Goal: Task Accomplishment & Management: Manage account settings

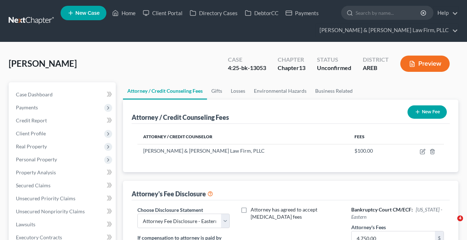
select select "1"
click at [122, 14] on link "Home" at bounding box center [124, 12] width 31 height 13
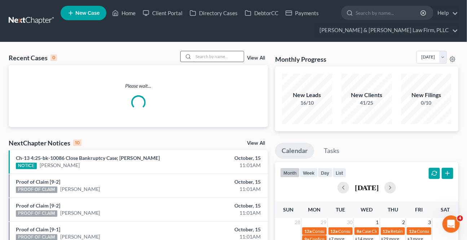
drag, startPoint x: 208, startPoint y: 49, endPoint x: 209, endPoint y: 59, distance: 10.1
click at [209, 59] on input "search" at bounding box center [218, 56] width 50 height 10
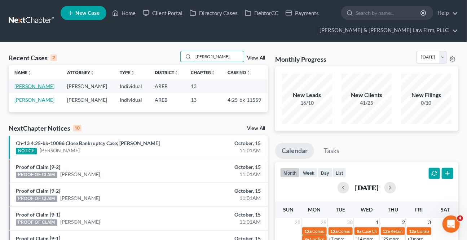
type input "[PERSON_NAME]"
click at [31, 88] on link "[PERSON_NAME]" at bounding box center [34, 86] width 40 height 6
select select "4"
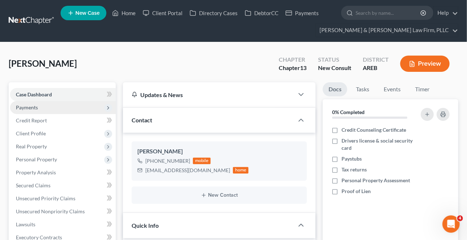
click at [22, 109] on span "Payments" at bounding box center [27, 107] width 22 height 6
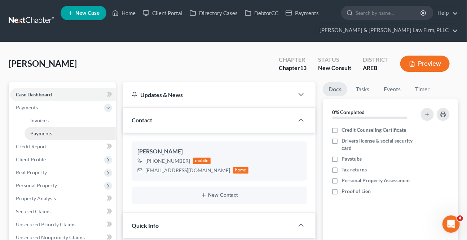
click at [39, 129] on link "Payments" at bounding box center [70, 133] width 91 height 13
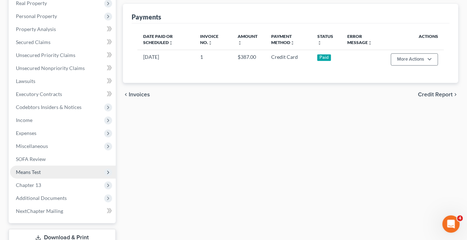
scroll to position [197, 0]
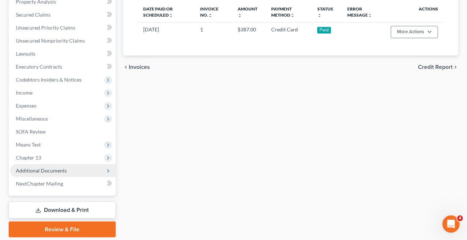
click at [35, 171] on span "Additional Documents" at bounding box center [41, 170] width 51 height 6
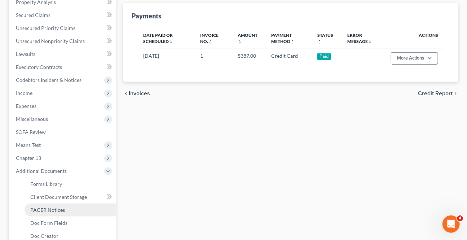
click at [71, 207] on link "PACER Notices" at bounding box center [70, 209] width 91 height 13
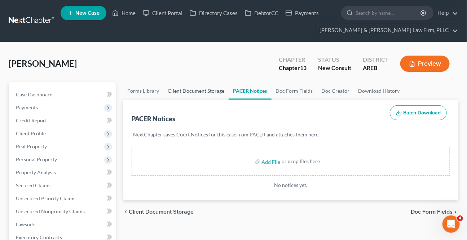
click at [198, 90] on link "Client Document Storage" at bounding box center [195, 90] width 65 height 17
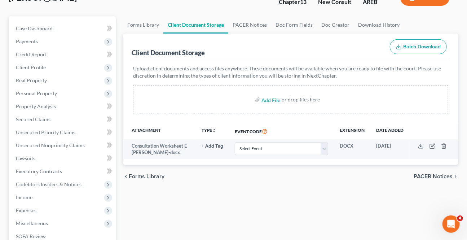
scroll to position [98, 0]
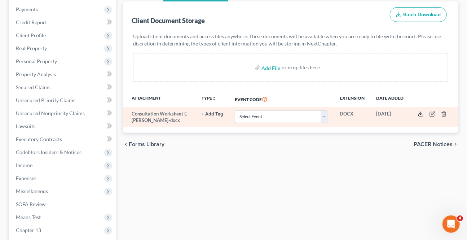
click at [420, 112] on icon at bounding box center [421, 114] width 6 height 6
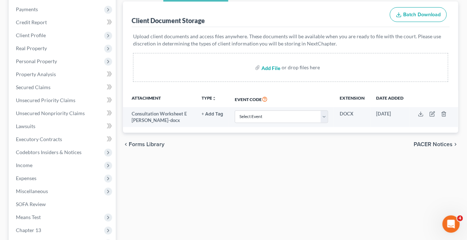
click at [266, 65] on input "file" at bounding box center [269, 67] width 17 height 13
type input "C:\fakepath\Form 1 Voluntary Petition Attachment A.pdf"
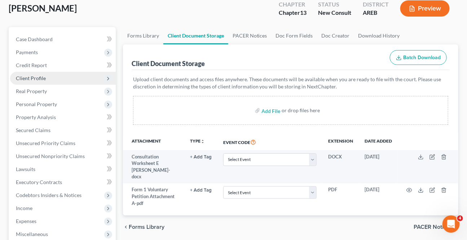
scroll to position [0, 0]
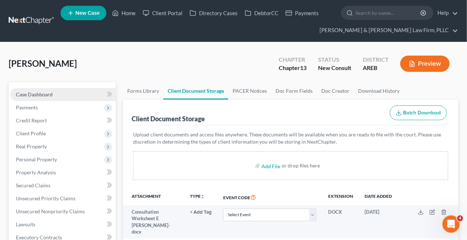
click at [42, 93] on span "Case Dashboard" at bounding box center [34, 94] width 37 height 6
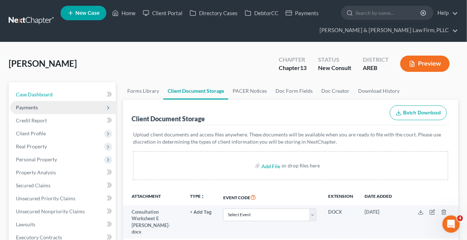
select select "4"
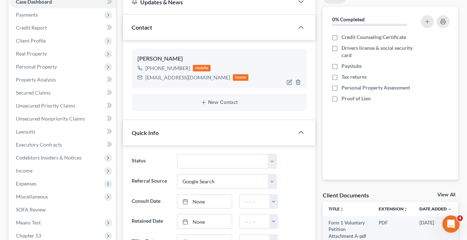
scroll to position [98, 0]
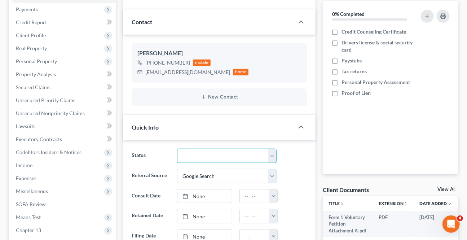
drag, startPoint x: 216, startPoint y: 153, endPoint x: 217, endPoint y: 148, distance: 5.8
click at [216, 153] on select "Awaiting 341 Chapter 7 - Attended Meeting Confirmed Discharged Dismissed New Co…" at bounding box center [226, 156] width 99 height 14
select select "8"
click at [177, 149] on select "Awaiting 341 Chapter 7 - Attended Meeting Confirmed Discharged Dismissed New Co…" at bounding box center [226, 156] width 99 height 14
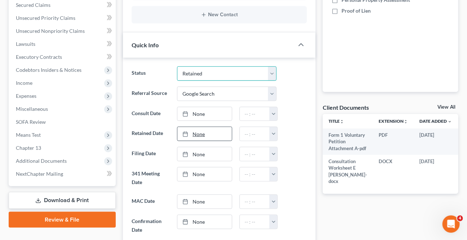
scroll to position [197, 0]
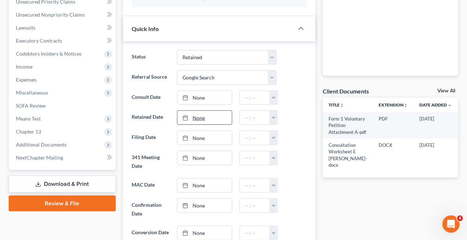
click at [204, 121] on link "None" at bounding box center [204, 118] width 54 height 14
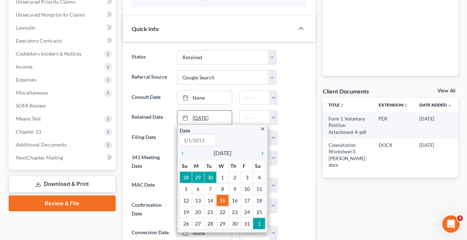
type input "[DATE]"
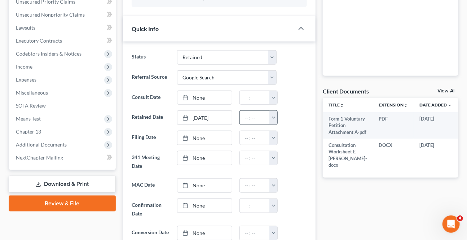
click at [273, 113] on button "button" at bounding box center [273, 118] width 8 height 14
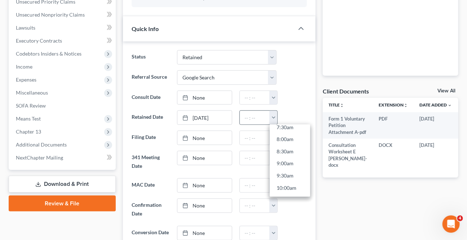
scroll to position [229, 0]
click at [283, 146] on link "10:00am" at bounding box center [290, 146] width 40 height 12
type input "10:00am"
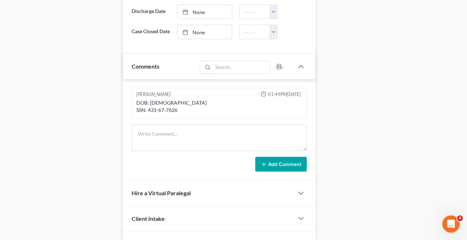
scroll to position [459, 0]
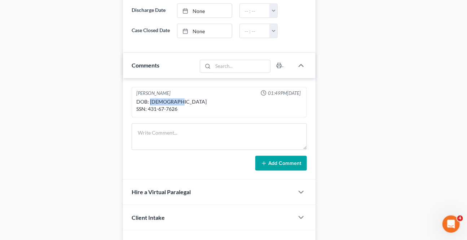
drag, startPoint x: 178, startPoint y: 106, endPoint x: 150, endPoint y: 110, distance: 27.7
click at [150, 110] on div "DOB: [DEMOGRAPHIC_DATA] SSN: 431-67-7626" at bounding box center [219, 105] width 166 height 14
copy div "[DATE]"
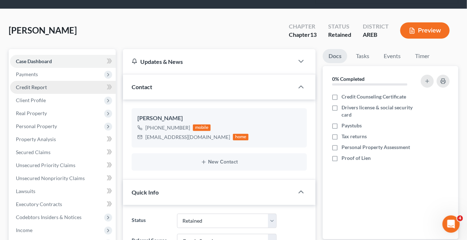
scroll to position [32, 0]
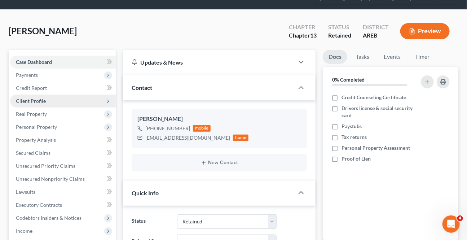
click at [39, 99] on span "Client Profile" at bounding box center [31, 101] width 30 height 6
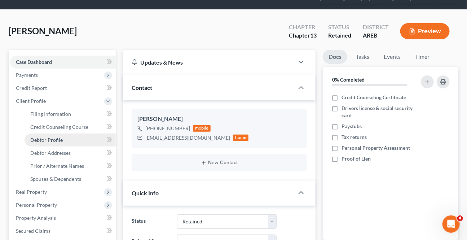
click at [43, 135] on link "Debtor Profile" at bounding box center [70, 139] width 91 height 13
select select "0"
select select "1"
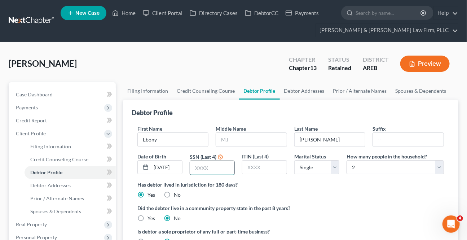
click at [195, 165] on input "text" at bounding box center [212, 168] width 44 height 14
type input "7626"
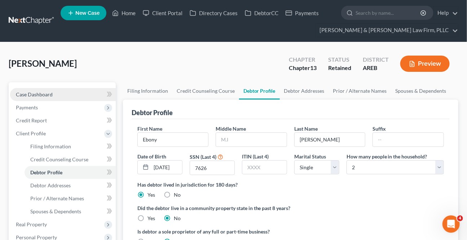
click at [49, 91] on span "Case Dashboard" at bounding box center [34, 94] width 37 height 6
select select "4"
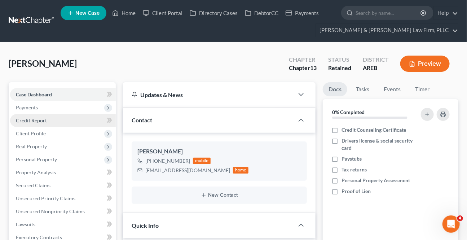
click at [30, 118] on span "Credit Report" at bounding box center [31, 120] width 31 height 6
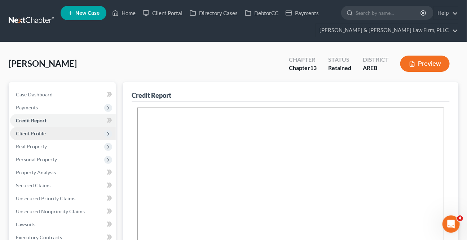
click at [34, 133] on span "Client Profile" at bounding box center [31, 133] width 30 height 6
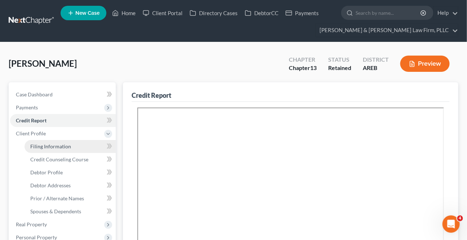
click at [67, 141] on link "Filing Information" at bounding box center [70, 146] width 91 height 13
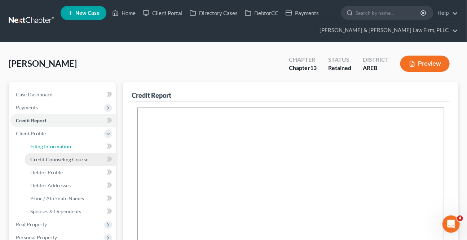
select select "1"
select select "0"
select select "3"
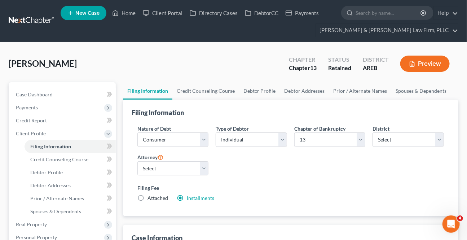
click at [148, 195] on label "Attached" at bounding box center [158, 197] width 21 height 7
click at [150, 195] on input "Attached" at bounding box center [152, 196] width 5 height 5
radio input "true"
radio input "false"
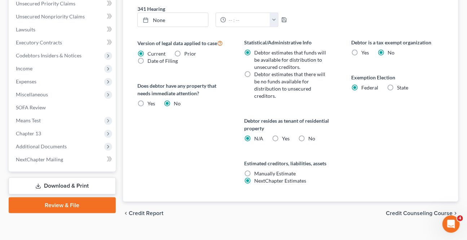
scroll to position [284, 0]
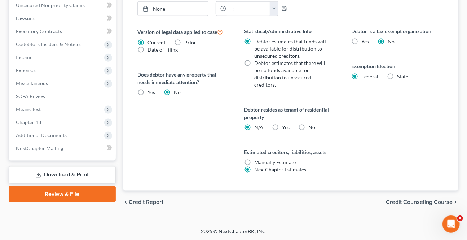
click at [397, 199] on span "Credit Counseling Course" at bounding box center [419, 202] width 67 height 6
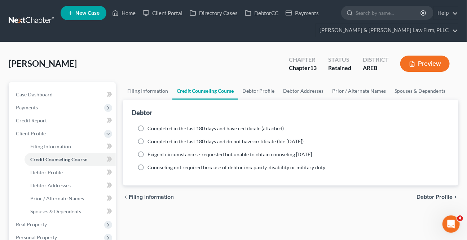
click at [436, 192] on div "chevron_left Filing Information Debtor Profile chevron_right" at bounding box center [290, 196] width 335 height 23
click at [431, 196] on span "Debtor Profile" at bounding box center [435, 197] width 36 height 6
select select "0"
select select "1"
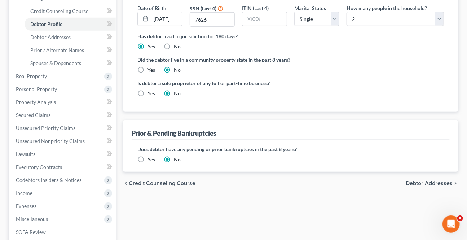
scroll to position [164, 0]
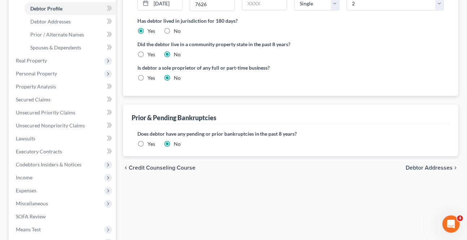
click at [426, 167] on span "Debtor Addresses" at bounding box center [429, 168] width 47 height 6
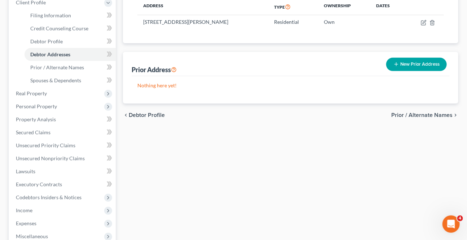
click at [414, 113] on span "Prior / Alternate Names" at bounding box center [421, 115] width 61 height 6
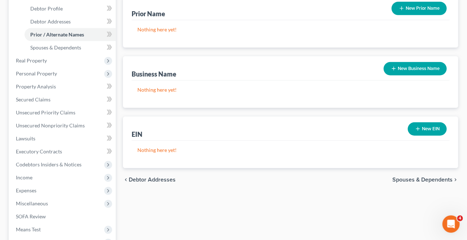
click at [404, 180] on span "Spouses & Dependents" at bounding box center [422, 180] width 60 height 6
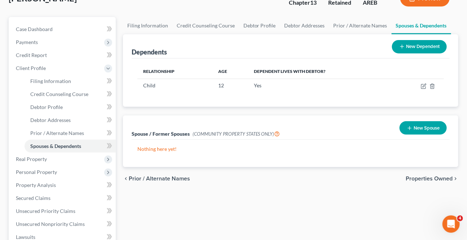
click at [411, 176] on span "Properties Owned" at bounding box center [429, 179] width 47 height 6
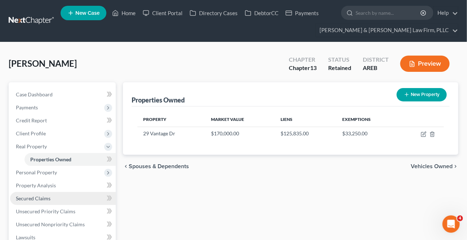
click at [43, 201] on link "Secured Claims" at bounding box center [63, 198] width 106 height 13
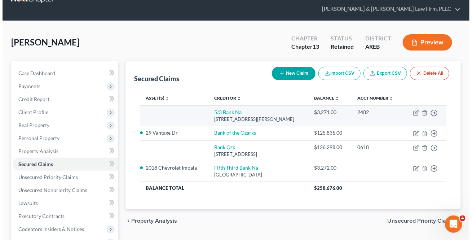
scroll to position [32, 0]
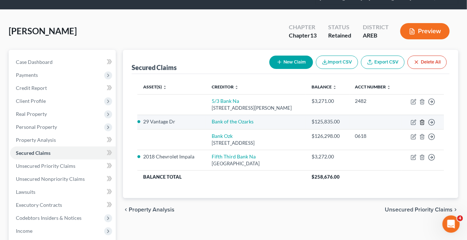
click at [422, 119] on icon "button" at bounding box center [422, 122] width 6 height 6
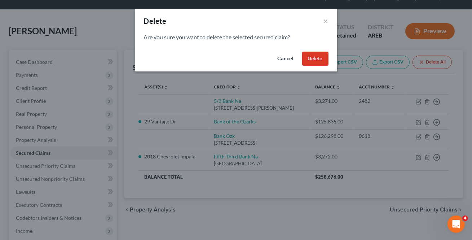
click at [324, 57] on button "Delete" at bounding box center [315, 59] width 26 height 14
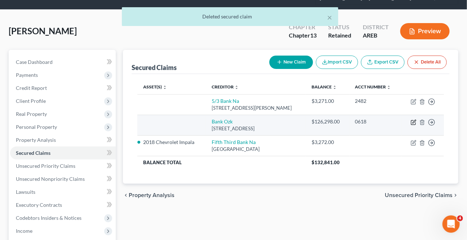
click at [413, 121] on icon "button" at bounding box center [414, 122] width 6 height 6
select select "10"
select select "0"
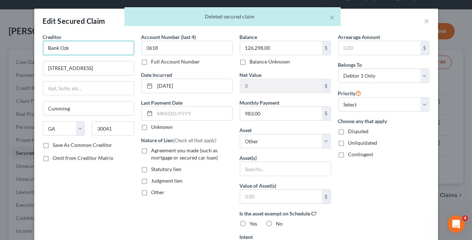
drag, startPoint x: 64, startPoint y: 48, endPoint x: 82, endPoint y: 49, distance: 17.4
click at [64, 48] on input "Bank Ozk" at bounding box center [88, 48] width 91 height 14
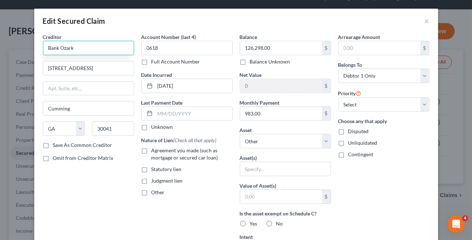
type input "Bank Ozark"
drag, startPoint x: 83, startPoint y: 148, endPoint x: 132, endPoint y: 148, distance: 49.4
click at [83, 148] on label "Save As Common Creditor" at bounding box center [83, 144] width 60 height 7
click at [61, 146] on input "Save As Common Creditor" at bounding box center [58, 143] width 5 height 5
checkbox input "true"
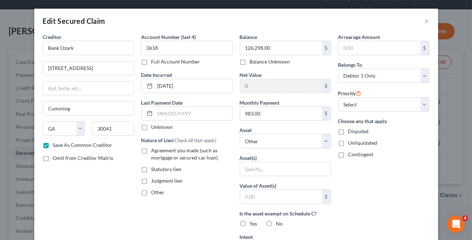
drag, startPoint x: 145, startPoint y: 151, endPoint x: 150, endPoint y: 144, distance: 9.0
click at [151, 151] on label "Agreement you made (such as mortgage or secured car loan)" at bounding box center [191, 154] width 81 height 14
click at [154, 151] on input "Agreement you made (such as mortgage or secured car loan)" at bounding box center [156, 149] width 5 height 5
checkbox input "true"
click at [272, 138] on select "Select Other Multiple Assets Term Life Insurance - no cash value - $null Clothi…" at bounding box center [285, 141] width 91 height 14
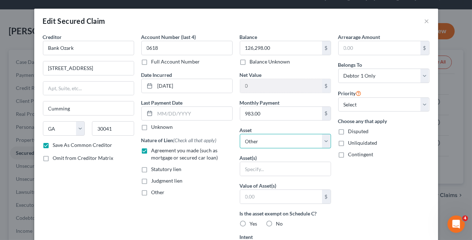
select select "8"
click at [240, 134] on select "Select Other Multiple Assets Term Life Insurance - no cash value - $null Clothi…" at bounding box center [285, 141] width 91 height 14
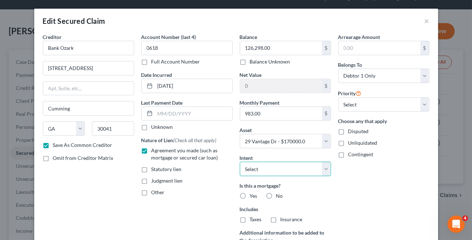
click at [296, 163] on select "Select Surrender Redeem Reaffirm Avoid Other" at bounding box center [285, 169] width 91 height 14
select select "2"
click at [240, 162] on select "Select Surrender Redeem Reaffirm Avoid Other" at bounding box center [285, 169] width 91 height 14
click at [250, 194] on label "Yes" at bounding box center [254, 195] width 8 height 7
click at [253, 194] on input "Yes" at bounding box center [255, 194] width 5 height 5
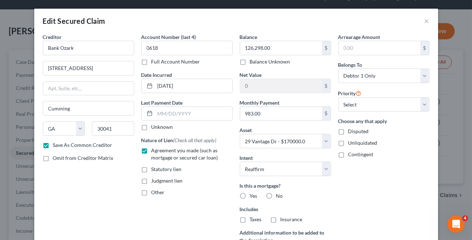
radio input "true"
click at [250, 217] on label "Taxes" at bounding box center [256, 219] width 12 height 7
click at [253, 217] on input "Taxes" at bounding box center [255, 218] width 5 height 5
checkbox input "true"
click at [281, 220] on label "Insurance" at bounding box center [292, 219] width 22 height 7
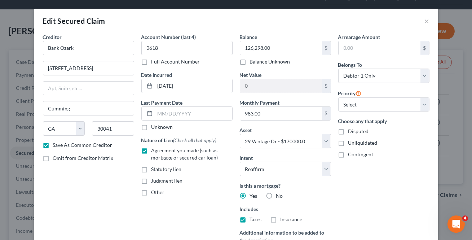
click at [283, 220] on input "Insurance" at bounding box center [285, 218] width 5 height 5
checkbox input "true"
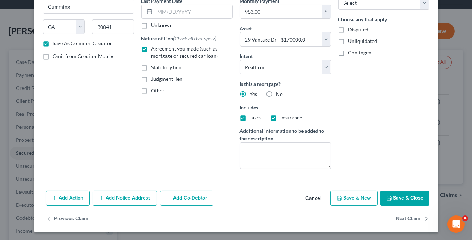
scroll to position [102, 0]
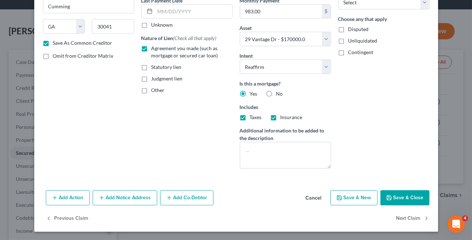
click at [406, 197] on button "Save & Close" at bounding box center [404, 197] width 49 height 15
checkbox input "false"
select select
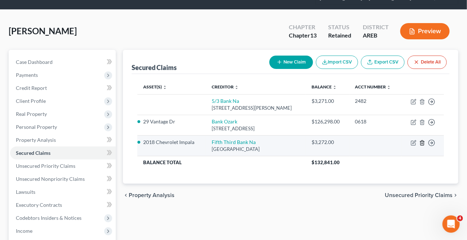
click at [424, 140] on icon "button" at bounding box center [422, 143] width 6 height 6
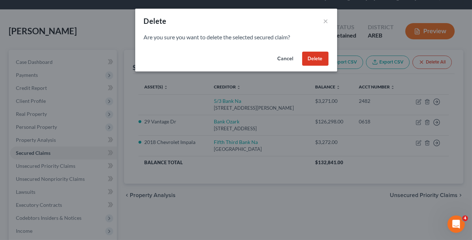
click at [317, 58] on button "Delete" at bounding box center [315, 59] width 26 height 14
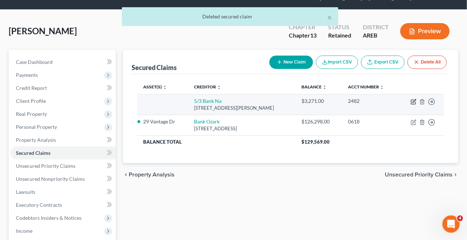
click at [415, 101] on icon "button" at bounding box center [414, 102] width 6 height 6
select select "36"
select select "0"
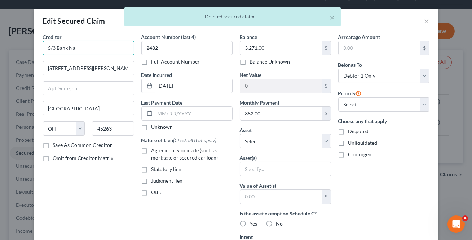
drag, startPoint x: 54, startPoint y: 50, endPoint x: -3, endPoint y: 49, distance: 56.6
click at [0, 49] on html "Home New Case Client Portal Directory Cases DebtorCC Payments [PERSON_NAME] & […" at bounding box center [236, 185] width 472 height 435
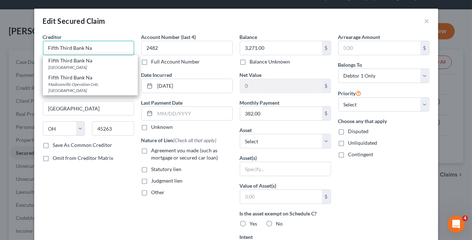
type input "Fifth Third Bank Na"
click at [62, 143] on label "Save As Common Creditor" at bounding box center [83, 144] width 60 height 7
click at [61, 143] on input "Save As Common Creditor" at bounding box center [58, 143] width 5 height 5
checkbox input "true"
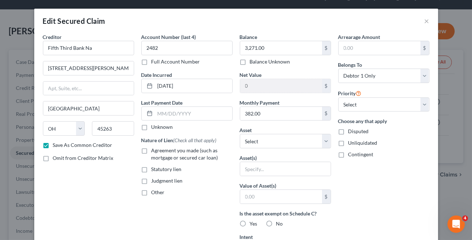
click at [151, 150] on label "Agreement you made (such as mortgage or secured car loan)" at bounding box center [191, 154] width 81 height 14
click at [154, 150] on input "Agreement you made (such as mortgage or secured car loan)" at bounding box center [156, 149] width 5 height 5
checkbox input "true"
click at [280, 114] on input "382.00" at bounding box center [281, 114] width 82 height 14
click at [280, 141] on select "Select Other Multiple Assets Term Life Insurance - no cash value - $null Clothi…" at bounding box center [285, 141] width 91 height 14
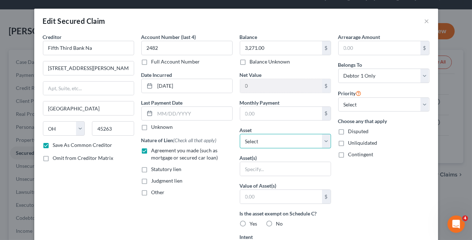
select select "4"
click at [240, 134] on select "Select Other Multiple Assets Term Life Insurance - no cash value - $null Clothi…" at bounding box center [285, 141] width 91 height 14
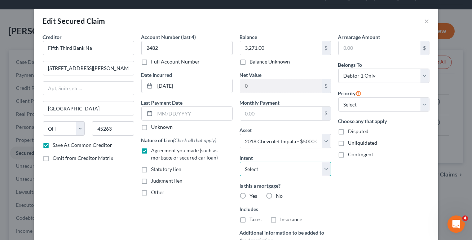
click at [299, 168] on select "Select Surrender Redeem Reaffirm Avoid Other" at bounding box center [285, 169] width 91 height 14
select select "2"
click at [240, 162] on select "Select Surrender Redeem Reaffirm Avoid Other" at bounding box center [285, 169] width 91 height 14
click at [276, 194] on label "No" at bounding box center [279, 195] width 7 height 7
click at [279, 194] on input "No" at bounding box center [281, 194] width 5 height 5
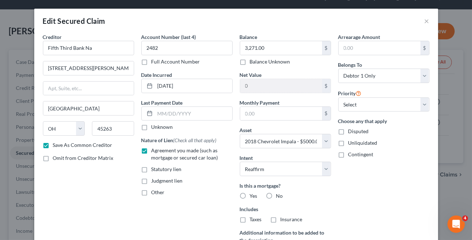
radio input "true"
drag, startPoint x: 267, startPoint y: 216, endPoint x: 331, endPoint y: 206, distance: 64.7
click at [276, 216] on label "No" at bounding box center [279, 219] width 7 height 7
click at [279, 216] on input "No" at bounding box center [281, 218] width 5 height 5
radio input "true"
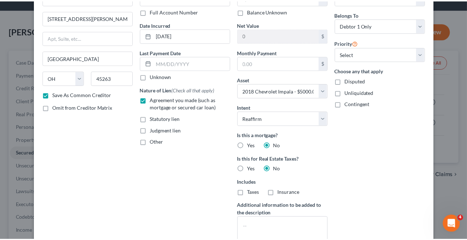
scroll to position [126, 0]
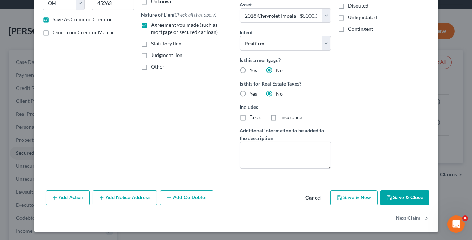
click at [402, 198] on button "Save & Close" at bounding box center [404, 197] width 49 height 15
checkbox input "false"
select select
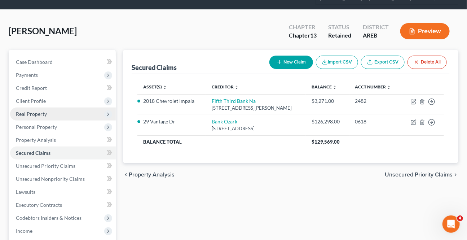
drag, startPoint x: 44, startPoint y: 113, endPoint x: 41, endPoint y: 108, distance: 6.0
click at [45, 111] on span "Real Property" at bounding box center [31, 114] width 31 height 6
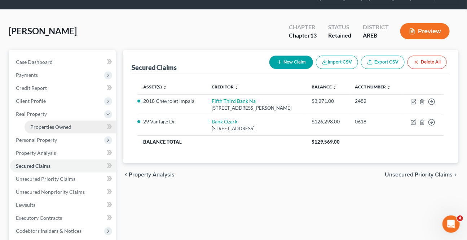
click at [54, 124] on span "Properties Owned" at bounding box center [50, 127] width 41 height 6
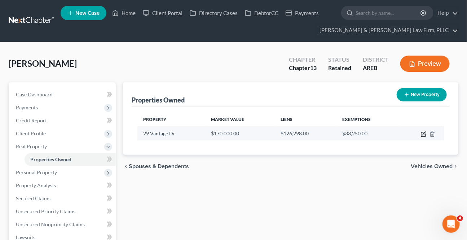
click at [424, 133] on icon "button" at bounding box center [424, 133] width 3 height 3
select select "2"
select select "0"
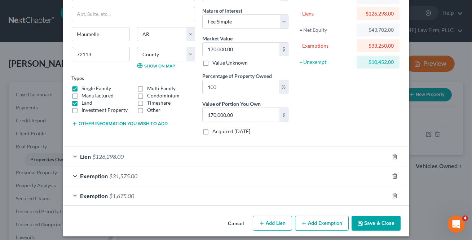
scroll to position [59, 0]
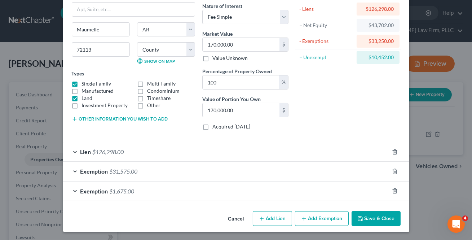
click at [361, 218] on button "Save & Close" at bounding box center [376, 218] width 49 height 15
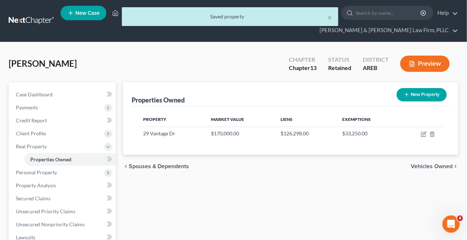
click at [421, 165] on span "Vehicles Owned" at bounding box center [432, 166] width 42 height 6
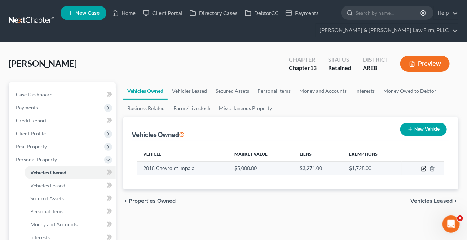
click at [422, 167] on icon "button" at bounding box center [423, 169] width 4 height 4
select select "0"
select select "8"
select select "0"
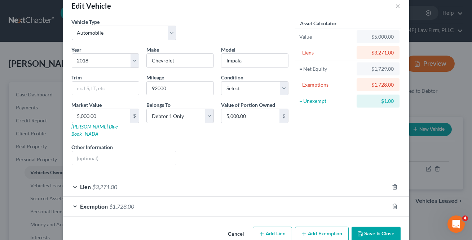
scroll to position [23, 0]
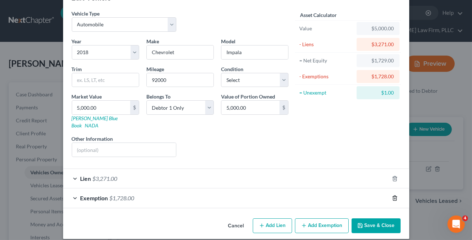
click at [395, 198] on line "button" at bounding box center [395, 198] width 0 height 1
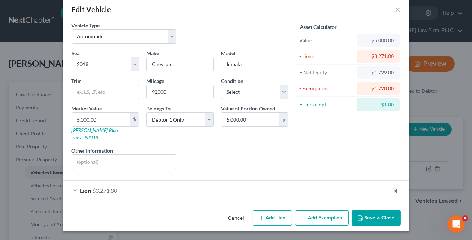
scroll to position [4, 0]
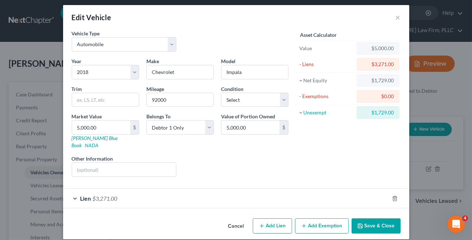
click at [325, 219] on button "Add Exemption" at bounding box center [322, 225] width 54 height 15
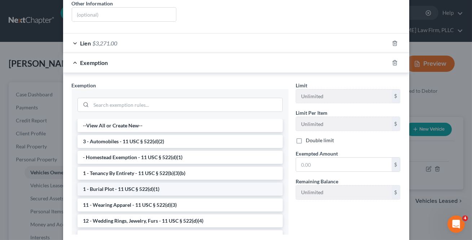
scroll to position [168, 0]
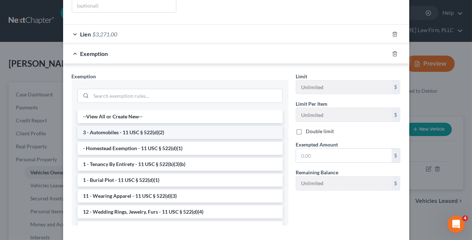
click at [134, 126] on li "3 - Automobiles - 11 USC § 522(d)(2)" at bounding box center [180, 132] width 205 height 13
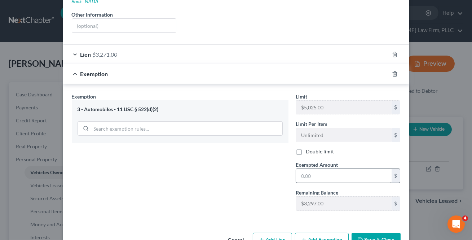
scroll to position [162, 0]
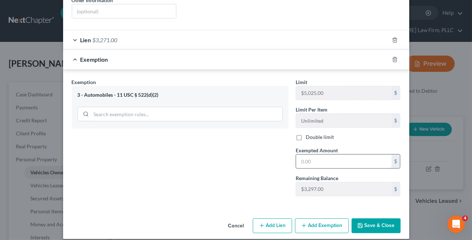
click at [320, 154] on input "text" at bounding box center [344, 161] width 96 height 14
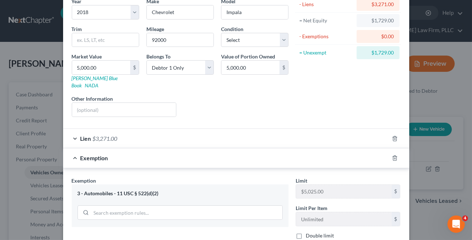
scroll to position [79, 0]
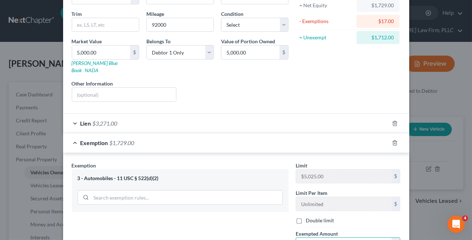
type input "1,729"
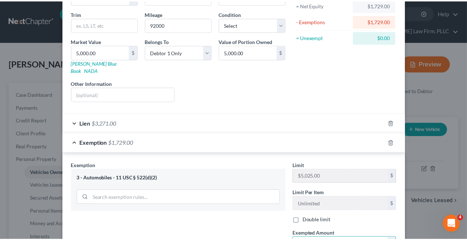
scroll to position [162, 0]
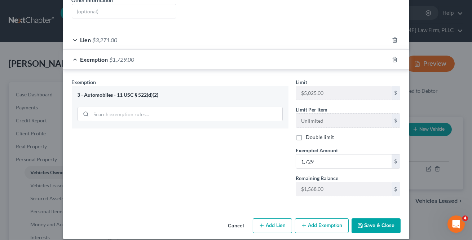
click at [358, 223] on icon "button" at bounding box center [360, 225] width 4 height 4
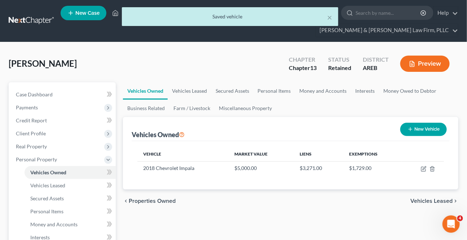
click at [426, 201] on span "Vehicles Leased" at bounding box center [431, 201] width 42 height 6
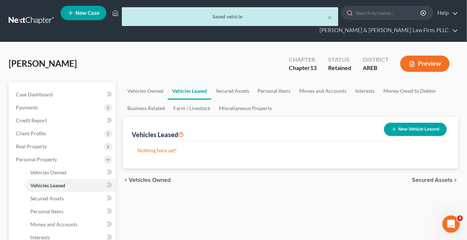
click at [433, 179] on span "Secured Assets" at bounding box center [432, 180] width 41 height 6
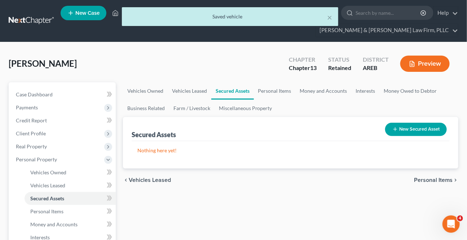
click at [433, 179] on span "Personal Items" at bounding box center [433, 180] width 39 height 6
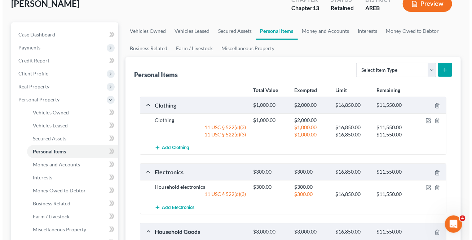
scroll to position [65, 0]
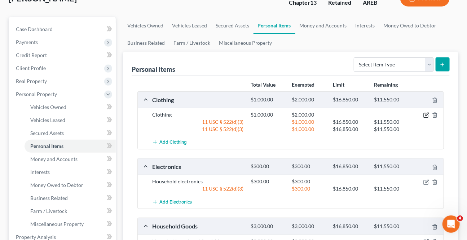
click at [426, 113] on icon "button" at bounding box center [426, 115] width 6 height 6
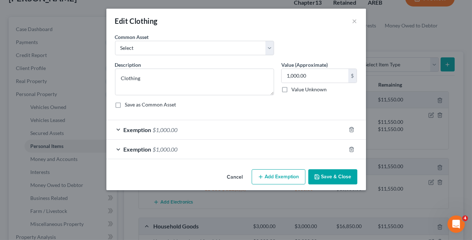
click at [131, 152] on span "Exemption" at bounding box center [138, 149] width 28 height 7
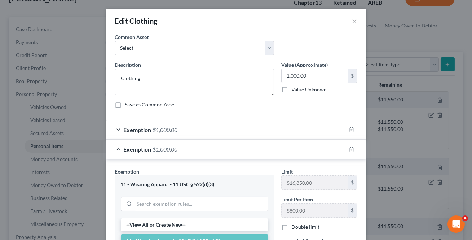
click at [146, 132] on span "Exemption" at bounding box center [138, 129] width 28 height 7
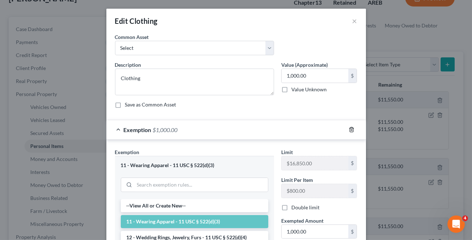
click at [349, 130] on icon "button" at bounding box center [352, 130] width 6 height 6
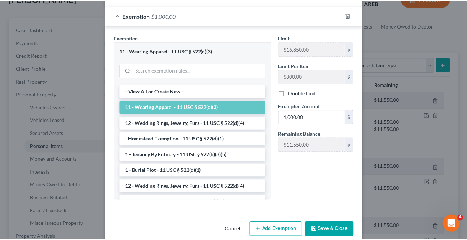
scroll to position [126, 0]
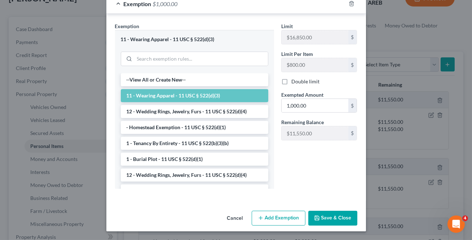
click at [337, 217] on button "Save & Close" at bounding box center [332, 218] width 49 height 15
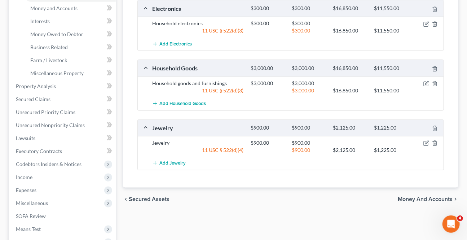
scroll to position [229, 0]
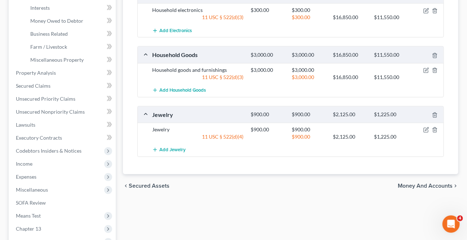
click at [422, 183] on span "Money and Accounts" at bounding box center [425, 186] width 55 height 6
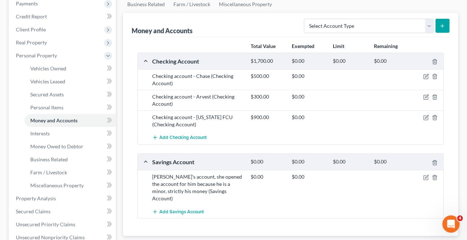
scroll to position [164, 0]
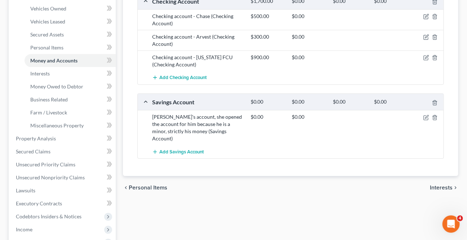
click at [435, 185] on span "Interests" at bounding box center [441, 188] width 23 height 6
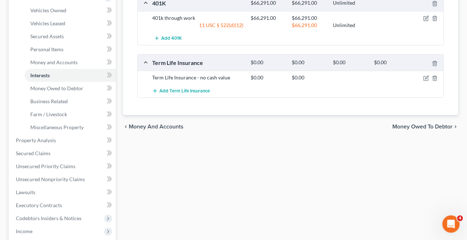
scroll to position [164, 0]
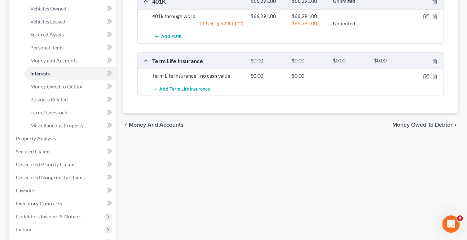
click at [425, 126] on span "Money Owed to Debtor" at bounding box center [422, 125] width 60 height 6
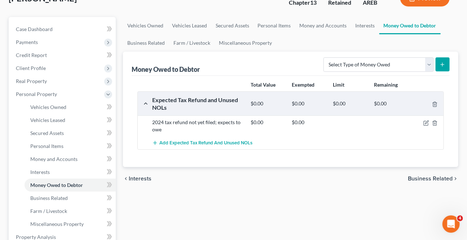
click at [419, 178] on span "Business Related" at bounding box center [430, 179] width 45 height 6
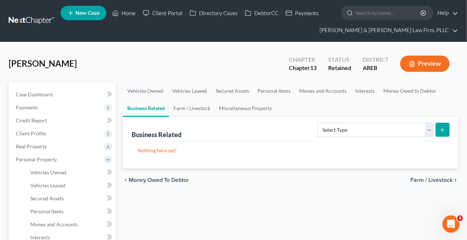
click at [427, 175] on div "chevron_left Money Owed to Debtor Farm / Livestock chevron_right" at bounding box center [290, 179] width 335 height 23
click at [428, 181] on span "Farm / Livestock" at bounding box center [431, 180] width 42 height 6
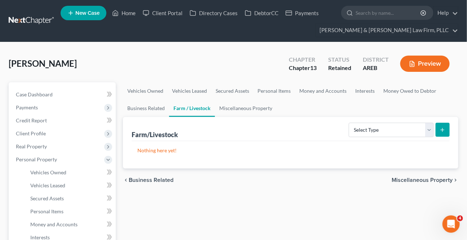
click at [428, 181] on span "Miscellaneous Property" at bounding box center [422, 180] width 61 height 6
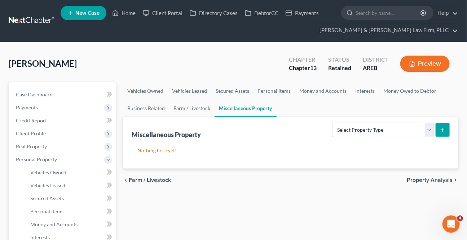
click at [429, 180] on span "Property Analysis" at bounding box center [430, 180] width 46 height 6
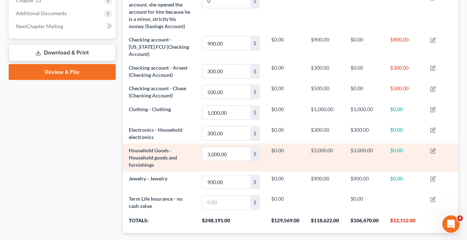
scroll to position [361, 0]
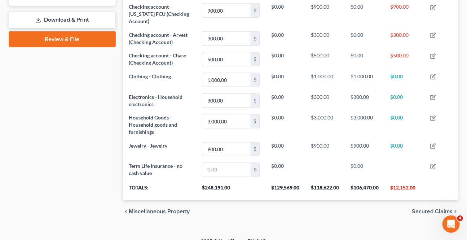
click at [428, 209] on span "Secured Claims" at bounding box center [432, 212] width 41 height 6
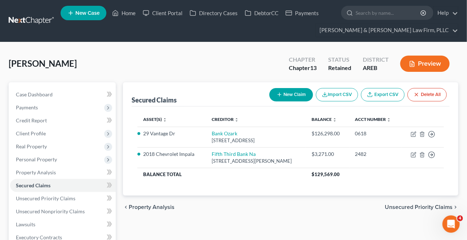
click at [430, 204] on span "Unsecured Priority Claims" at bounding box center [419, 207] width 68 height 6
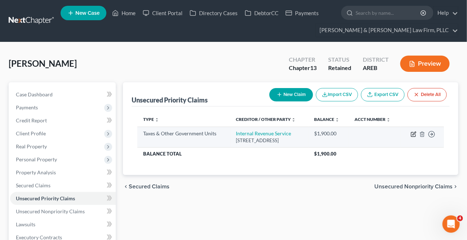
click at [412, 133] on icon "button" at bounding box center [414, 134] width 6 height 6
select select "0"
select select "39"
select select "0"
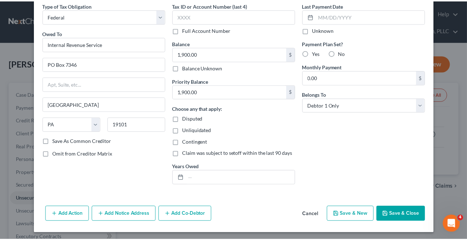
scroll to position [33, 0]
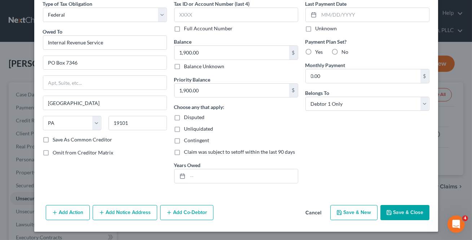
drag, startPoint x: 402, startPoint y: 212, endPoint x: 412, endPoint y: 202, distance: 13.8
click at [402, 211] on button "Save & Close" at bounding box center [404, 212] width 49 height 15
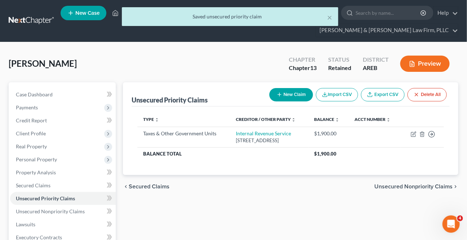
click at [426, 184] on span "Unsecured Nonpriority Claims" at bounding box center [413, 187] width 78 height 6
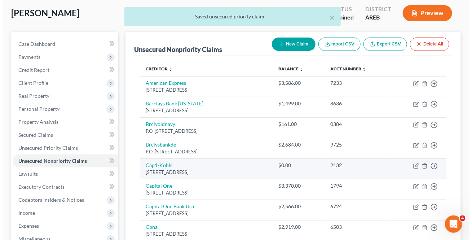
scroll to position [65, 0]
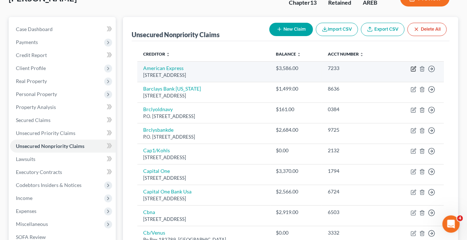
click at [411, 68] on icon "button" at bounding box center [414, 69] width 6 height 6
select select "45"
select select "2"
select select "0"
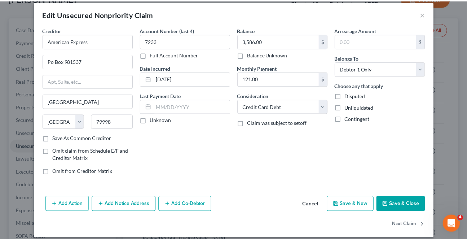
scroll to position [13, 0]
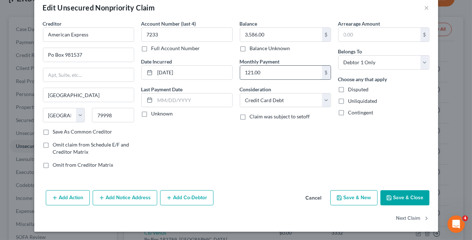
click at [292, 75] on input "121.00" at bounding box center [281, 73] width 82 height 14
click at [397, 220] on button "Next Claim" at bounding box center [412, 218] width 33 height 15
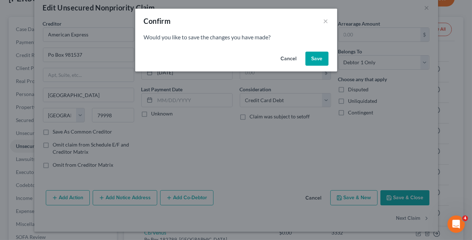
click at [316, 50] on div "Cancel Save" at bounding box center [236, 60] width 202 height 23
drag, startPoint x: 313, startPoint y: 55, endPoint x: 309, endPoint y: 57, distance: 3.7
click at [313, 56] on button "Save" at bounding box center [316, 59] width 23 height 14
select select "7"
select select "0"
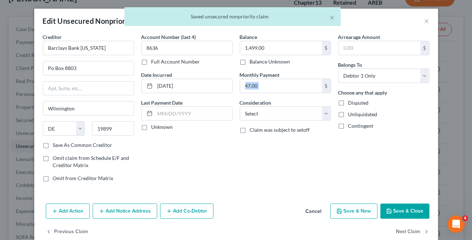
drag, startPoint x: 291, startPoint y: 78, endPoint x: 327, endPoint y: 184, distance: 111.4
click at [291, 79] on div "47.00 $" at bounding box center [285, 86] width 91 height 14
click at [403, 230] on button "Next Claim" at bounding box center [412, 231] width 33 height 15
select select "7"
select select "2"
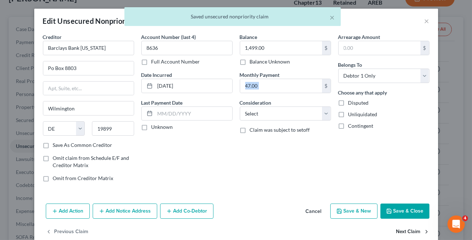
select select "0"
drag, startPoint x: 274, startPoint y: 93, endPoint x: 278, endPoint y: 86, distance: 8.2
click at [274, 93] on div "Balance 161.00 $ Balance Unknown Balance Undetermined 161.00 $ Balance Unknown …" at bounding box center [285, 110] width 98 height 154
drag, startPoint x: 278, startPoint y: 86, endPoint x: 226, endPoint y: 72, distance: 52.9
click at [278, 85] on input "30.00" at bounding box center [281, 86] width 82 height 14
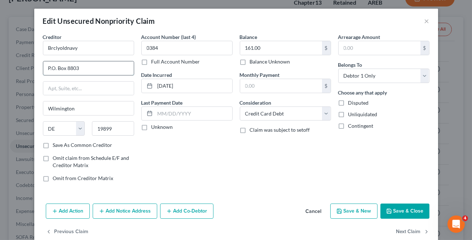
drag, startPoint x: 49, startPoint y: 66, endPoint x: 54, endPoint y: 67, distance: 5.1
click at [50, 66] on input "P.O. Box 8803" at bounding box center [88, 68] width 91 height 14
type input "PO Box 8803"
click at [403, 227] on button "Next Claim" at bounding box center [412, 231] width 33 height 15
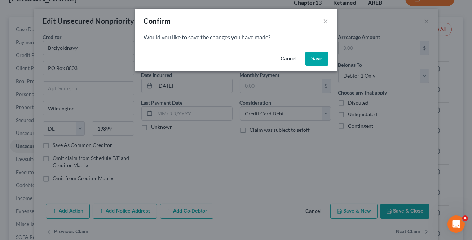
drag, startPoint x: 320, startPoint y: 54, endPoint x: 317, endPoint y: 58, distance: 4.9
click at [318, 56] on button "Save" at bounding box center [316, 59] width 23 height 14
select select "7"
select select "2"
select select "0"
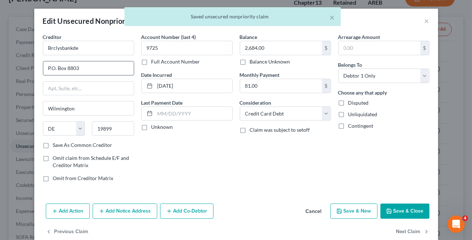
click at [49, 70] on input "P.O. Box 8803" at bounding box center [88, 68] width 91 height 14
drag, startPoint x: 54, startPoint y: 69, endPoint x: 141, endPoint y: 73, distance: 87.4
click at [54, 71] on input "PO. Box 8803" at bounding box center [88, 68] width 91 height 14
type input "PO Box 8803"
click at [280, 84] on input "81.00" at bounding box center [281, 86] width 82 height 14
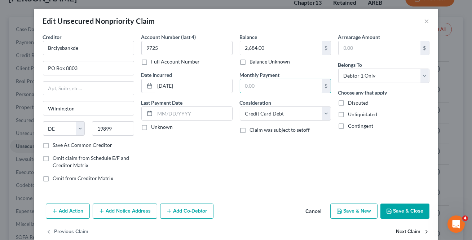
click at [400, 237] on button "Next Claim" at bounding box center [412, 231] width 33 height 15
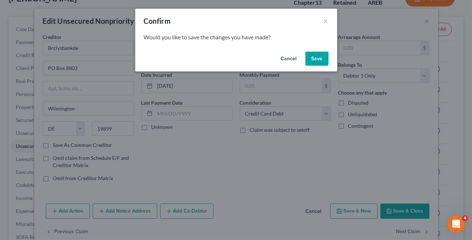
drag, startPoint x: 311, startPoint y: 60, endPoint x: 304, endPoint y: 63, distance: 6.6
click at [310, 60] on button "Save" at bounding box center [316, 59] width 23 height 14
select select "46"
select select "2"
select select "0"
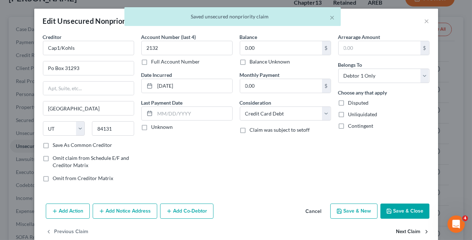
click at [400, 227] on button "Next Claim" at bounding box center [412, 231] width 33 height 15
select select "46"
select select "2"
select select "0"
click at [314, 89] on input "112.00" at bounding box center [281, 86] width 82 height 14
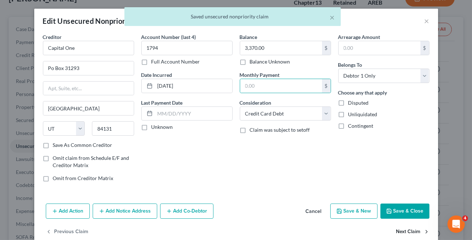
click at [406, 233] on button "Next Claim" at bounding box center [412, 231] width 33 height 15
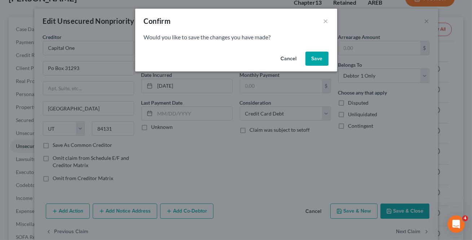
click at [317, 59] on button "Save" at bounding box center [316, 59] width 23 height 14
select select "46"
select select "2"
select select "0"
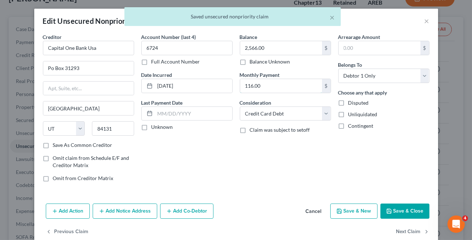
drag, startPoint x: 288, startPoint y: 83, endPoint x: 344, endPoint y: 154, distance: 90.3
click at [288, 83] on input "116.00" at bounding box center [281, 86] width 82 height 14
drag, startPoint x: 396, startPoint y: 230, endPoint x: 399, endPoint y: 228, distance: 3.8
click at [399, 228] on button "Next Claim" at bounding box center [412, 231] width 33 height 15
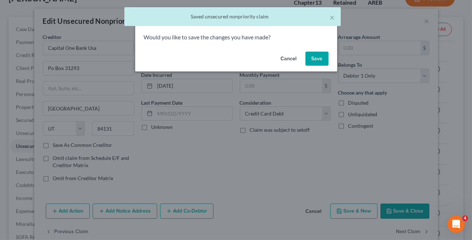
click at [319, 57] on button "Save" at bounding box center [316, 59] width 23 height 14
select select "43"
select select "2"
select select "0"
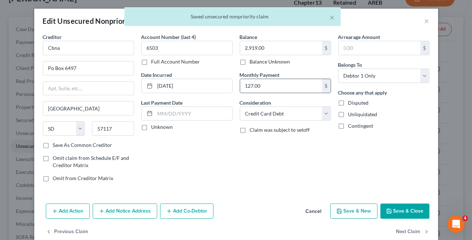
click at [288, 83] on input "127.00" at bounding box center [281, 86] width 82 height 14
click at [402, 228] on button "Next Claim" at bounding box center [412, 231] width 33 height 15
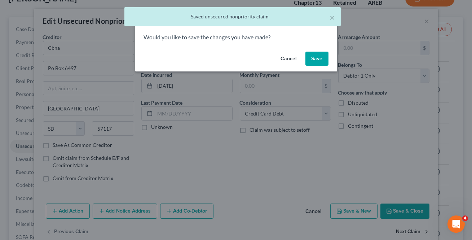
click at [401, 229] on div "Confirm × Would you like to save the changes you have made? Cancel Save" at bounding box center [236, 120] width 472 height 240
select select "36"
select select "2"
select select "0"
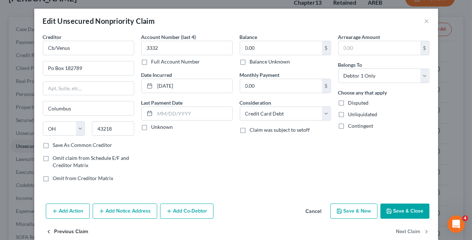
click at [65, 230] on button "Previous Claim" at bounding box center [67, 231] width 43 height 15
select select "43"
select select "2"
select select "0"
click at [295, 81] on input "127.00" at bounding box center [281, 86] width 82 height 14
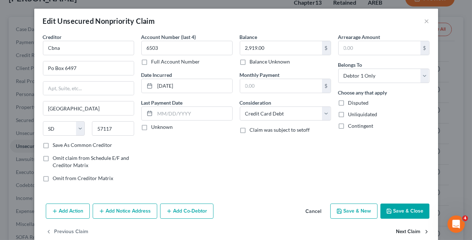
click at [396, 226] on button "Next Claim" at bounding box center [412, 231] width 33 height 15
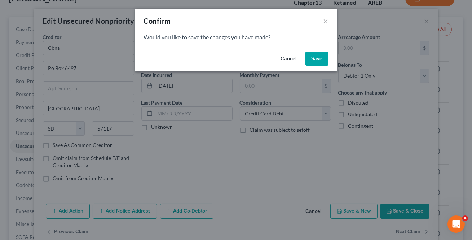
click at [321, 62] on button "Save" at bounding box center [316, 59] width 23 height 14
select select "36"
select select "2"
select select "0"
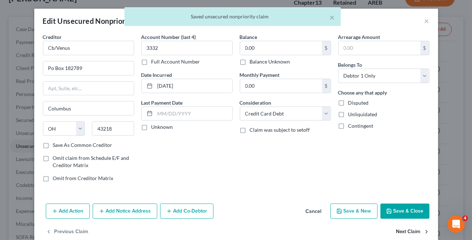
click at [403, 230] on button "Next Claim" at bounding box center [412, 231] width 33 height 15
select select "36"
select select "2"
select select "0"
drag, startPoint x: 303, startPoint y: 86, endPoint x: 371, endPoint y: 202, distance: 134.7
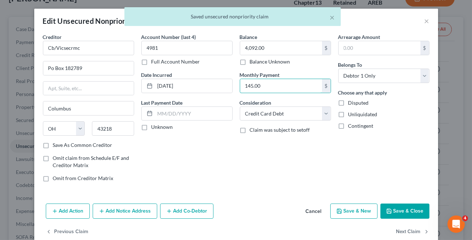
click at [303, 86] on input "145.00" at bounding box center [281, 86] width 82 height 14
click at [396, 235] on button "Next Claim" at bounding box center [412, 231] width 33 height 15
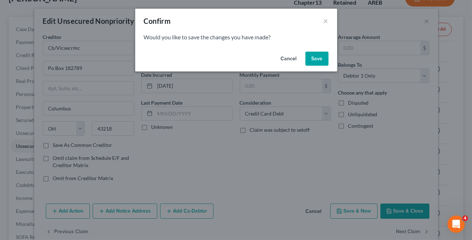
click at [323, 61] on button "Save" at bounding box center [316, 59] width 23 height 14
select select "36"
select select "2"
select select "0"
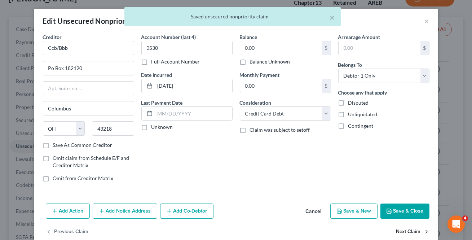
click at [401, 232] on button "Next Claim" at bounding box center [412, 231] width 33 height 15
select select "36"
select select "2"
select select "0"
click at [281, 85] on input "49.00" at bounding box center [281, 86] width 82 height 14
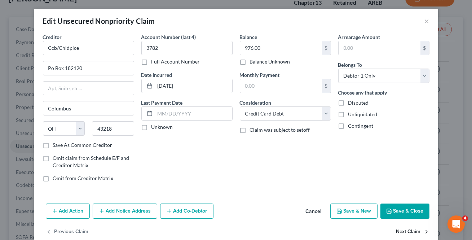
click at [401, 231] on button "Next Claim" at bounding box center [412, 231] width 33 height 15
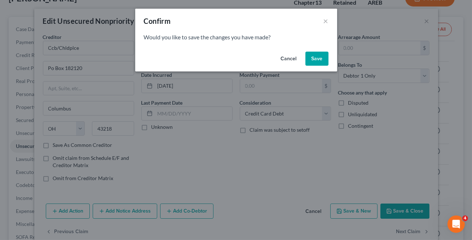
click at [314, 55] on button "Save" at bounding box center [316, 59] width 23 height 14
select select "36"
select select "2"
select select "0"
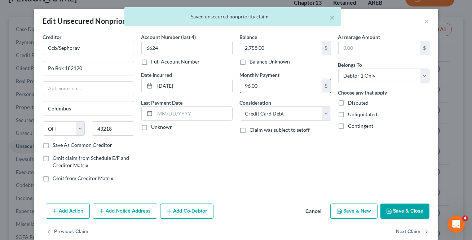
drag, startPoint x: 296, startPoint y: 74, endPoint x: 289, endPoint y: 83, distance: 11.3
click at [296, 73] on div "Monthly Payment 96.00 $" at bounding box center [285, 82] width 91 height 22
click at [291, 79] on input "96.00" at bounding box center [281, 86] width 82 height 14
click at [289, 83] on input "96.00" at bounding box center [281, 86] width 82 height 14
type input "96.0"
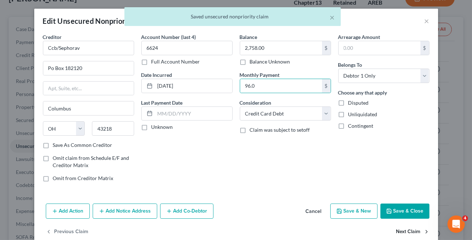
click at [414, 227] on button "Next Claim" at bounding box center [412, 231] width 33 height 15
select select "43"
select select "2"
select select "0"
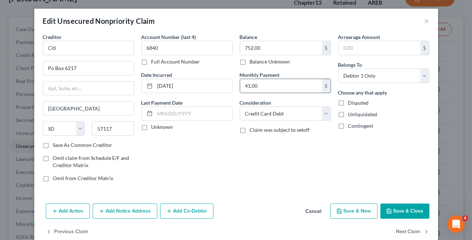
click at [294, 90] on input "41.00" at bounding box center [281, 86] width 82 height 14
click at [407, 231] on button "Next Claim" at bounding box center [412, 231] width 33 height 15
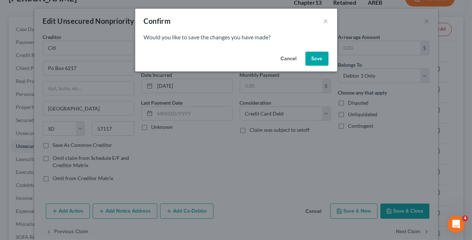
click at [313, 58] on button "Save" at bounding box center [316, 59] width 23 height 14
select select "36"
select select "2"
select select "0"
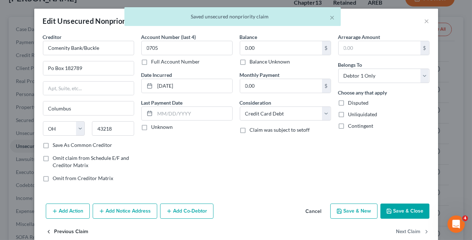
click at [78, 231] on button "Previous Claim" at bounding box center [67, 231] width 43 height 15
select select "43"
select select "2"
select select "0"
click at [78, 231] on button "Previous Claim" at bounding box center [67, 231] width 43 height 15
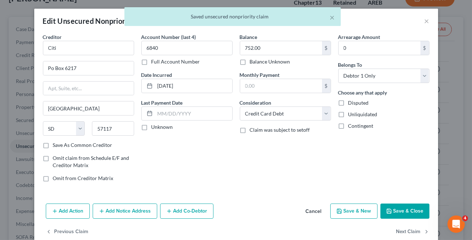
select select "36"
select select "2"
select select "0"
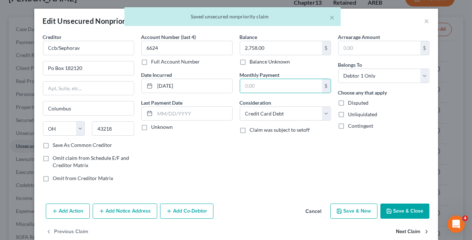
click at [400, 227] on button "Next Claim" at bounding box center [412, 231] width 33 height 15
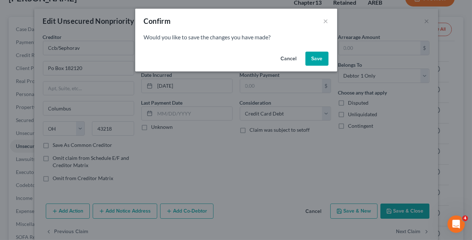
click at [310, 63] on button "Save" at bounding box center [316, 59] width 23 height 14
select select "43"
select select "2"
select select "0"
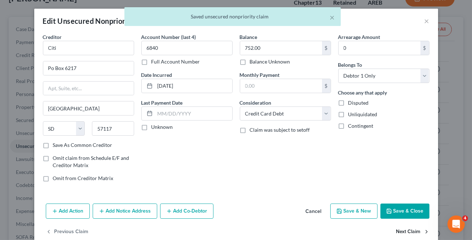
drag, startPoint x: 389, startPoint y: 229, endPoint x: 411, endPoint y: 233, distance: 21.7
click at [390, 229] on div "Previous Claim Next Claim" at bounding box center [236, 234] width 404 height 21
click at [411, 233] on button "Next Claim" at bounding box center [412, 231] width 33 height 15
select select "36"
select select "2"
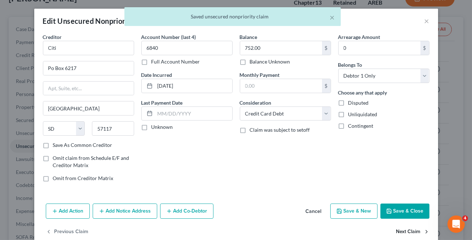
select select "0"
click at [410, 233] on button "Next Claim" at bounding box center [412, 231] width 33 height 15
select select "36"
select select "2"
select select "0"
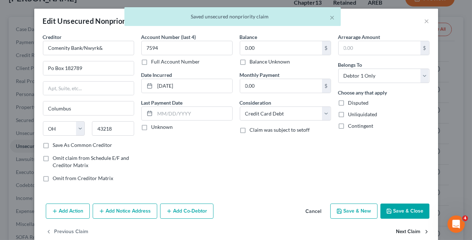
click at [410, 233] on button "Next Claim" at bounding box center [412, 231] width 33 height 15
select select "36"
select select "2"
select select "0"
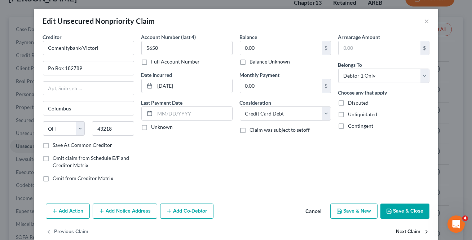
click at [410, 233] on button "Next Claim" at bounding box center [412, 231] width 33 height 15
select select "46"
select select "2"
select select "0"
click at [267, 79] on input "125.00" at bounding box center [281, 86] width 82 height 14
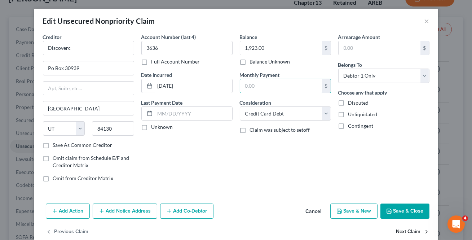
click at [413, 232] on button "Next Claim" at bounding box center [412, 231] width 33 height 15
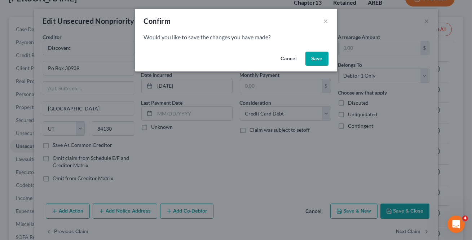
click at [322, 57] on button "Save" at bounding box center [316, 59] width 23 height 14
select select "7"
select select "0"
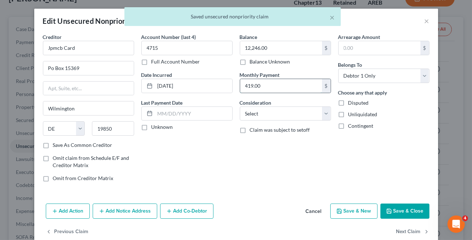
click at [298, 87] on input "419.00" at bounding box center [281, 86] width 82 height 14
click at [401, 228] on button "Next Claim" at bounding box center [412, 231] width 33 height 15
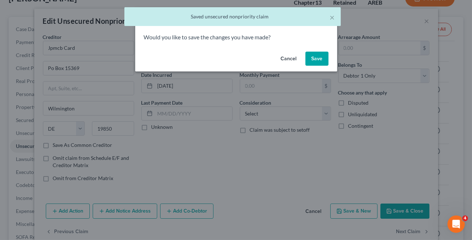
click at [316, 55] on button "Save" at bounding box center [316, 59] width 23 height 14
select select "7"
select select "0"
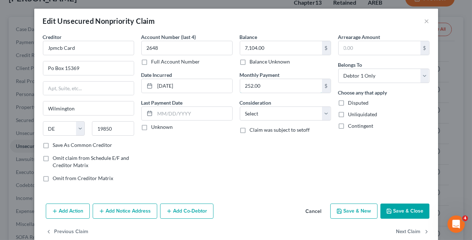
drag, startPoint x: 292, startPoint y: 86, endPoint x: 380, endPoint y: 132, distance: 99.4
click at [292, 85] on input "252.00" at bounding box center [281, 86] width 82 height 14
click at [404, 230] on button "Next Claim" at bounding box center [412, 231] width 33 height 15
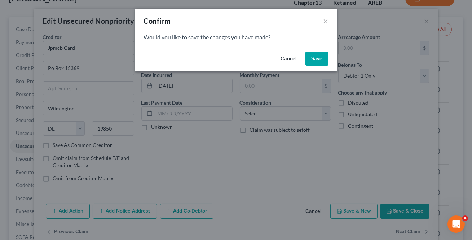
click at [317, 62] on button "Save" at bounding box center [316, 59] width 23 height 14
select select "7"
select select "0"
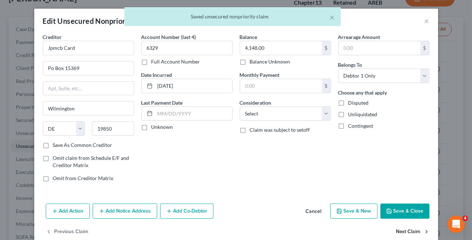
click at [402, 231] on button "Next Claim" at bounding box center [412, 231] width 33 height 15
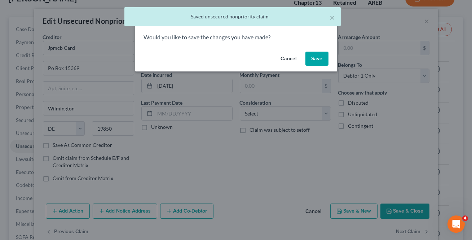
click at [320, 59] on button "Save" at bounding box center [316, 59] width 23 height 14
select select "43"
select select "2"
select select "0"
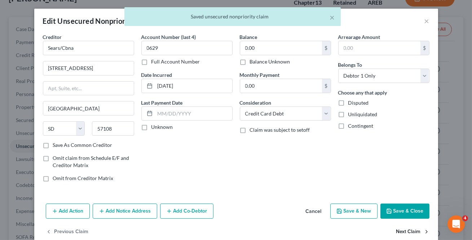
click at [409, 234] on button "Next Claim" at bounding box center [412, 231] width 33 height 15
select select "43"
select select "2"
select select "0"
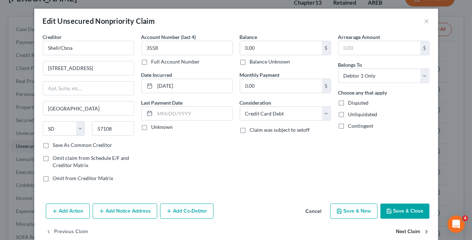
click at [409, 234] on button "Next Claim" at bounding box center [412, 231] width 33 height 15
select select "39"
select select "2"
select select "0"
click at [290, 84] on input "113.00" at bounding box center [281, 86] width 82 height 14
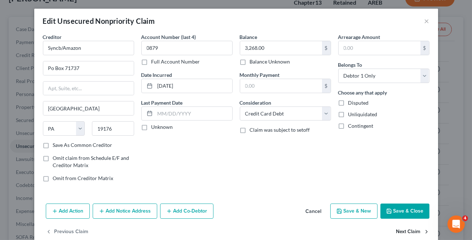
click at [399, 234] on button "Next Claim" at bounding box center [412, 231] width 33 height 15
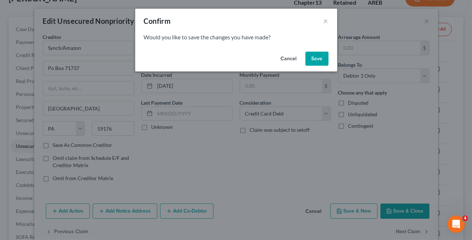
click at [315, 54] on button "Save" at bounding box center [316, 59] width 23 height 14
select select "39"
select select "2"
select select "0"
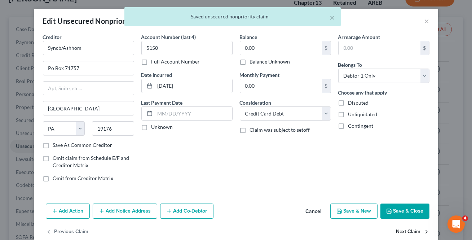
click at [410, 228] on button "Next Claim" at bounding box center [412, 231] width 33 height 15
select select "39"
select select "2"
select select "0"
click at [406, 231] on button "Next Claim" at bounding box center [412, 231] width 33 height 15
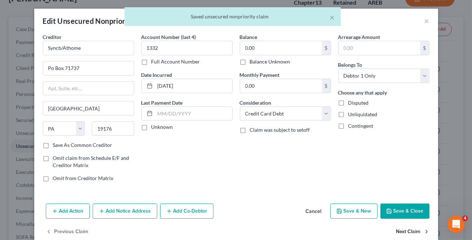
select select "39"
select select "2"
select select "0"
click at [406, 231] on button "Next Claim" at bounding box center [412, 231] width 33 height 15
select select "39"
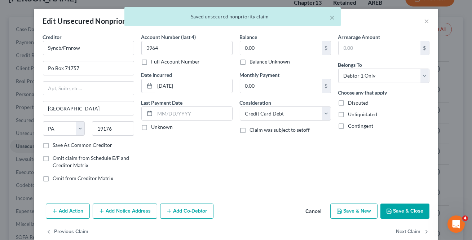
select select "2"
select select "0"
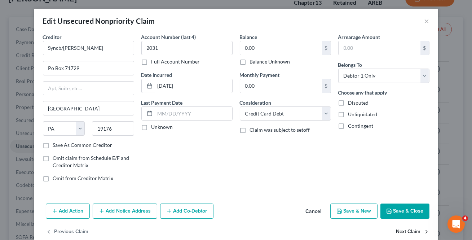
click at [406, 231] on button "Next Claim" at bounding box center [412, 231] width 33 height 15
select select "39"
select select "2"
select select "0"
click at [406, 231] on button "Next Claim" at bounding box center [412, 231] width 33 height 15
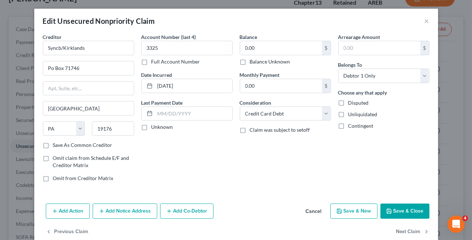
select select "39"
select select "2"
select select "0"
click at [406, 231] on div "Previous Claim" at bounding box center [236, 234] width 404 height 21
click at [409, 214] on button "Save & Close" at bounding box center [404, 210] width 49 height 15
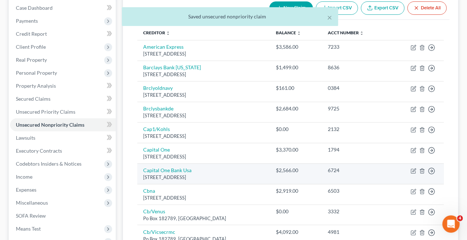
scroll to position [98, 0]
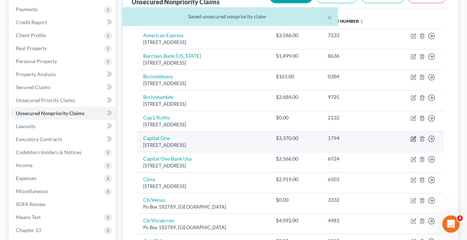
click at [414, 139] on icon "button" at bounding box center [414, 139] width 6 height 6
select select "46"
select select "2"
select select "0"
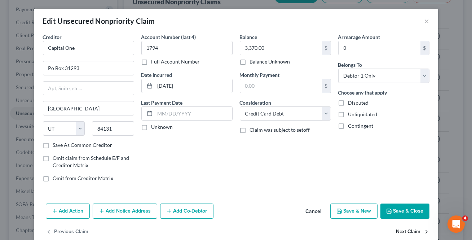
click at [409, 234] on button "Next Claim" at bounding box center [412, 231] width 33 height 15
select select "46"
select select "2"
select select "0"
click at [409, 234] on button "Next Claim" at bounding box center [412, 231] width 33 height 15
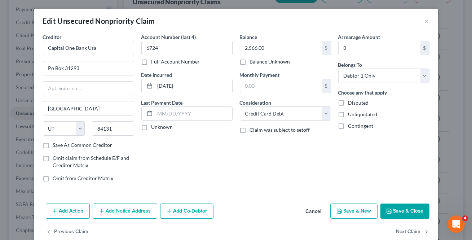
select select "43"
select select "2"
select select "0"
click at [409, 234] on button "Next Claim" at bounding box center [412, 231] width 33 height 15
select select "36"
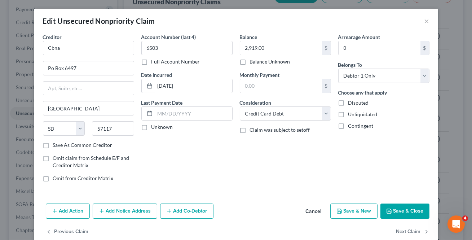
select select "2"
select select "0"
click at [409, 233] on button "Next Claim" at bounding box center [412, 231] width 33 height 15
select select "36"
select select "2"
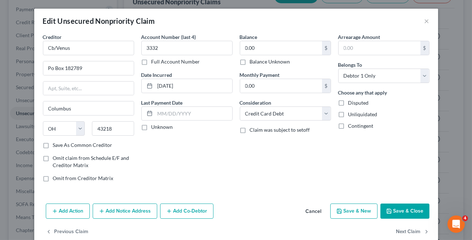
select select "0"
click at [409, 233] on button "Next Claim" at bounding box center [412, 231] width 33 height 15
select select "36"
select select "2"
select select "0"
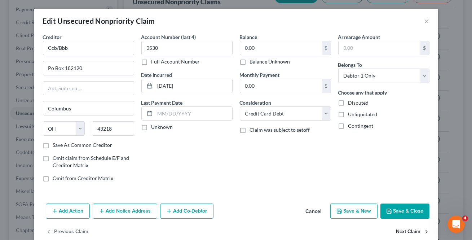
click at [409, 233] on button "Next Claim" at bounding box center [412, 231] width 33 height 15
select select "36"
select select "2"
select select "0"
click at [409, 233] on button "Next Claim" at bounding box center [412, 231] width 33 height 15
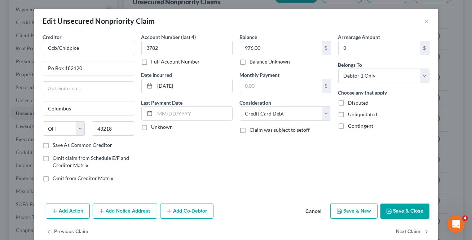
select select "36"
click at [409, 233] on button "Next Claim" at bounding box center [412, 231] width 33 height 15
click at [409, 234] on button "Next Claim" at bounding box center [412, 231] width 33 height 15
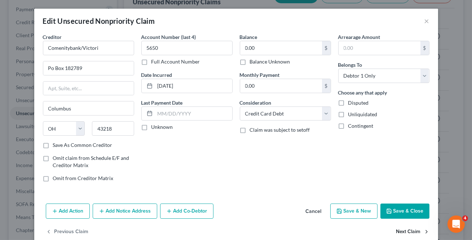
click at [409, 234] on button "Next Claim" at bounding box center [412, 231] width 33 height 15
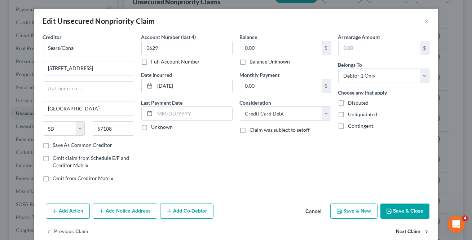
click at [409, 234] on button "Next Claim" at bounding box center [412, 231] width 33 height 15
click at [409, 231] on button "Next Claim" at bounding box center [412, 231] width 33 height 15
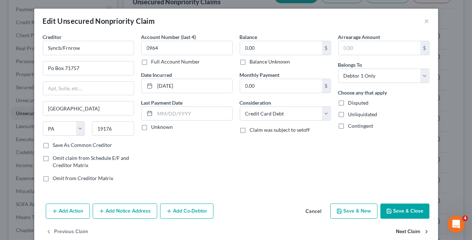
click at [409, 231] on button "Next Claim" at bounding box center [412, 231] width 33 height 15
click at [409, 231] on div "Previous Claim" at bounding box center [236, 234] width 404 height 21
click at [410, 213] on button "Save & Close" at bounding box center [404, 210] width 49 height 15
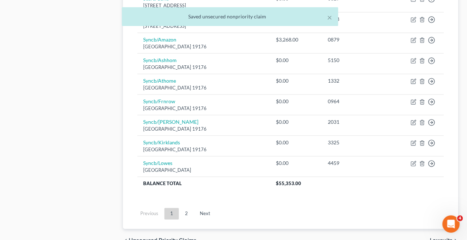
scroll to position [604, 0]
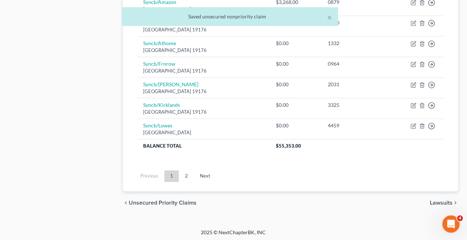
drag, startPoint x: 187, startPoint y: 169, endPoint x: 200, endPoint y: 175, distance: 14.0
click at [188, 170] on link "2" at bounding box center [186, 176] width 14 height 12
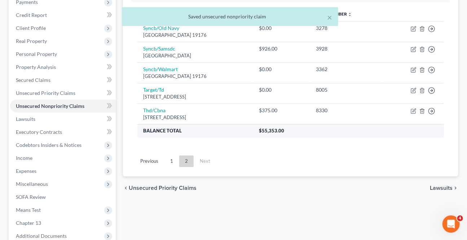
scroll to position [63, 0]
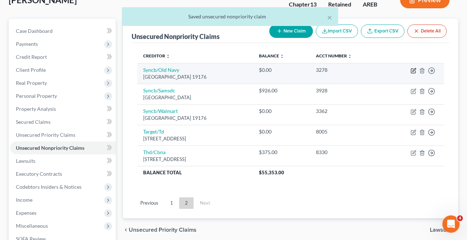
click at [413, 70] on icon "button" at bounding box center [414, 69] width 3 height 3
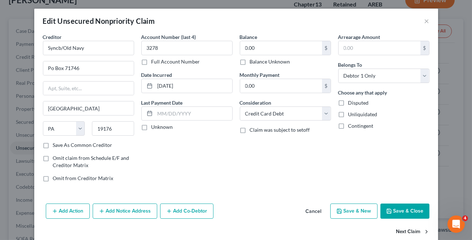
click at [397, 230] on button "Next Claim" at bounding box center [412, 231] width 33 height 15
click at [69, 231] on button "Previous Claim" at bounding box center [67, 231] width 43 height 15
click at [263, 85] on input "40.00" at bounding box center [281, 86] width 82 height 14
click at [397, 227] on button "Next Claim" at bounding box center [412, 231] width 33 height 15
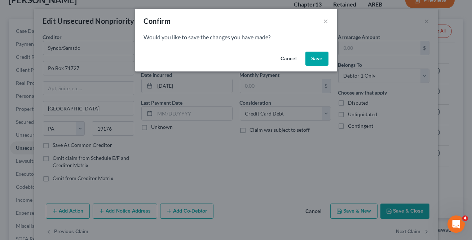
click at [324, 65] on button "Save" at bounding box center [316, 59] width 23 height 14
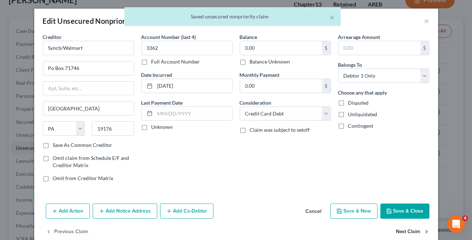
click at [398, 235] on button "Next Claim" at bounding box center [412, 231] width 33 height 15
click at [397, 233] on button "Next Claim" at bounding box center [412, 231] width 33 height 15
click at [291, 88] on input "42.00" at bounding box center [281, 86] width 82 height 14
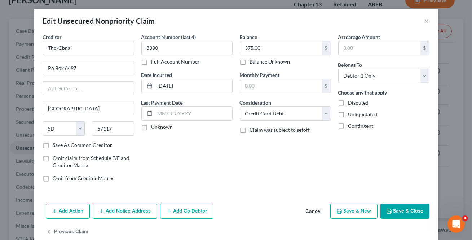
click at [414, 209] on button "Save & Close" at bounding box center [404, 210] width 49 height 15
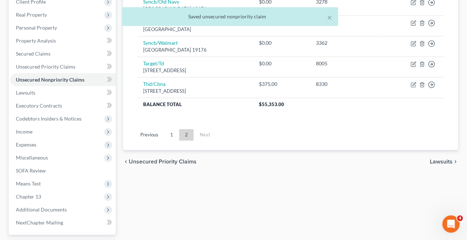
scroll to position [162, 0]
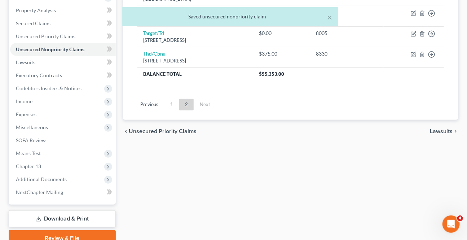
click at [443, 129] on span "Lawsuits" at bounding box center [441, 131] width 23 height 6
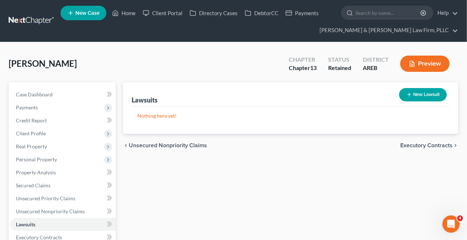
click at [427, 146] on span "Executory Contracts" at bounding box center [426, 145] width 52 height 6
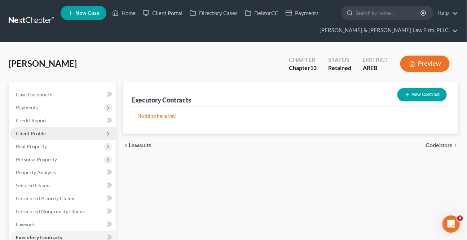
click at [35, 133] on span "Client Profile" at bounding box center [31, 133] width 30 height 6
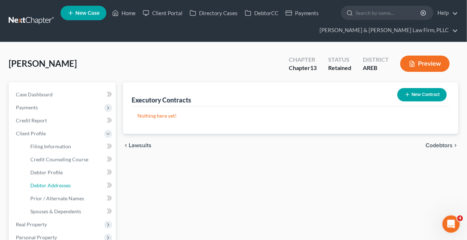
drag, startPoint x: 43, startPoint y: 185, endPoint x: 5, endPoint y: 194, distance: 38.9
click at [42, 185] on span "Debtor Addresses" at bounding box center [50, 185] width 40 height 6
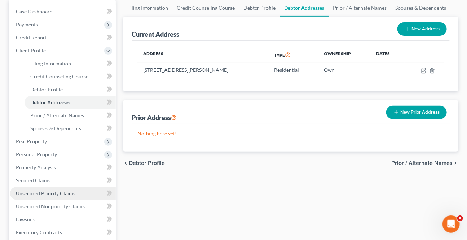
scroll to position [98, 0]
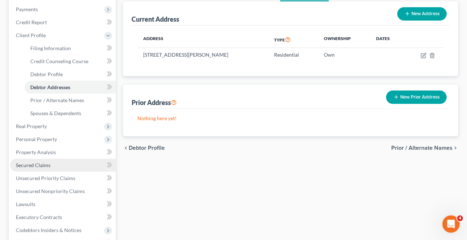
click at [45, 165] on span "Secured Claims" at bounding box center [33, 165] width 35 height 6
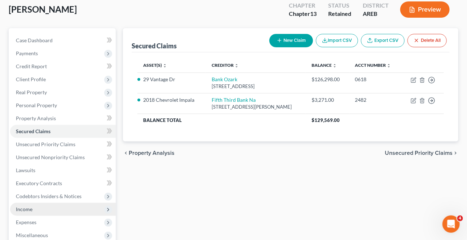
scroll to position [65, 0]
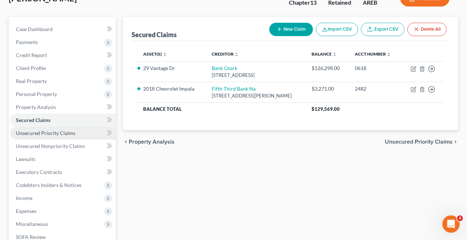
click at [48, 130] on span "Unsecured Priority Claims" at bounding box center [46, 133] width 60 height 6
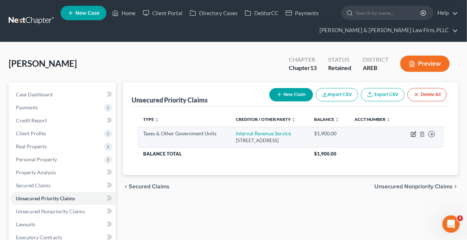
click at [413, 134] on icon "button" at bounding box center [414, 133] width 3 height 3
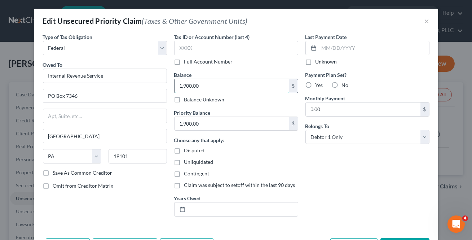
click at [179, 85] on input "1,900.00" at bounding box center [232, 86] width 115 height 14
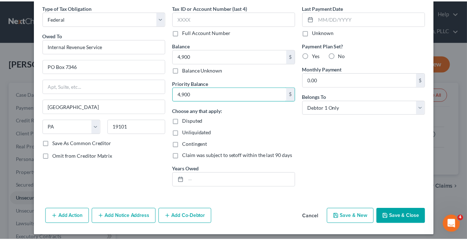
scroll to position [33, 0]
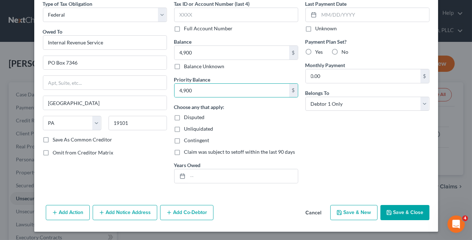
click at [418, 212] on button "Save & Close" at bounding box center [404, 212] width 49 height 15
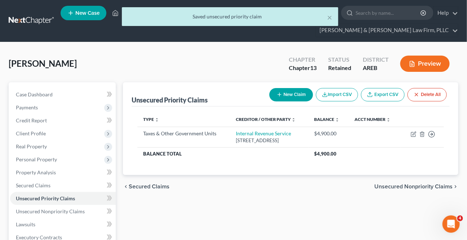
click at [411, 187] on span "Unsecured Nonpriority Claims" at bounding box center [413, 187] width 78 height 6
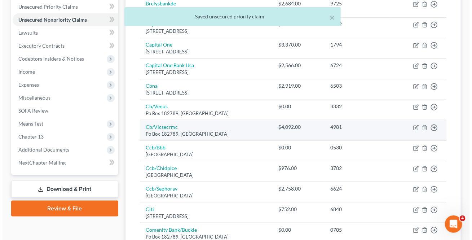
scroll to position [32, 0]
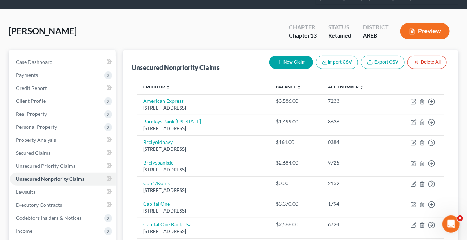
click at [427, 33] on button "Preview" at bounding box center [424, 31] width 49 height 16
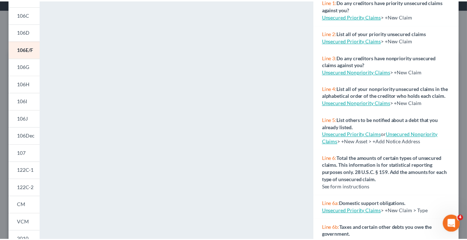
scroll to position [0, 0]
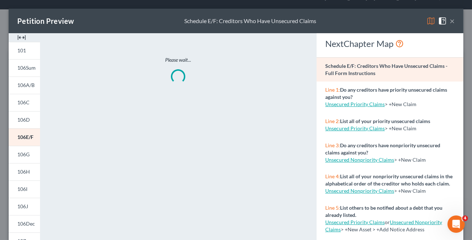
click at [450, 22] on button "×" at bounding box center [452, 21] width 5 height 9
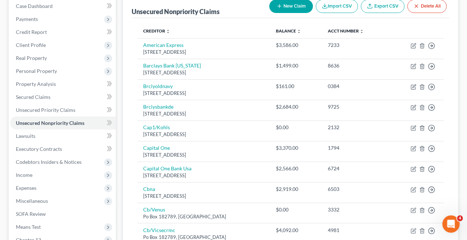
scroll to position [164, 0]
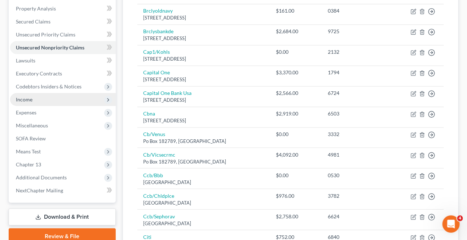
drag, startPoint x: 29, startPoint y: 97, endPoint x: 38, endPoint y: 102, distance: 10.0
click at [29, 97] on span "Income" at bounding box center [24, 99] width 17 height 6
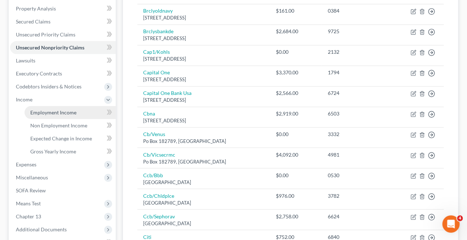
click at [52, 115] on link "Employment Income" at bounding box center [70, 112] width 91 height 13
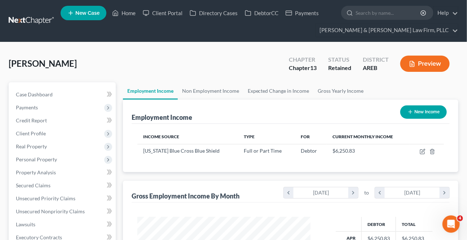
scroll to position [129, 188]
click at [207, 88] on link "Non Employment Income" at bounding box center [211, 90] width 66 height 17
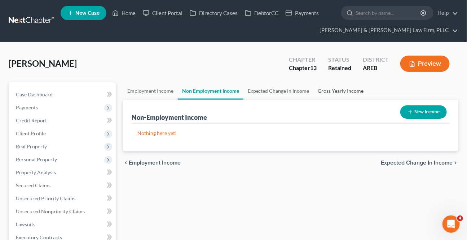
click at [343, 94] on link "Gross Yearly Income" at bounding box center [341, 90] width 54 height 17
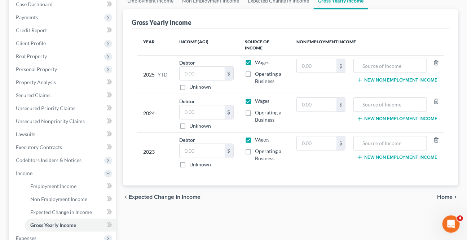
scroll to position [131, 0]
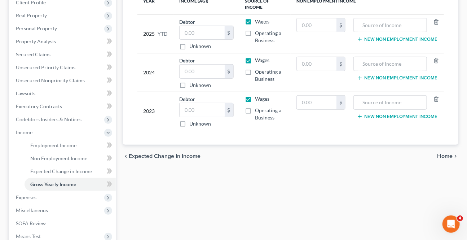
click at [444, 157] on span "Home" at bounding box center [445, 156] width 16 height 6
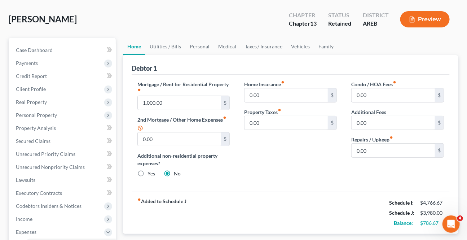
scroll to position [32, 0]
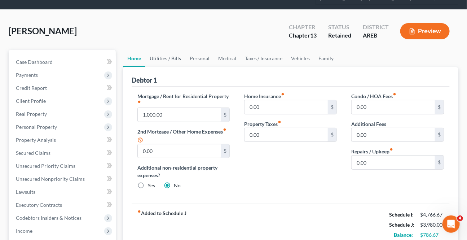
click at [159, 60] on link "Utilities / Bills" at bounding box center [165, 58] width 40 height 17
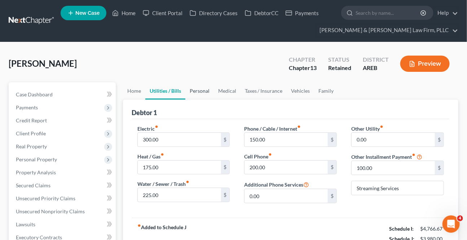
click at [195, 92] on link "Personal" at bounding box center [199, 90] width 28 height 17
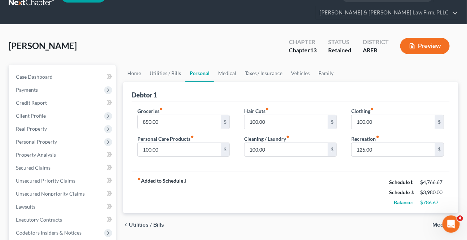
scroll to position [32, 0]
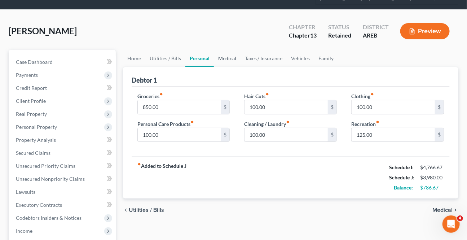
click at [225, 63] on link "Medical" at bounding box center [227, 58] width 27 height 17
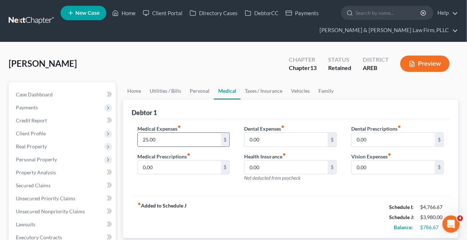
click at [173, 140] on input "25.00" at bounding box center [179, 140] width 83 height 14
click at [253, 92] on link "Taxes / Insurance" at bounding box center [264, 90] width 47 height 17
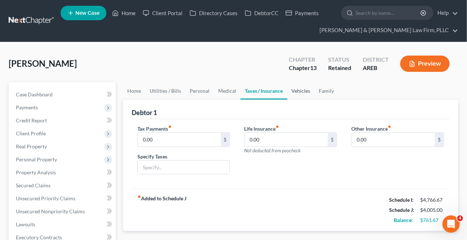
click at [298, 87] on link "Vehicles" at bounding box center [300, 90] width 27 height 17
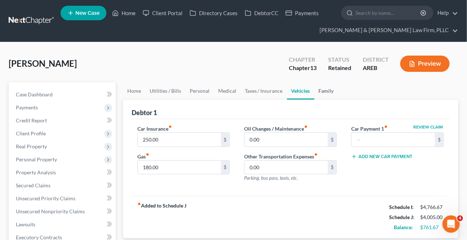
click at [319, 89] on link "Family" at bounding box center [326, 90] width 24 height 17
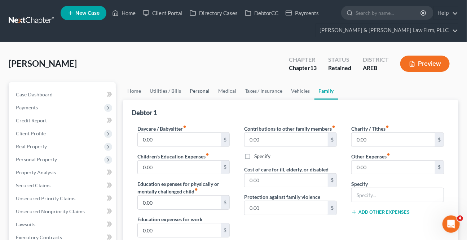
click at [197, 87] on link "Personal" at bounding box center [199, 90] width 28 height 17
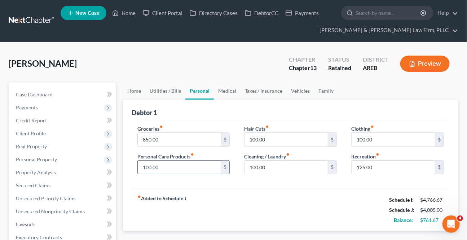
click at [190, 167] on input "100.00" at bounding box center [179, 167] width 83 height 14
click at [34, 135] on span "Client Profile" at bounding box center [31, 133] width 30 height 6
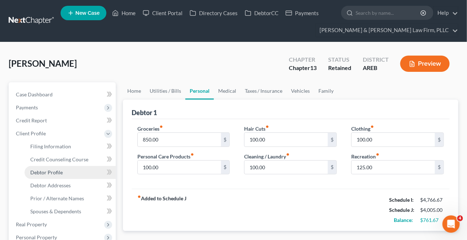
click at [51, 173] on span "Debtor Profile" at bounding box center [46, 172] width 32 height 6
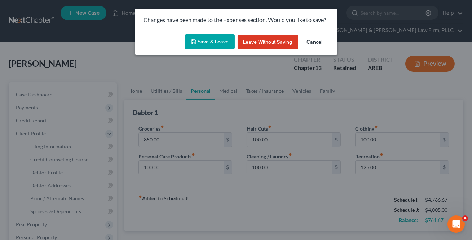
click at [217, 39] on button "Save & Leave" at bounding box center [210, 41] width 50 height 15
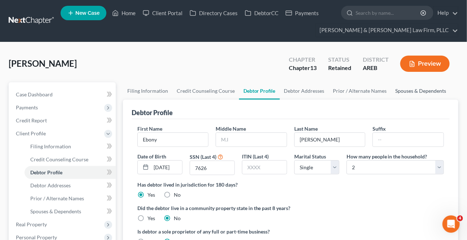
click at [415, 89] on link "Spouses & Dependents" at bounding box center [421, 90] width 60 height 17
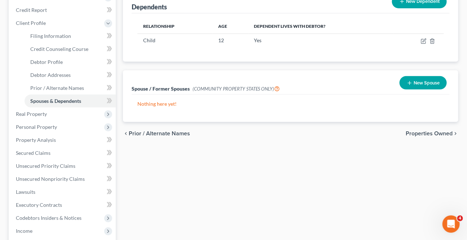
scroll to position [131, 0]
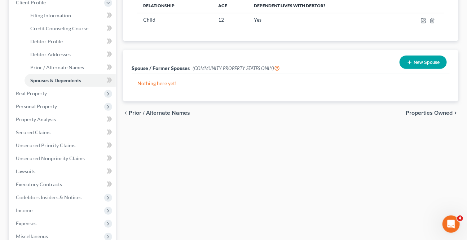
click at [408, 110] on span "Properties Owned" at bounding box center [429, 113] width 47 height 6
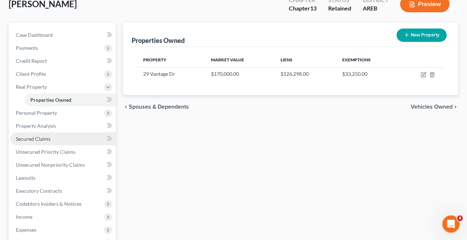
scroll to position [164, 0]
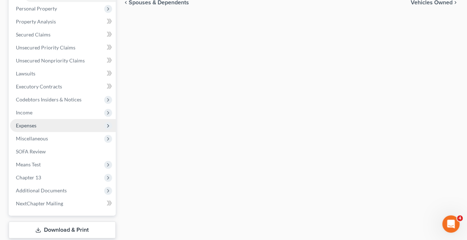
click at [19, 125] on span "Expenses" at bounding box center [26, 125] width 21 height 6
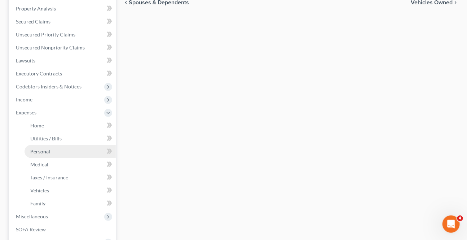
click at [43, 151] on span "Personal" at bounding box center [40, 151] width 20 height 6
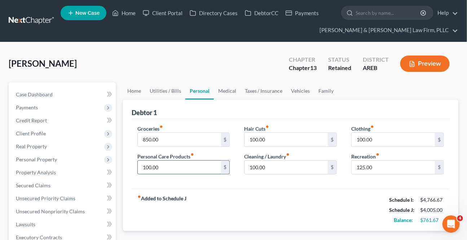
click at [215, 170] on input "100.00" at bounding box center [179, 167] width 83 height 14
click at [397, 141] on input "100.00" at bounding box center [393, 140] width 83 height 14
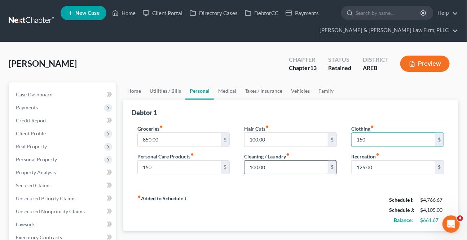
drag, startPoint x: 305, startPoint y: 158, endPoint x: 300, endPoint y: 162, distance: 6.4
click at [305, 158] on div "Cleaning / Laundry fiber_manual_record 100.00 $" at bounding box center [290, 164] width 93 height 22
click at [300, 162] on input "100.00" at bounding box center [286, 167] width 83 height 14
click at [312, 116] on div "Debtor 1" at bounding box center [291, 109] width 318 height 19
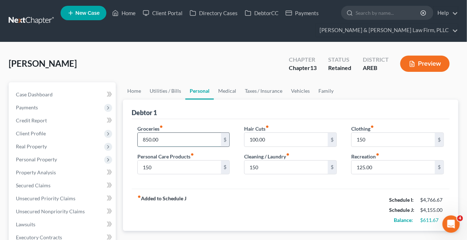
click at [198, 137] on input "850.00" at bounding box center [179, 140] width 83 height 14
click at [208, 115] on div "Debtor 1" at bounding box center [291, 109] width 318 height 19
click at [222, 91] on link "Medical" at bounding box center [227, 90] width 27 height 17
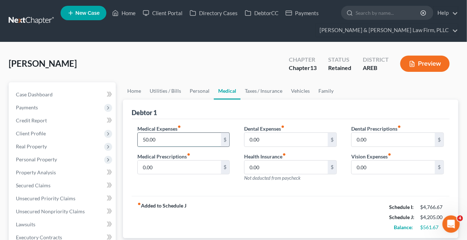
click at [195, 143] on input "50.00" at bounding box center [179, 140] width 83 height 14
click at [262, 92] on link "Taxes / Insurance" at bounding box center [264, 90] width 47 height 17
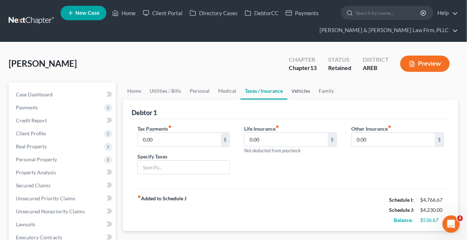
click at [298, 93] on link "Vehicles" at bounding box center [300, 90] width 27 height 17
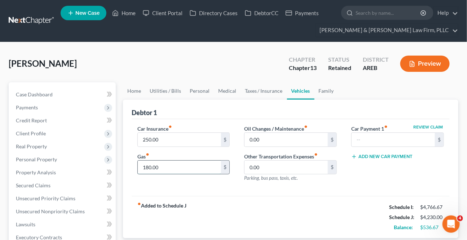
click at [170, 169] on input "180.00" at bounding box center [179, 167] width 83 height 14
click at [174, 87] on link "Utilities / Bills" at bounding box center [165, 90] width 40 height 17
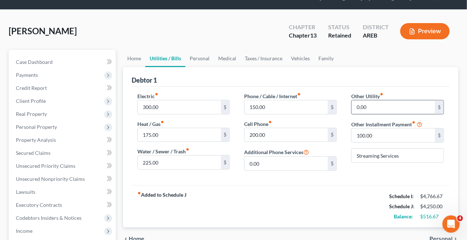
scroll to position [32, 0]
click at [193, 58] on link "Personal" at bounding box center [199, 58] width 28 height 17
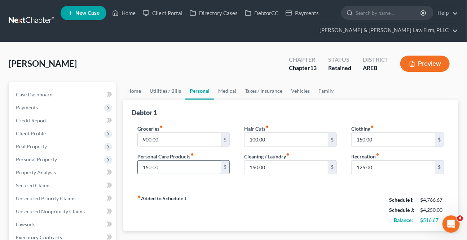
click at [216, 167] on input "150.00" at bounding box center [179, 167] width 83 height 14
click at [199, 182] on div "Groceries fiber_manual_record 900.00 $ Personal Care Products fiber_manual_reco…" at bounding box center [291, 154] width 318 height 70
click at [321, 93] on link "Family" at bounding box center [326, 90] width 24 height 17
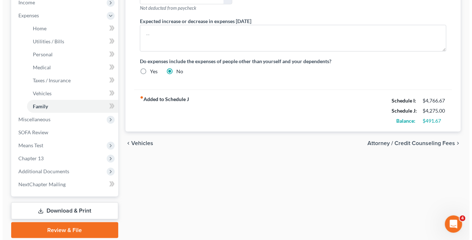
scroll to position [262, 0]
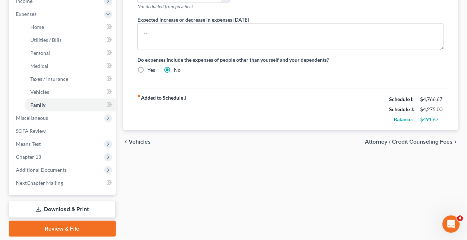
click at [397, 142] on span "Attorney / Credit Counseling Fees" at bounding box center [409, 142] width 88 height 6
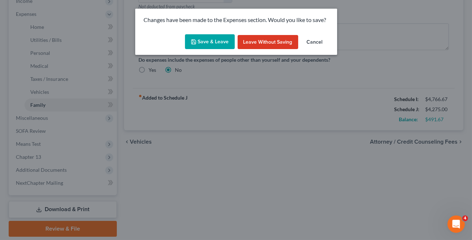
drag, startPoint x: 224, startPoint y: 40, endPoint x: 260, endPoint y: 214, distance: 177.3
click at [224, 41] on button "Save & Leave" at bounding box center [210, 41] width 50 height 15
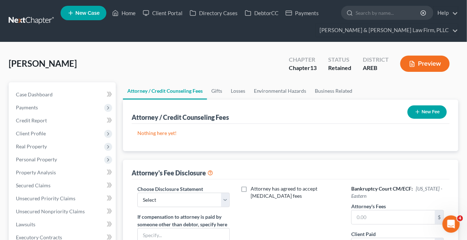
click at [419, 111] on icon "button" at bounding box center [418, 112] width 6 height 6
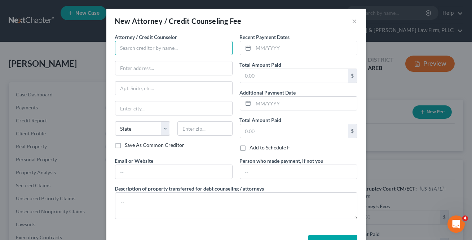
click at [167, 49] on input "text" at bounding box center [174, 48] width 118 height 14
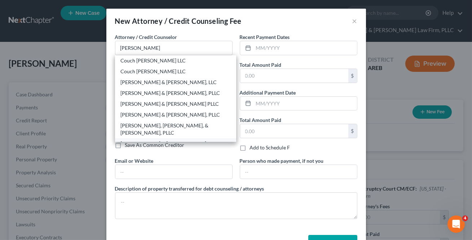
click at [160, 140] on div "[PERSON_NAME] & [PERSON_NAME] Law Firm, PLLC" at bounding box center [176, 147] width 110 height 14
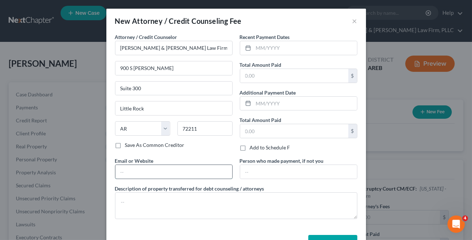
drag, startPoint x: 158, startPoint y: 173, endPoint x: 160, endPoint y: 177, distance: 5.0
click at [158, 172] on input "text" at bounding box center [173, 172] width 117 height 14
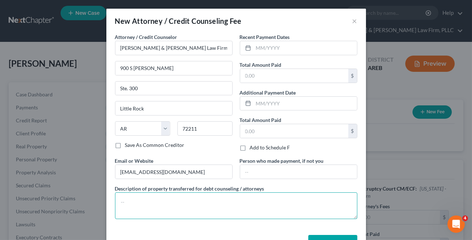
click at [167, 195] on textarea at bounding box center [236, 205] width 242 height 27
paste textarea "$313 Filing Fee $39 Credit Report $20 Credit Counseling $15 Debtor's Education"
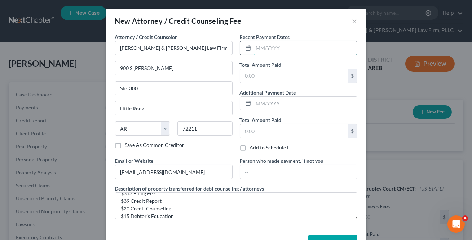
click at [260, 45] on input "text" at bounding box center [306, 48] width 104 height 14
click at [303, 121] on div "Total Amount Paid $" at bounding box center [299, 127] width 118 height 22
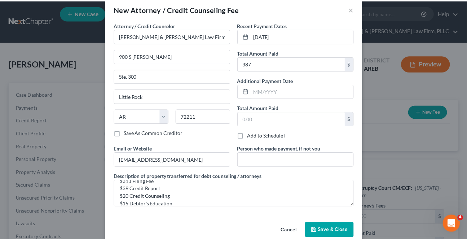
scroll to position [24, 0]
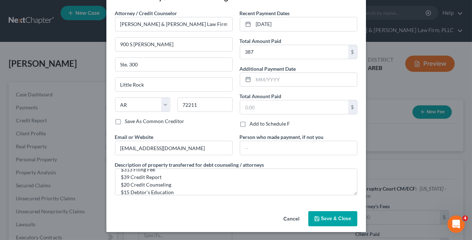
drag, startPoint x: 347, startPoint y: 216, endPoint x: 272, endPoint y: 162, distance: 92.3
click at [346, 216] on span "Save & Close" at bounding box center [336, 218] width 30 height 6
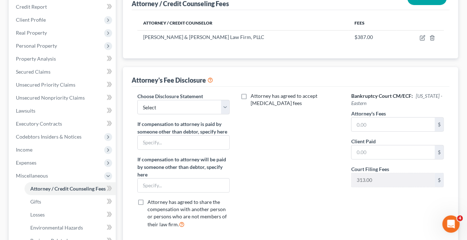
scroll to position [131, 0]
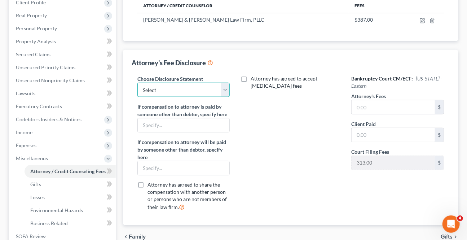
drag, startPoint x: 225, startPoint y: 85, endPoint x: 207, endPoint y: 98, distance: 22.7
click at [225, 85] on select "Select Attorney Fee Disclosure - Western Attorney Fee Disclosure - Eastern" at bounding box center [183, 90] width 93 height 14
drag, startPoint x: 224, startPoint y: 91, endPoint x: 213, endPoint y: 96, distance: 12.3
click at [224, 90] on select "Select Attorney Fee Disclosure - Western Attorney Fee Disclosure - Eastern" at bounding box center [183, 90] width 93 height 14
click at [137, 83] on select "Select Attorney Fee Disclosure - Western Attorney Fee Disclosure - Eastern" at bounding box center [183, 90] width 93 height 14
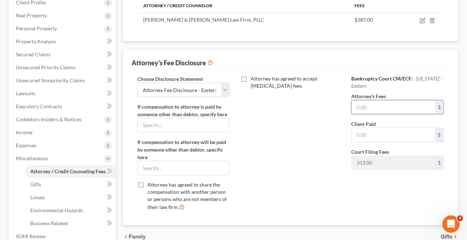
click at [362, 112] on input "text" at bounding box center [393, 107] width 83 height 14
click at [330, 124] on div "Attorney has agreed to accept [MEDICAL_DATA] fees" at bounding box center [290, 145] width 107 height 141
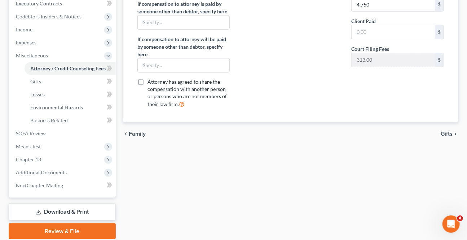
scroll to position [260, 0]
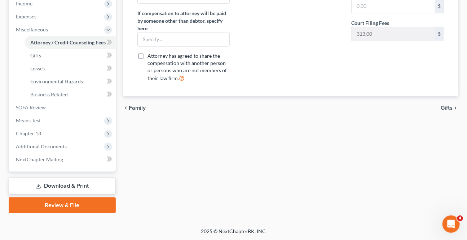
drag, startPoint x: 444, startPoint y: 108, endPoint x: 440, endPoint y: 106, distance: 4.5
click at [444, 108] on span "Gifts" at bounding box center [447, 108] width 12 height 6
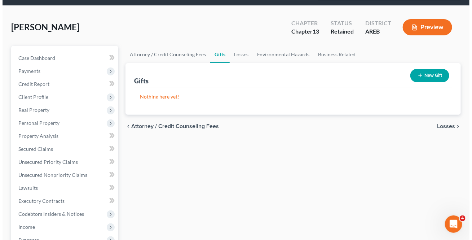
scroll to position [32, 0]
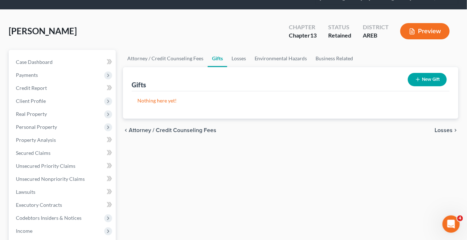
click at [441, 30] on button "Preview" at bounding box center [424, 31] width 49 height 16
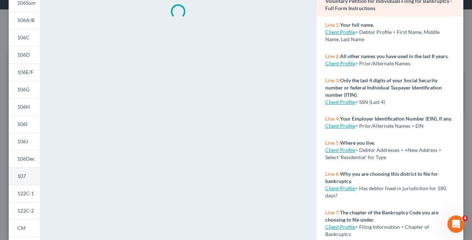
scroll to position [65, 0]
click at [26, 221] on link "CM" at bounding box center [24, 227] width 31 height 17
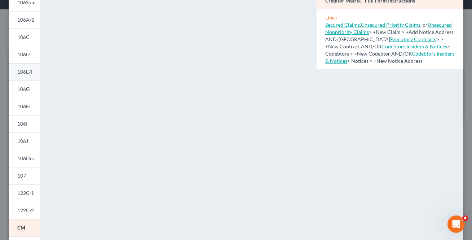
drag, startPoint x: 30, startPoint y: 57, endPoint x: 10, endPoint y: 64, distance: 20.8
click at [30, 57] on link "106D" at bounding box center [24, 54] width 31 height 17
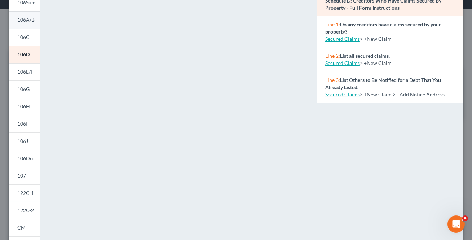
click at [25, 22] on span "106A/B" at bounding box center [25, 20] width 17 height 6
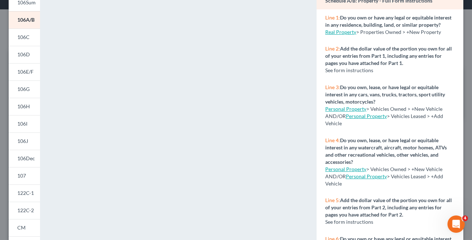
click at [27, 53] on span "106D" at bounding box center [23, 54] width 13 height 6
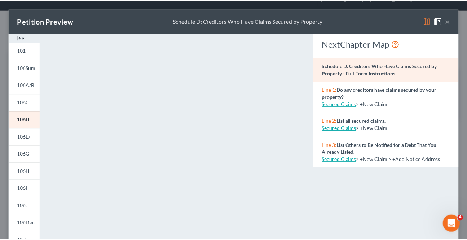
scroll to position [0, 0]
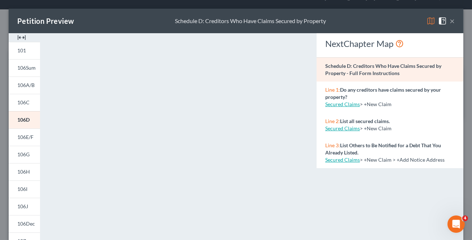
drag, startPoint x: 448, startPoint y: 21, endPoint x: 67, endPoint y: 1, distance: 382.1
click at [450, 20] on button "×" at bounding box center [452, 21] width 5 height 9
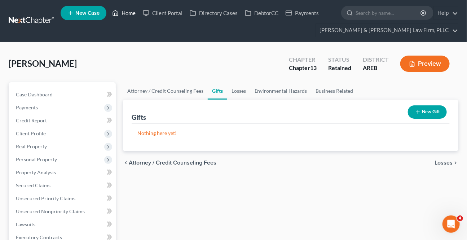
drag, startPoint x: 126, startPoint y: 13, endPoint x: 130, endPoint y: 12, distance: 4.7
click at [126, 13] on link "Home" at bounding box center [124, 12] width 31 height 13
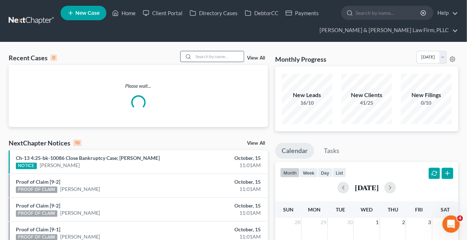
drag, startPoint x: 216, startPoint y: 54, endPoint x: 214, endPoint y: 57, distance: 3.7
click at [216, 54] on input "search" at bounding box center [218, 56] width 50 height 10
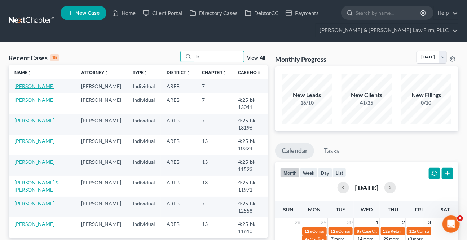
click at [39, 86] on link "[PERSON_NAME]" at bounding box center [34, 86] width 40 height 6
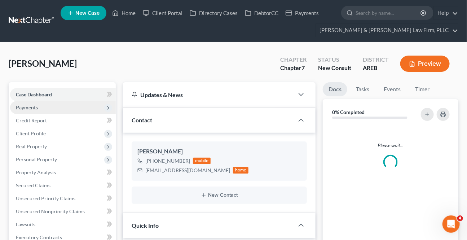
click at [27, 110] on span "Payments" at bounding box center [63, 107] width 106 height 13
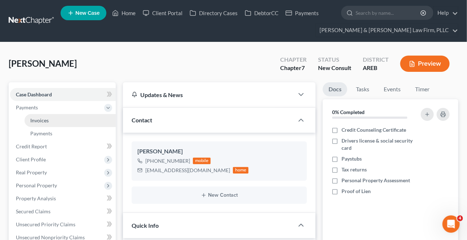
scroll to position [0, 0]
click at [38, 120] on span "Invoices" at bounding box center [39, 120] width 18 height 6
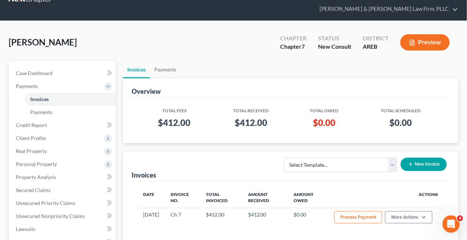
scroll to position [32, 0]
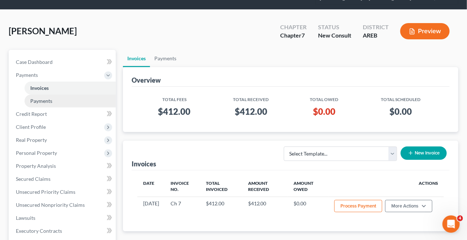
click at [44, 99] on span "Payments" at bounding box center [41, 101] width 22 height 6
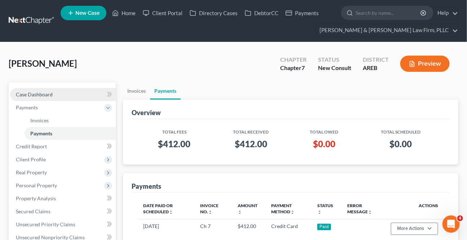
click at [64, 90] on link "Case Dashboard" at bounding box center [63, 94] width 106 height 13
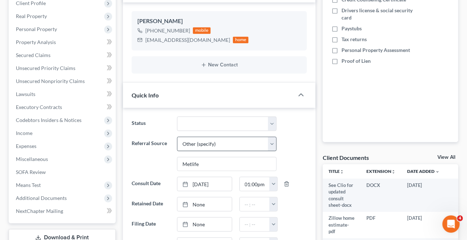
scroll to position [131, 0]
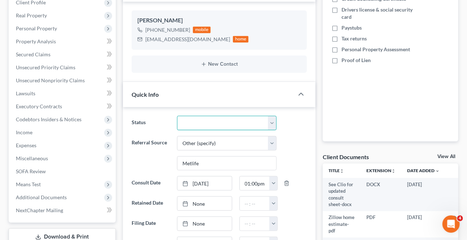
click at [202, 116] on select "Awaiting 341 Chapter 7 - Attended Meeting Confirmed Discharged Dismissed New Co…" at bounding box center [226, 123] width 99 height 14
click at [177, 116] on select "Awaiting 341 Chapter 7 - Attended Meeting Confirmed Discharged Dismissed New Co…" at bounding box center [226, 123] width 99 height 14
click at [199, 202] on link "None" at bounding box center [204, 204] width 54 height 14
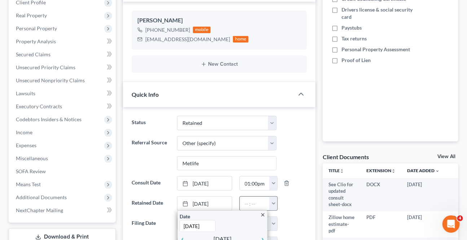
click at [273, 206] on button "button" at bounding box center [273, 204] width 8 height 14
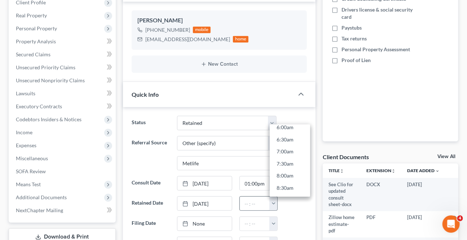
scroll to position [229, 0]
click at [281, 177] on link "11:30am" at bounding box center [290, 183] width 40 height 12
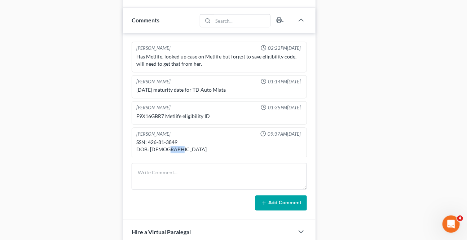
scroll to position [0, 0]
drag, startPoint x: 178, startPoint y: 155, endPoint x: 151, endPoint y: 158, distance: 27.6
click at [151, 154] on div "SSN: 426-81-3849 DOB: [DEMOGRAPHIC_DATA]" at bounding box center [219, 145] width 169 height 17
copy div "[DATE]"
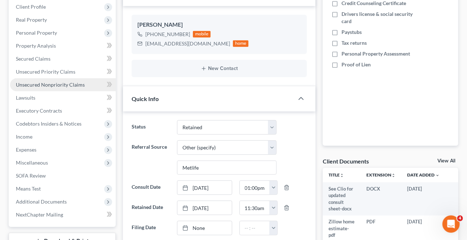
scroll to position [32, 0]
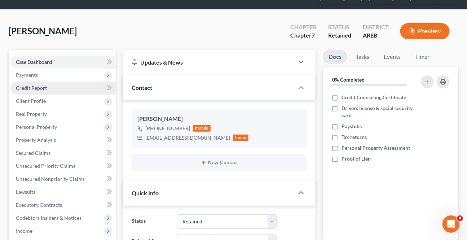
click at [31, 86] on span "Credit Report" at bounding box center [31, 88] width 31 height 6
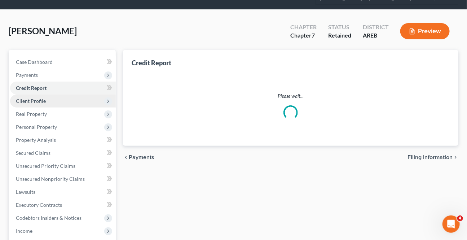
scroll to position [0, 0]
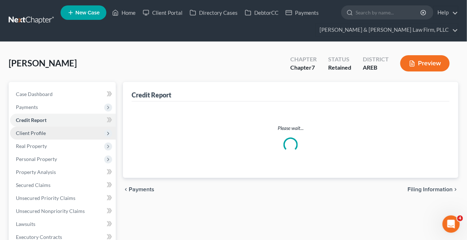
click at [37, 101] on ul "Case Dashboard Payments Invoices Payments Payments Credit Report Client Profile" at bounding box center [63, 218] width 106 height 260
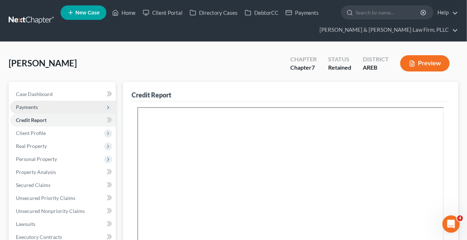
scroll to position [0, 0]
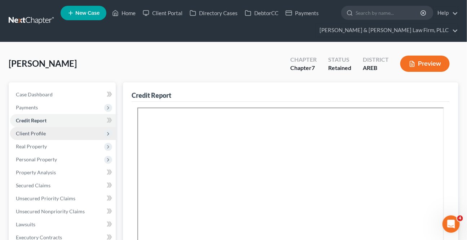
click at [47, 138] on span "Client Profile" at bounding box center [63, 133] width 106 height 13
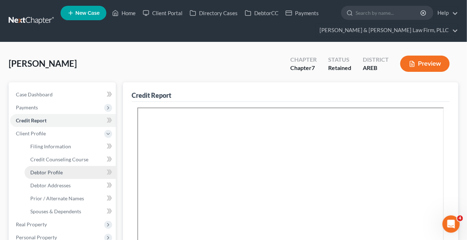
click at [49, 171] on span "Debtor Profile" at bounding box center [46, 172] width 32 height 6
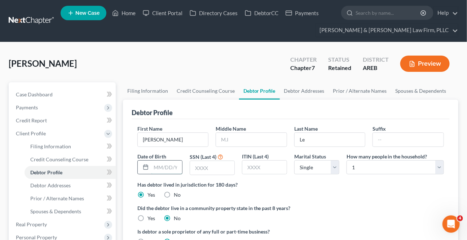
click at [162, 169] on input "text" at bounding box center [166, 167] width 31 height 14
paste input "[DATE]"
drag, startPoint x: 47, startPoint y: 92, endPoint x: 104, endPoint y: 148, distance: 80.6
click at [47, 92] on span "Case Dashboard" at bounding box center [34, 94] width 37 height 6
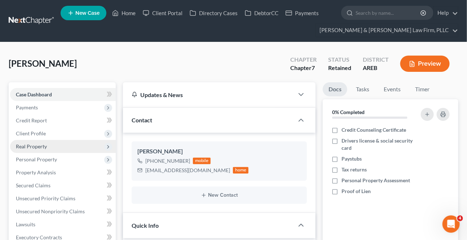
drag, startPoint x: 36, startPoint y: 133, endPoint x: 50, endPoint y: 146, distance: 19.4
click at [36, 133] on span "Client Profile" at bounding box center [31, 133] width 30 height 6
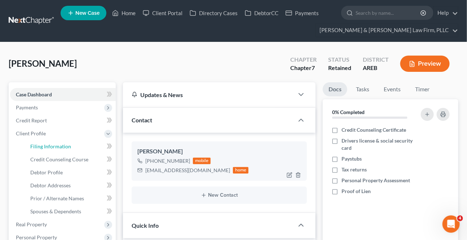
drag, startPoint x: 50, startPoint y: 146, endPoint x: 153, endPoint y: 163, distance: 104.2
click at [50, 146] on span "Filing Information" at bounding box center [50, 146] width 41 height 6
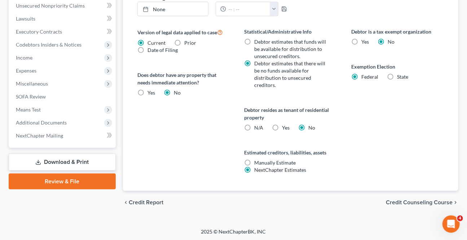
scroll to position [284, 0]
click at [440, 202] on span "Credit Counseling Course" at bounding box center [419, 202] width 67 height 6
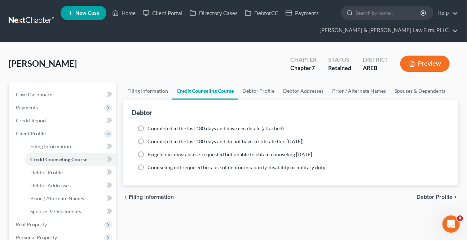
click at [440, 201] on div "chevron_left Filing Information Debtor Profile chevron_right" at bounding box center [290, 196] width 335 height 23
click at [440, 199] on div "chevron_left Filing Information Debtor Profile chevron_right" at bounding box center [290, 196] width 335 height 23
click at [440, 198] on span "Debtor Profile" at bounding box center [435, 197] width 36 height 6
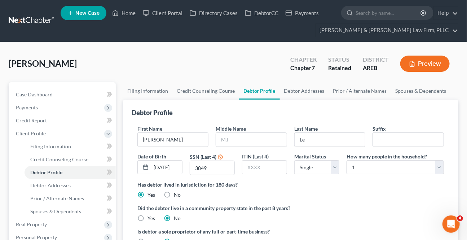
scroll to position [164, 0]
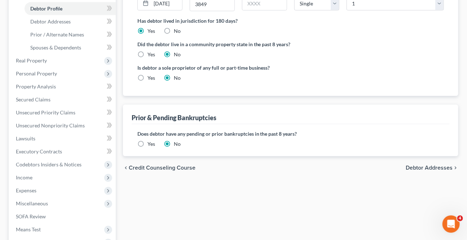
click at [429, 168] on span "Debtor Addresses" at bounding box center [429, 168] width 47 height 6
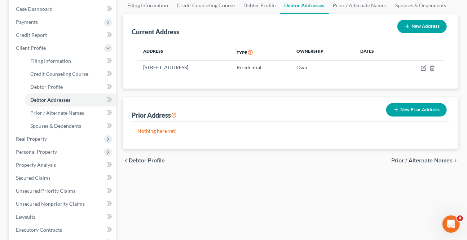
scroll to position [98, 0]
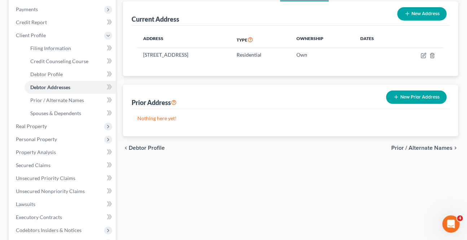
click at [413, 148] on span "Prior / Alternate Names" at bounding box center [421, 148] width 61 height 6
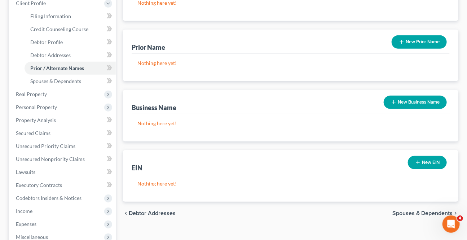
scroll to position [131, 0]
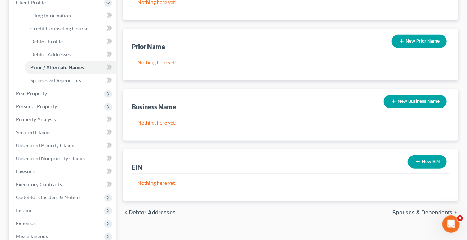
click at [413, 210] on span "Spouses & Dependents" at bounding box center [422, 213] width 60 height 6
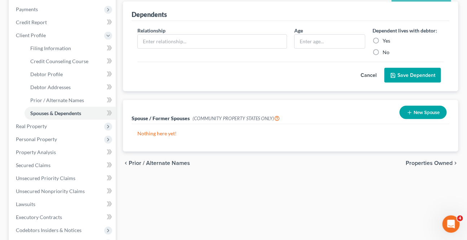
click at [421, 160] on span "Properties Owned" at bounding box center [429, 163] width 47 height 6
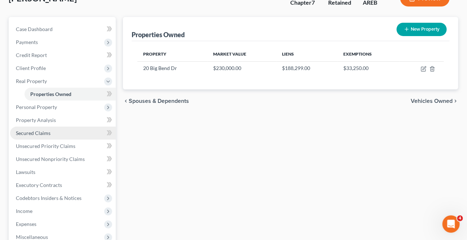
click at [35, 131] on span "Secured Claims" at bounding box center [33, 133] width 35 height 6
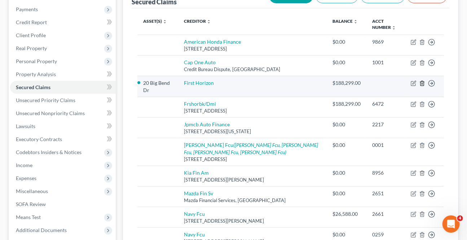
click at [423, 83] on line "button" at bounding box center [423, 83] width 0 height 1
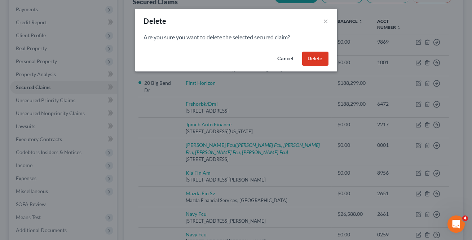
click at [314, 56] on button "Delete" at bounding box center [315, 59] width 26 height 14
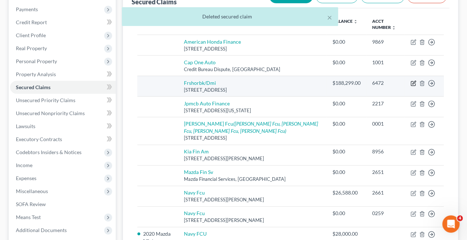
click at [411, 83] on icon "button" at bounding box center [414, 83] width 6 height 6
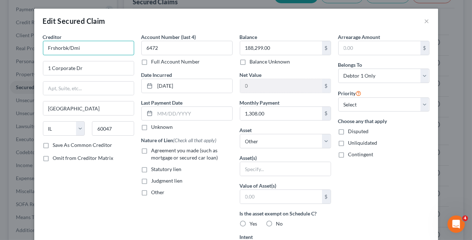
drag, startPoint x: 28, startPoint y: 56, endPoint x: -9, endPoint y: 60, distance: 38.1
click at [0, 60] on html "Home New Case Client Portal Directory Cases DebtorCC Payments [PERSON_NAME] & […" at bounding box center [236, 145] width 472 height 486
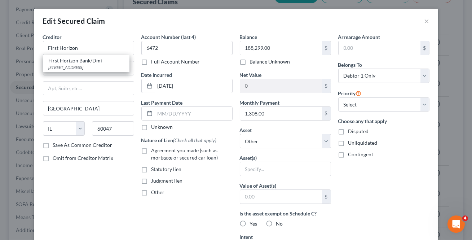
click at [53, 144] on label "Save As Common Creditor" at bounding box center [83, 144] width 60 height 7
click at [56, 144] on input "Save As Common Creditor" at bounding box center [58, 143] width 5 height 5
click at [151, 148] on label "Agreement you made (such as mortgage or secured car loan)" at bounding box center [191, 154] width 81 height 14
click at [154, 148] on input "Agreement you made (such as mortgage or secured car loan)" at bounding box center [156, 149] width 5 height 5
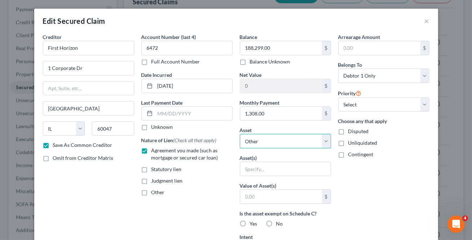
click at [302, 137] on select "Select Other Multiple Assets 2020 Mazda Miata - $22475.0 SoFi (Checking Account…" at bounding box center [285, 141] width 91 height 14
click at [240, 134] on select "Select Other Multiple Assets 2020 Mazda Miata - $22475.0 SoFi (Checking Account…" at bounding box center [285, 141] width 91 height 14
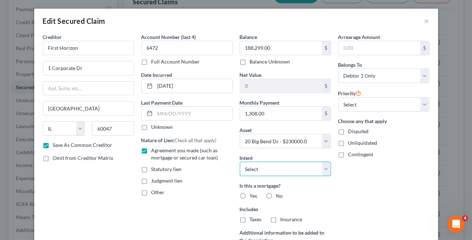
drag, startPoint x: 309, startPoint y: 172, endPoint x: 305, endPoint y: 175, distance: 5.4
click at [309, 172] on select "Select Surrender Redeem Reaffirm Avoid Other" at bounding box center [285, 169] width 91 height 14
click at [240, 162] on select "Select Surrender Redeem Reaffirm Avoid Other" at bounding box center [285, 169] width 91 height 14
click at [250, 194] on label "Yes" at bounding box center [254, 195] width 8 height 7
click at [253, 194] on input "Yes" at bounding box center [255, 194] width 5 height 5
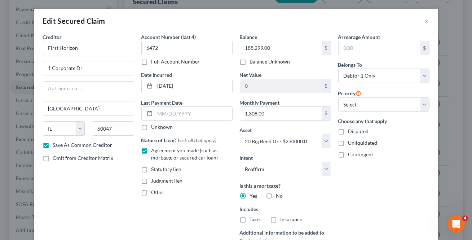
click at [250, 221] on label "Taxes" at bounding box center [256, 219] width 12 height 7
click at [253, 220] on input "Taxes" at bounding box center [255, 218] width 5 height 5
drag, startPoint x: 272, startPoint y: 218, endPoint x: 377, endPoint y: 198, distance: 107.2
click at [281, 218] on label "Insurance" at bounding box center [292, 219] width 22 height 7
click at [283, 218] on input "Insurance" at bounding box center [285, 218] width 5 height 5
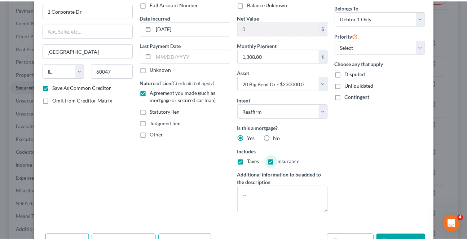
scroll to position [102, 0]
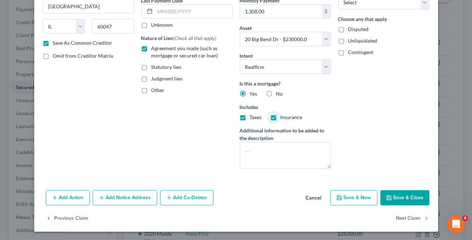
click at [407, 199] on button "Save & Close" at bounding box center [404, 197] width 49 height 15
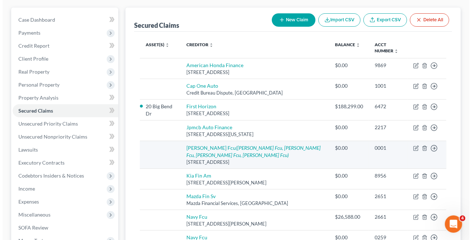
scroll to position [65, 0]
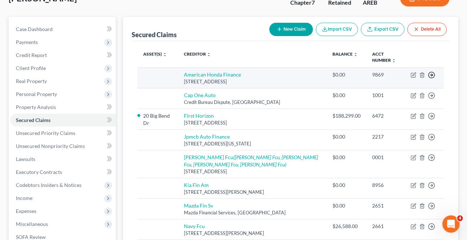
click at [433, 76] on icon "button" at bounding box center [431, 74] width 7 height 7
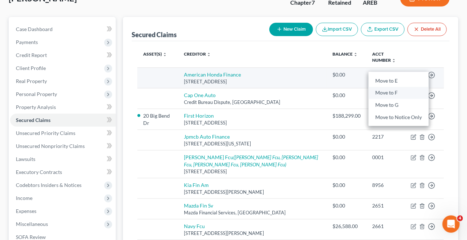
click at [412, 93] on link "Move to F" at bounding box center [399, 93] width 60 height 12
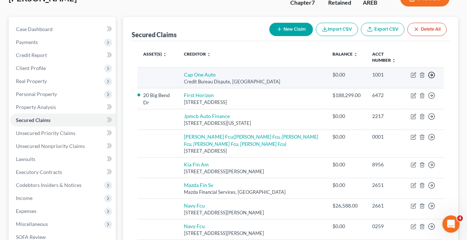
click at [431, 76] on icon "button" at bounding box center [431, 74] width 7 height 7
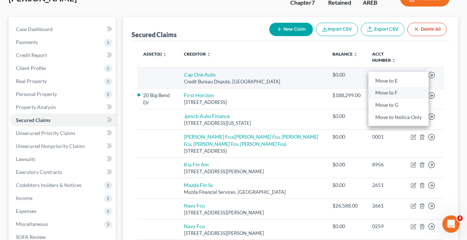
click at [405, 89] on link "Move to F" at bounding box center [399, 93] width 60 height 12
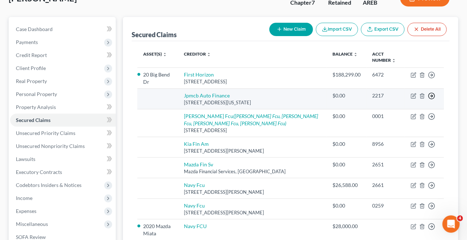
click at [432, 97] on icon "button" at bounding box center [431, 95] width 7 height 7
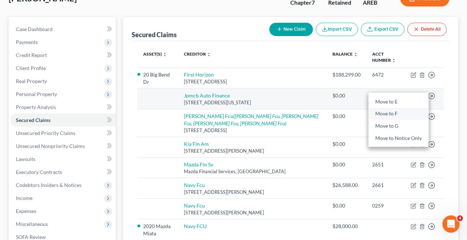
click at [405, 114] on link "Move to F" at bounding box center [399, 114] width 60 height 12
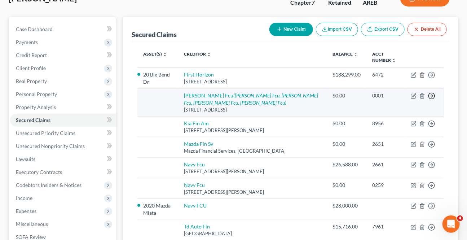
click at [434, 97] on circle "button" at bounding box center [432, 96] width 6 height 6
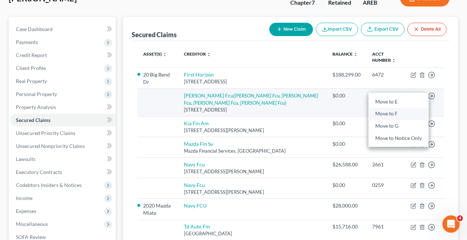
click at [401, 115] on link "Move to F" at bounding box center [399, 114] width 60 height 12
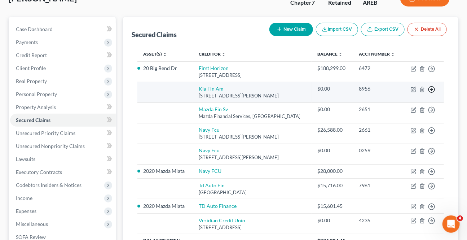
click at [435, 86] on icon "button" at bounding box center [431, 89] width 7 height 7
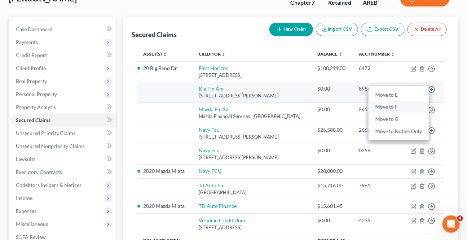
click at [411, 103] on link "Move to F" at bounding box center [399, 107] width 60 height 12
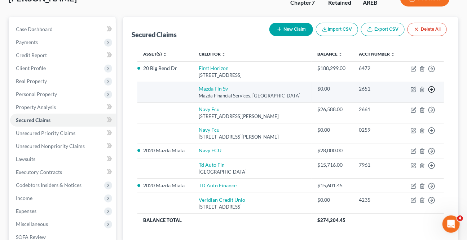
click at [430, 87] on icon "button" at bounding box center [431, 89] width 7 height 7
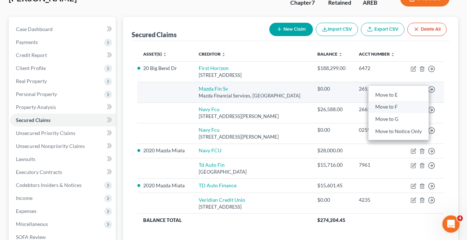
click at [400, 107] on link "Move to F" at bounding box center [399, 107] width 60 height 12
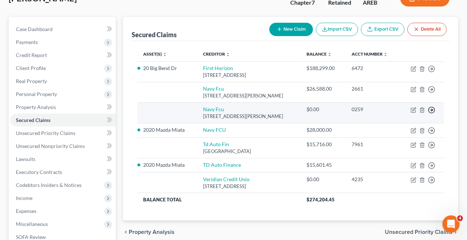
click at [431, 109] on icon "button" at bounding box center [431, 109] width 7 height 7
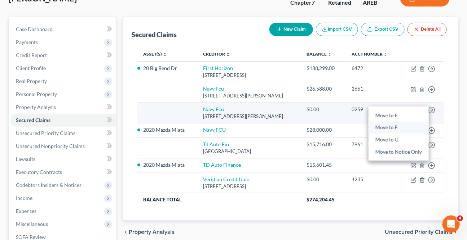
click at [402, 126] on link "Move to F" at bounding box center [399, 128] width 60 height 12
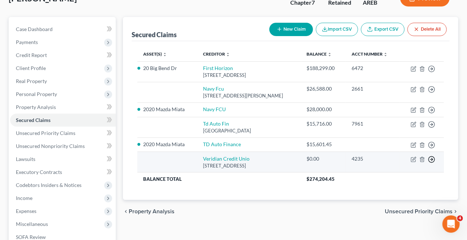
click at [431, 160] on icon "button" at bounding box center [431, 159] width 7 height 7
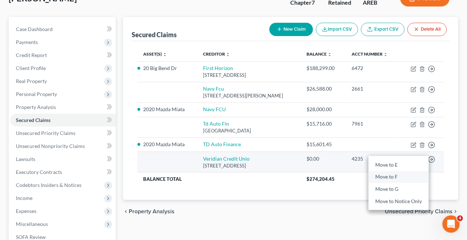
click at [398, 173] on link "Move to F" at bounding box center [399, 177] width 60 height 12
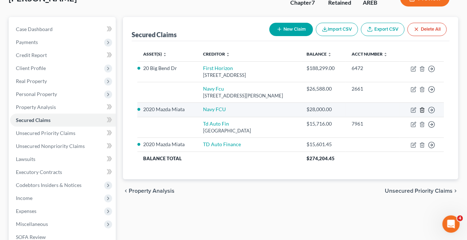
click at [421, 108] on icon "button" at bounding box center [422, 109] width 3 height 5
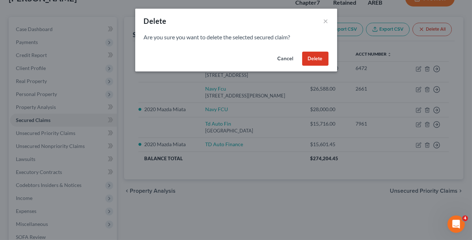
click at [313, 55] on button "Delete" at bounding box center [315, 59] width 26 height 14
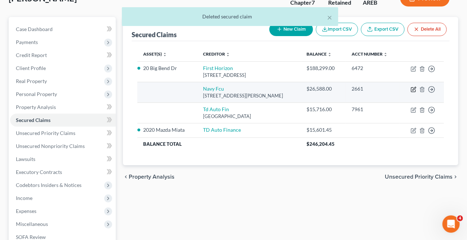
click at [413, 89] on icon "button" at bounding box center [414, 88] width 3 height 3
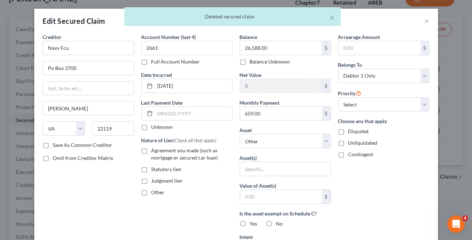
click at [138, 154] on div "Account Number (last 4) 2661 Full Account Number Date Incurred [DATE] Last Paym…" at bounding box center [187, 194] width 98 height 322
click at [151, 150] on label "Agreement you made (such as mortgage or secured car loan)" at bounding box center [191, 154] width 81 height 14
click at [154, 150] on input "Agreement you made (such as mortgage or secured car loan)" at bounding box center [156, 149] width 5 height 5
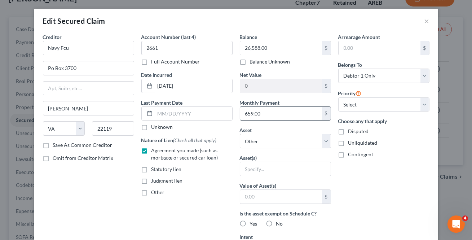
click at [265, 118] on input "659.00" at bounding box center [281, 114] width 82 height 14
click at [270, 139] on select "Select Other Multiple Assets 2020 Mazda Miata - $22475.0 SoFi (Checking Account…" at bounding box center [285, 141] width 91 height 14
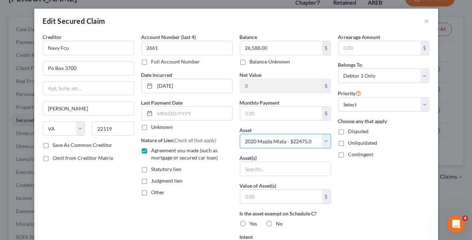
click at [240, 134] on select "Select Other Multiple Assets 2020 Mazda Miata - $22475.0 SoFi (Checking Account…" at bounding box center [285, 141] width 91 height 14
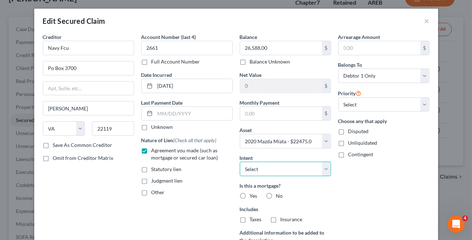
click at [318, 167] on select "Select Surrender Redeem Reaffirm Avoid Other" at bounding box center [285, 169] width 91 height 14
click at [240, 162] on select "Select Surrender Redeem Reaffirm Avoid Other" at bounding box center [285, 169] width 91 height 14
click at [276, 195] on label "No" at bounding box center [279, 195] width 7 height 7
click at [279, 195] on input "No" at bounding box center [281, 194] width 5 height 5
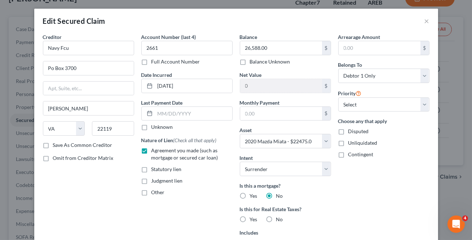
click at [276, 217] on label "No" at bounding box center [279, 219] width 7 height 7
click at [279, 217] on input "No" at bounding box center [281, 218] width 5 height 5
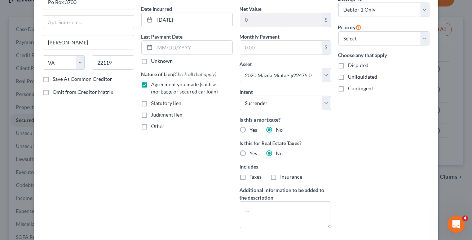
scroll to position [126, 0]
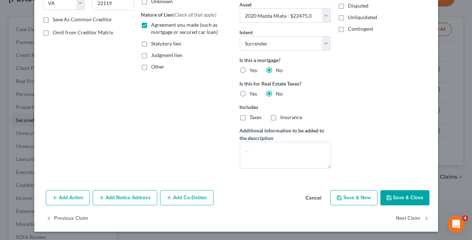
click at [397, 199] on button "Save & Close" at bounding box center [404, 197] width 49 height 15
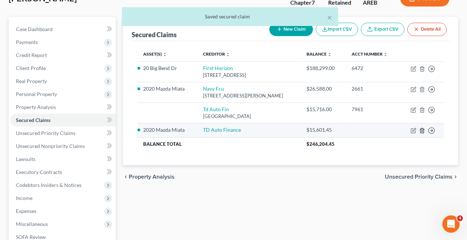
click at [422, 131] on icon "button" at bounding box center [422, 131] width 6 height 6
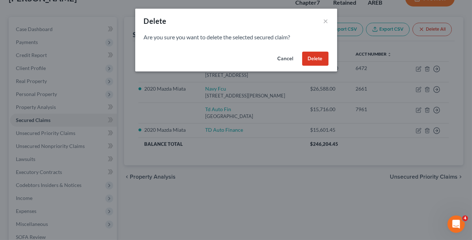
click at [322, 57] on button "Delete" at bounding box center [315, 59] width 26 height 14
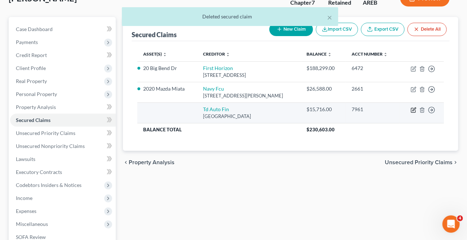
click at [413, 110] on icon "button" at bounding box center [414, 110] width 6 height 6
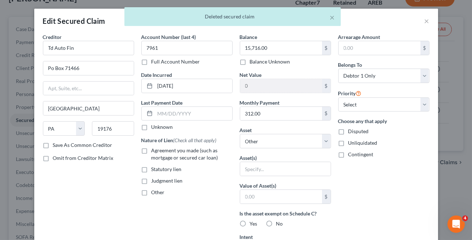
drag, startPoint x: 143, startPoint y: 152, endPoint x: 165, endPoint y: 152, distance: 22.0
click at [151, 153] on label "Agreement you made (such as mortgage or secured car loan)" at bounding box center [191, 154] width 81 height 14
click at [154, 151] on input "Agreement you made (such as mortgage or secured car loan)" at bounding box center [156, 149] width 5 height 5
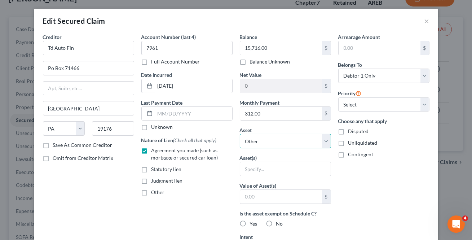
click at [307, 146] on select "Select Other Multiple Assets 2020 Mazda Miata - $22475.0 SoFi (Checking Account…" at bounding box center [285, 141] width 91 height 14
click at [240, 134] on select "Select Other Multiple Assets 2020 Mazda Miata - $22475.0 SoFi (Checking Account…" at bounding box center [285, 141] width 91 height 14
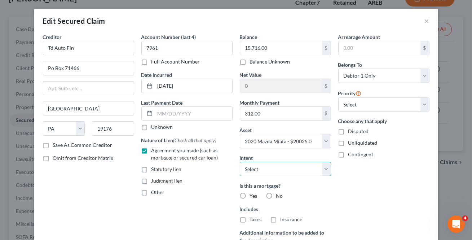
drag, startPoint x: 317, startPoint y: 172, endPoint x: 312, endPoint y: 175, distance: 6.3
click at [317, 172] on select "Select Surrender Redeem Reaffirm Avoid Other" at bounding box center [285, 169] width 91 height 14
click at [240, 162] on select "Select Surrender Redeem Reaffirm Avoid Other" at bounding box center [285, 169] width 91 height 14
click at [276, 194] on label "No" at bounding box center [279, 195] width 7 height 7
click at [279, 194] on input "No" at bounding box center [281, 194] width 5 height 5
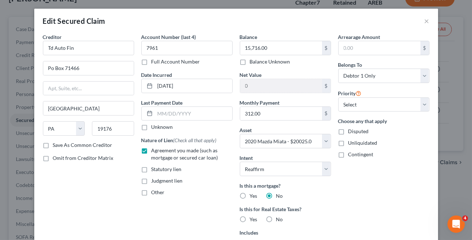
click at [276, 219] on label "No" at bounding box center [279, 219] width 7 height 7
click at [279, 219] on input "No" at bounding box center [281, 218] width 5 height 5
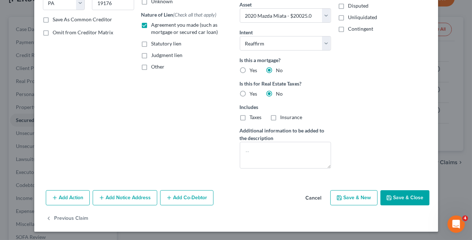
click at [399, 192] on button "Save & Close" at bounding box center [404, 197] width 49 height 15
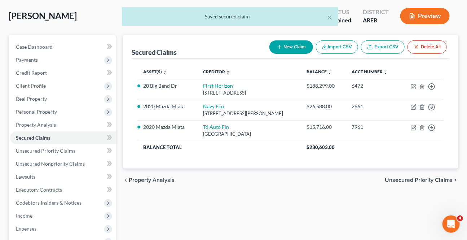
scroll to position [32, 0]
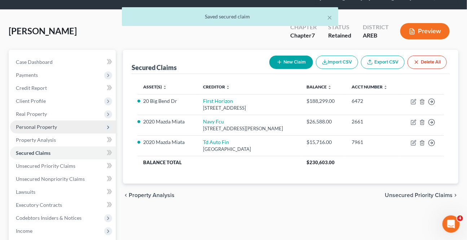
click at [37, 126] on span "Personal Property" at bounding box center [36, 127] width 41 height 6
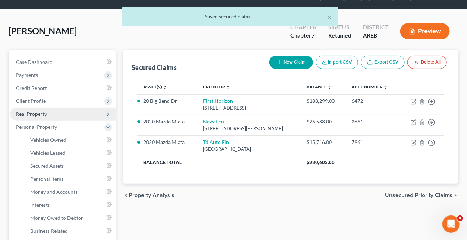
click at [36, 114] on span "Real Property" at bounding box center [31, 114] width 31 height 6
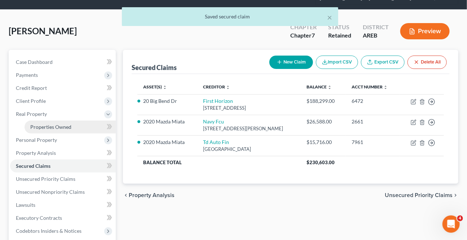
click at [47, 129] on span "Properties Owned" at bounding box center [50, 127] width 41 height 6
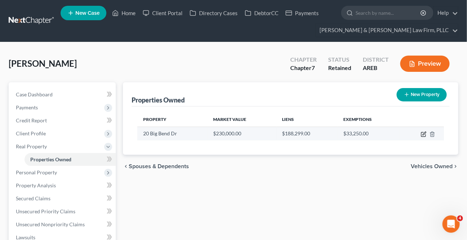
click at [422, 132] on icon "button" at bounding box center [423, 134] width 4 height 4
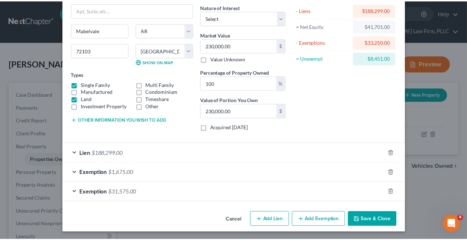
scroll to position [59, 0]
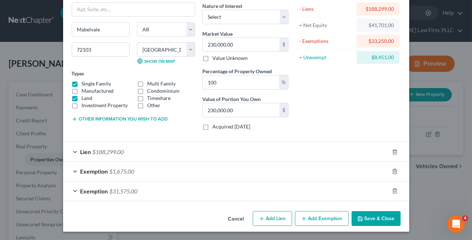
click at [383, 216] on button "Save & Close" at bounding box center [376, 218] width 49 height 15
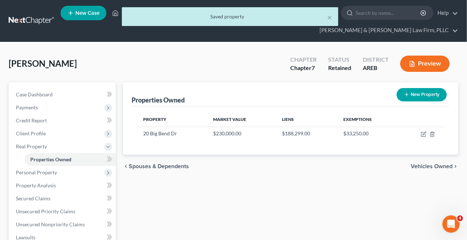
click at [428, 167] on span "Vehicles Owned" at bounding box center [432, 166] width 42 height 6
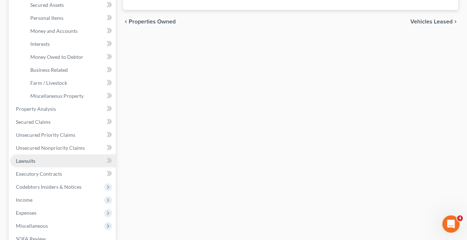
scroll to position [197, 0]
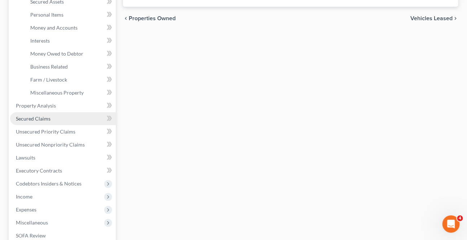
click at [38, 113] on link "Secured Claims" at bounding box center [63, 118] width 106 height 13
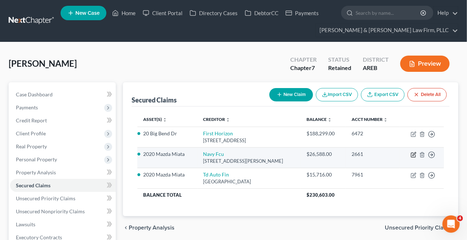
click at [411, 153] on icon "button" at bounding box center [414, 155] width 6 height 6
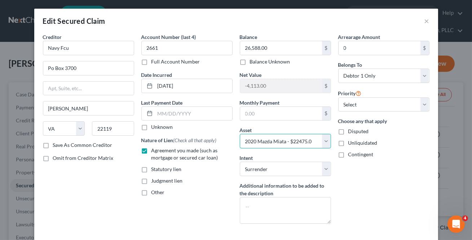
click at [324, 142] on select "Select Other Multiple Assets 2020 Mazda Miata - $22475.0 SoFi (Checking Account…" at bounding box center [285, 141] width 91 height 14
click at [240, 134] on select "Select Other Multiple Assets 2020 Mazda Miata - $22475.0 SoFi (Checking Account…" at bounding box center [285, 141] width 91 height 14
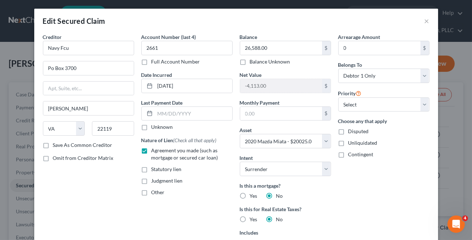
click at [369, 193] on div "Arrearage Amount 0 $ Belongs To * Select Debtor 1 Only Debtor 2 Only Debtor 1 A…" at bounding box center [384, 166] width 98 height 267
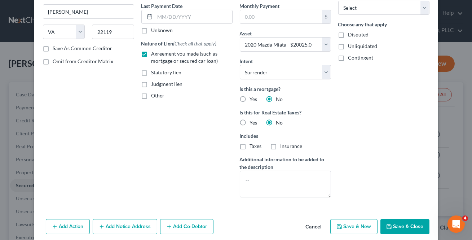
scroll to position [126, 0]
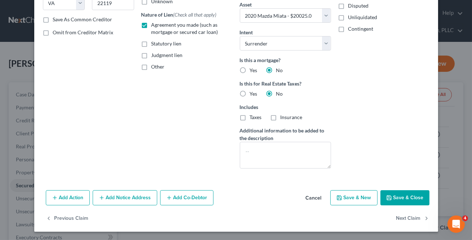
click at [400, 198] on button "Save & Close" at bounding box center [404, 197] width 49 height 15
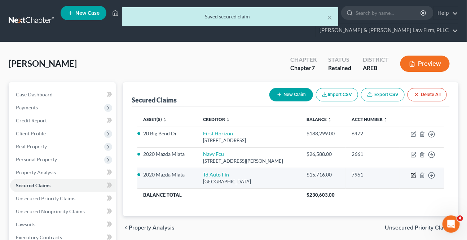
click at [416, 176] on icon "button" at bounding box center [414, 175] width 6 height 6
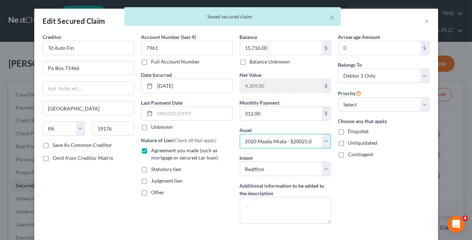
click at [321, 140] on select "Select Other Multiple Assets 2020 Mazda Miata - $22475.0 SoFi (Checking Account…" at bounding box center [285, 141] width 91 height 14
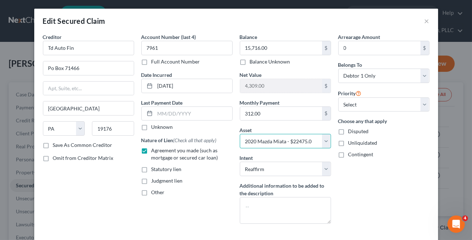
click at [240, 134] on select "Select Other Multiple Assets 2020 Mazda Miata - $22475.0 SoFi (Checking Account…" at bounding box center [285, 141] width 91 height 14
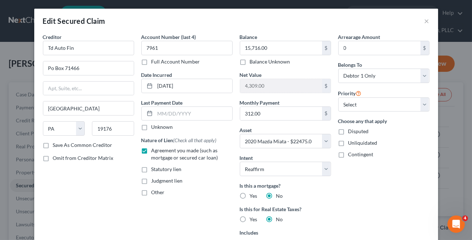
click at [396, 194] on div "Arrearage Amount 0 $ Belongs To * Select Debtor 1 Only Debtor 2 Only Debtor 1 A…" at bounding box center [384, 166] width 98 height 267
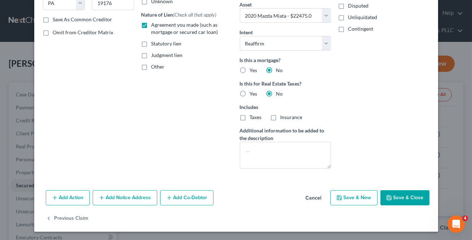
click at [402, 191] on button "Save & Close" at bounding box center [404, 197] width 49 height 15
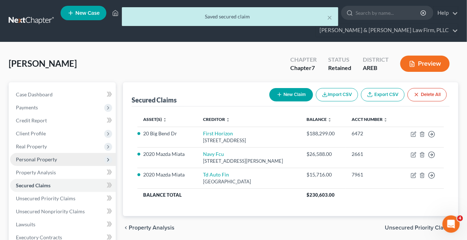
click at [32, 157] on span "Personal Property" at bounding box center [36, 159] width 41 height 6
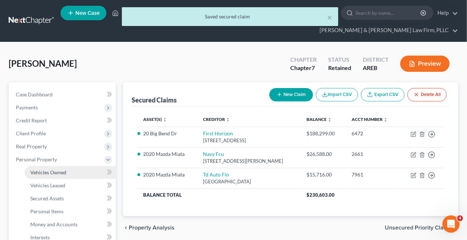
drag, startPoint x: 47, startPoint y: 168, endPoint x: 58, endPoint y: 168, distance: 11.5
click at [47, 168] on link "Vehicles Owned" at bounding box center [70, 172] width 91 height 13
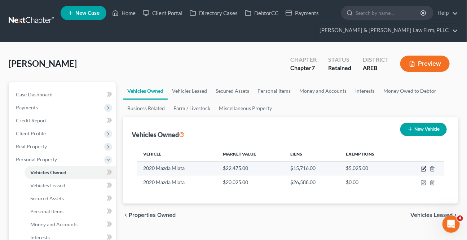
click at [424, 170] on icon "button" at bounding box center [424, 169] width 6 height 6
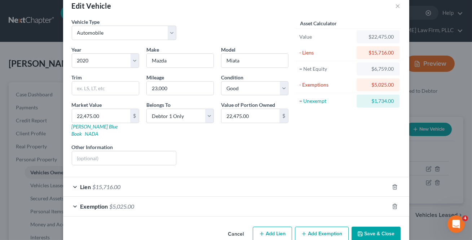
scroll to position [23, 0]
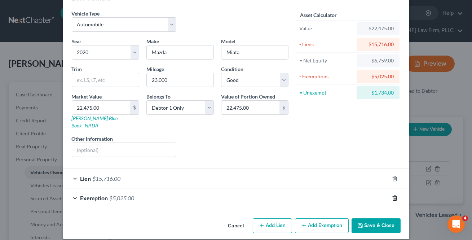
click at [394, 195] on icon "button" at bounding box center [395, 198] width 6 height 6
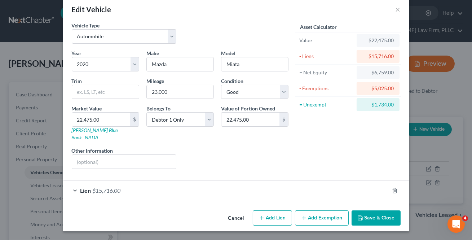
scroll to position [4, 0]
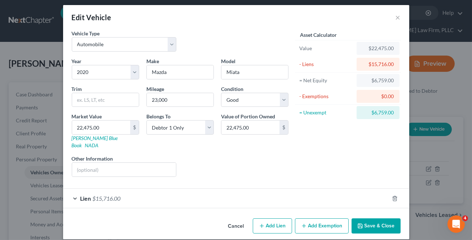
click at [364, 139] on div "Asset Calculator Value $22,475.00 - Liens $15,716.00 = Net Equity $6,759.00 - E…" at bounding box center [348, 106] width 112 height 153
click at [329, 220] on button "Add Exemption" at bounding box center [322, 225] width 54 height 15
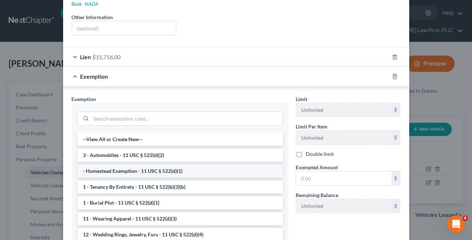
scroll to position [168, 0]
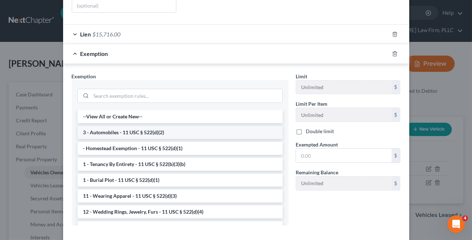
click at [131, 126] on li "3 - Automobiles - 11 USC § 522(d)(2)" at bounding box center [180, 132] width 205 height 13
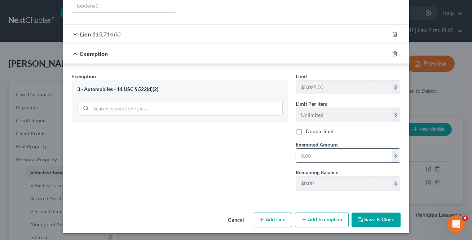
scroll to position [162, 0]
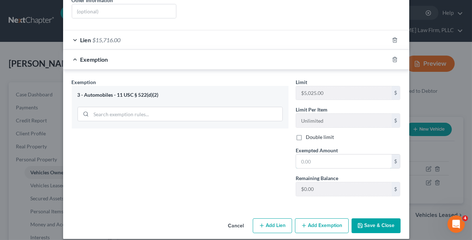
click at [305, 154] on input "text" at bounding box center [344, 161] width 96 height 14
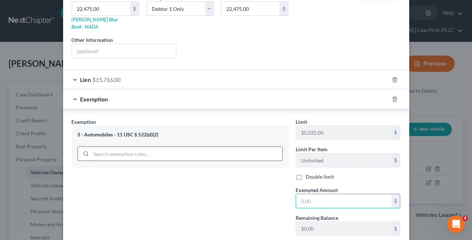
scroll to position [129, 0]
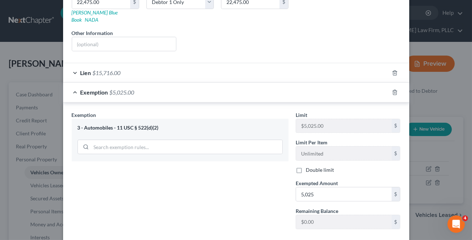
click at [213, 198] on div "Exemption Set must be selected for CA. Exemption * 3 - Automobiles - 11 USC § 5…" at bounding box center [180, 173] width 224 height 124
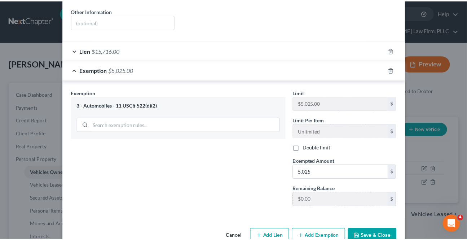
scroll to position [162, 0]
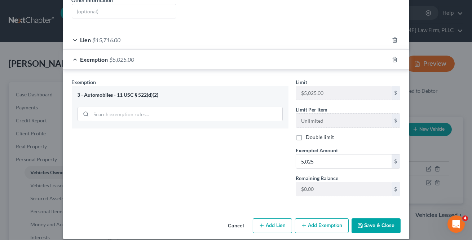
click at [371, 220] on button "Save & Close" at bounding box center [376, 225] width 49 height 15
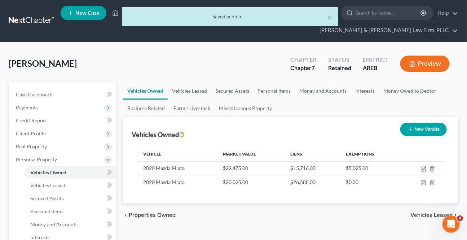
click at [423, 215] on span "Vehicles Leased" at bounding box center [431, 215] width 42 height 6
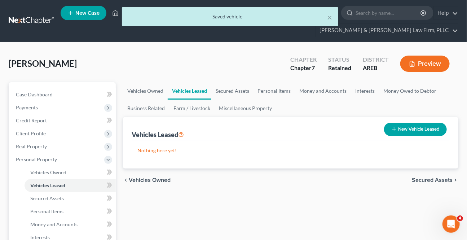
click at [424, 178] on span "Secured Assets" at bounding box center [432, 180] width 41 height 6
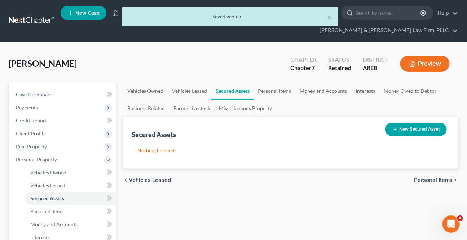
click at [423, 179] on span "Personal Items" at bounding box center [433, 180] width 39 height 6
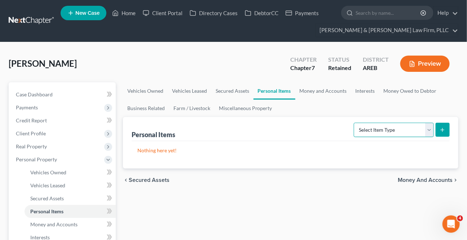
click at [430, 129] on select "Select Item Type Clothing Collectibles Of Value Electronics Firearms Household …" at bounding box center [394, 130] width 80 height 14
click at [355, 123] on select "Select Item Type Clothing Collectibles Of Value Electronics Firearms Household …" at bounding box center [394, 130] width 80 height 14
click at [438, 129] on button "submit" at bounding box center [443, 130] width 14 height 14
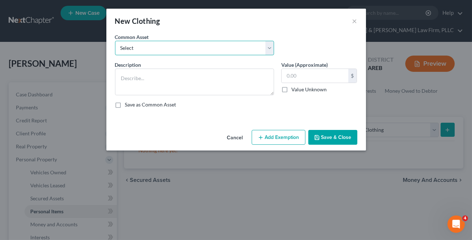
drag, startPoint x: 180, startPoint y: 44, endPoint x: 172, endPoint y: 54, distance: 13.6
click at [180, 44] on select "Select Clothing" at bounding box center [194, 48] width 159 height 14
click at [115, 41] on select "Select Clothing" at bounding box center [194, 48] width 159 height 14
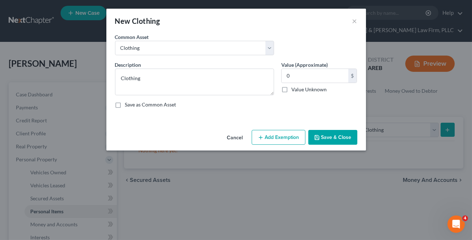
click at [336, 140] on button "Save & Close" at bounding box center [332, 137] width 49 height 15
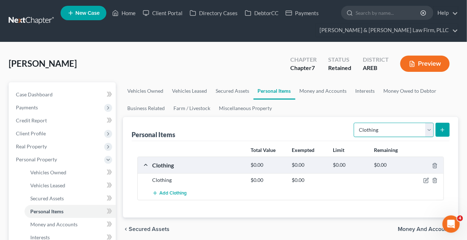
click at [427, 134] on select "Select Item Type Clothing Collectibles Of Value Electronics Firearms Household …" at bounding box center [394, 130] width 80 height 14
click at [355, 123] on select "Select Item Type Clothing Collectibles Of Value Electronics Firearms Household …" at bounding box center [394, 130] width 80 height 14
click at [440, 132] on icon "submit" at bounding box center [443, 130] width 6 height 6
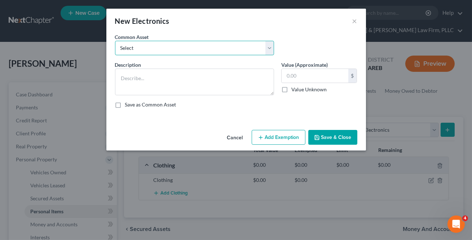
drag, startPoint x: 198, startPoint y: 48, endPoint x: 197, endPoint y: 53, distance: 5.2
click at [198, 48] on select "Select Household electronics" at bounding box center [194, 48] width 159 height 14
click at [115, 41] on select "Select Household electronics" at bounding box center [194, 48] width 159 height 14
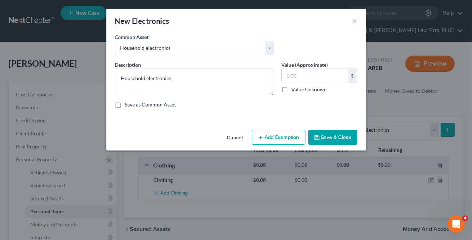
click at [335, 136] on button "Save & Close" at bounding box center [332, 137] width 49 height 15
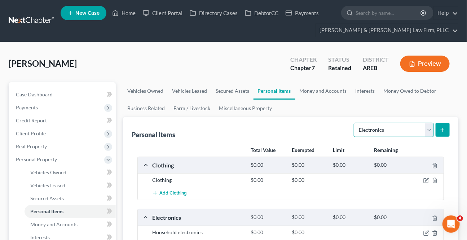
click at [430, 132] on select "Select Item Type Clothing Collectibles Of Value Electronics Firearms Household …" at bounding box center [394, 130] width 80 height 14
click at [355, 123] on select "Select Item Type Clothing Collectibles Of Value Electronics Firearms Household …" at bounding box center [394, 130] width 80 height 14
click at [447, 131] on button "submit" at bounding box center [443, 130] width 14 height 14
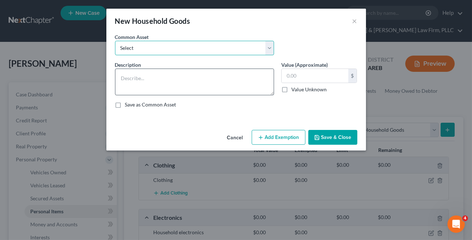
drag, startPoint x: 204, startPoint y: 42, endPoint x: 194, endPoint y: 73, distance: 32.7
click at [204, 43] on select "Select Household goods and furnishings" at bounding box center [194, 48] width 159 height 14
click at [115, 41] on select "Select Household goods and furnishings" at bounding box center [194, 48] width 159 height 14
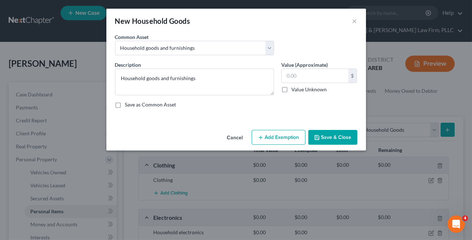
drag, startPoint x: 332, startPoint y: 141, endPoint x: 411, endPoint y: 141, distance: 79.3
click at [333, 141] on button "Save & Close" at bounding box center [332, 137] width 49 height 15
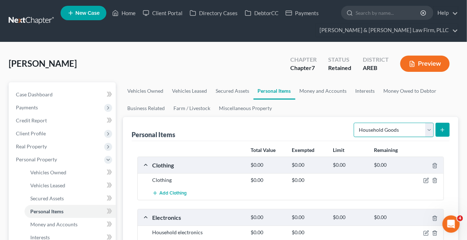
drag, startPoint x: 423, startPoint y: 130, endPoint x: 415, endPoint y: 135, distance: 9.3
click at [423, 130] on select "Select Item Type Clothing Collectibles Of Value Electronics Firearms Household …" at bounding box center [394, 130] width 80 height 14
click at [355, 123] on select "Select Item Type Clothing Collectibles Of Value Electronics Firearms Household …" at bounding box center [394, 130] width 80 height 14
click at [443, 124] on button "submit" at bounding box center [443, 130] width 14 height 14
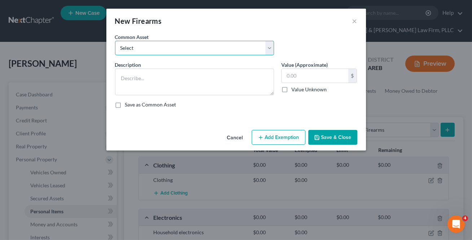
drag, startPoint x: 157, startPoint y: 47, endPoint x: 163, endPoint y: 76, distance: 29.7
click at [157, 47] on select "Select Firearms, ammunition, & related equipment" at bounding box center [194, 48] width 159 height 14
click at [115, 41] on select "Select Firearms, ammunition, & related equipment" at bounding box center [194, 48] width 159 height 14
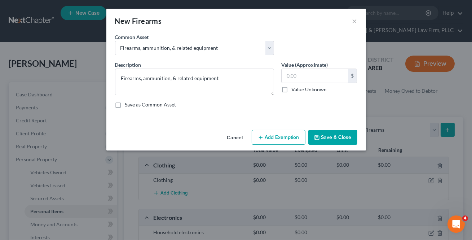
drag, startPoint x: 322, startPoint y: 136, endPoint x: 411, endPoint y: 137, distance: 89.8
click at [322, 136] on button "Save & Close" at bounding box center [332, 137] width 49 height 15
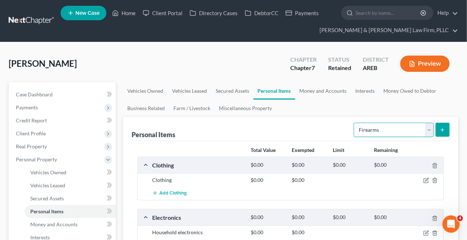
drag, startPoint x: 430, startPoint y: 131, endPoint x: 424, endPoint y: 136, distance: 7.2
click at [430, 131] on select "Select Item Type Clothing Collectibles Of Value Electronics Firearms Household …" at bounding box center [394, 130] width 80 height 14
click at [355, 123] on select "Select Item Type Clothing Collectibles Of Value Electronics Firearms Household …" at bounding box center [394, 130] width 80 height 14
click at [446, 129] on button "submit" at bounding box center [443, 130] width 14 height 14
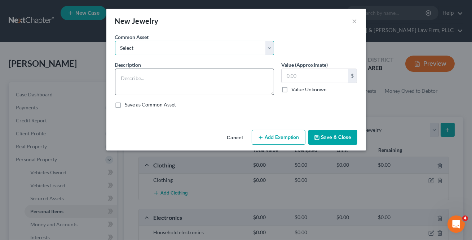
drag, startPoint x: 147, startPoint y: 45, endPoint x: 166, endPoint y: 74, distance: 34.8
click at [147, 45] on select "Select Jewelry" at bounding box center [194, 48] width 159 height 14
click at [115, 41] on select "Select Jewelry" at bounding box center [194, 48] width 159 height 14
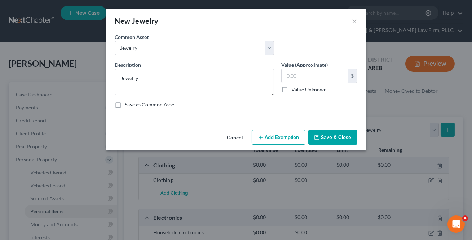
drag, startPoint x: 343, startPoint y: 146, endPoint x: 341, endPoint y: 139, distance: 7.2
click at [343, 145] on div "Cancel Add Exemption Save & Close" at bounding box center [236, 139] width 260 height 24
click at [341, 139] on button "Save & Close" at bounding box center [332, 137] width 49 height 15
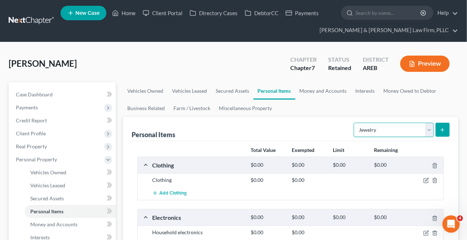
drag, startPoint x: 427, startPoint y: 132, endPoint x: 423, endPoint y: 135, distance: 4.5
click at [427, 132] on select "Select Item Type Clothing Collectibles Of Value Electronics Firearms Household …" at bounding box center [394, 130] width 80 height 14
click at [355, 123] on select "Select Item Type Clothing Collectibles Of Value Electronics Firearms Household …" at bounding box center [394, 130] width 80 height 14
click at [442, 132] on button "submit" at bounding box center [443, 130] width 14 height 14
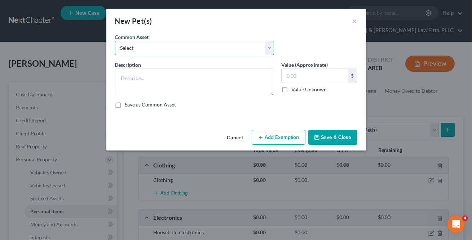
click at [145, 50] on select "Select Pet(s)" at bounding box center [194, 48] width 159 height 14
click at [115, 41] on select "Select Pet(s)" at bounding box center [194, 48] width 159 height 14
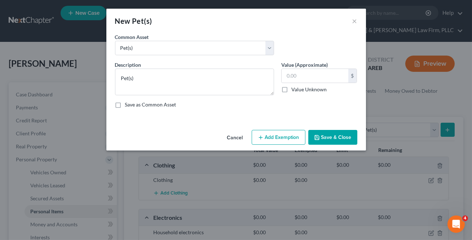
click at [348, 137] on button "Save & Close" at bounding box center [332, 137] width 49 height 15
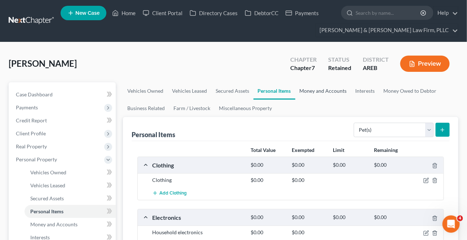
click at [311, 94] on link "Money and Accounts" at bounding box center [323, 90] width 56 height 17
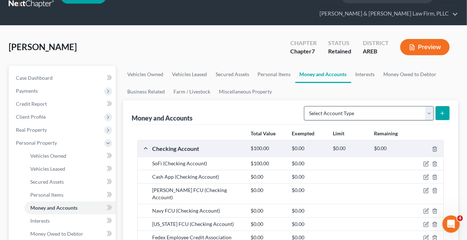
scroll to position [65, 0]
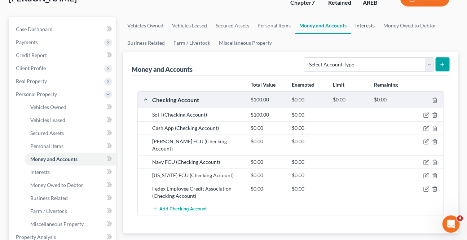
click at [356, 27] on link "Interests" at bounding box center [365, 25] width 28 height 17
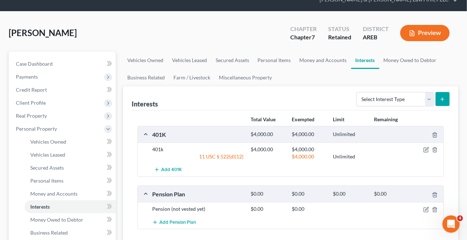
scroll to position [65, 0]
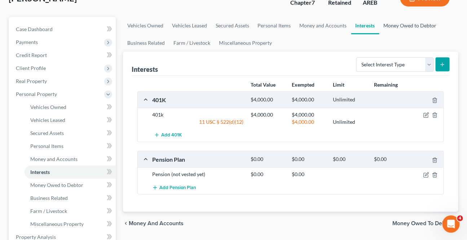
click at [398, 30] on link "Money Owed to Debtor" at bounding box center [410, 25] width 62 height 17
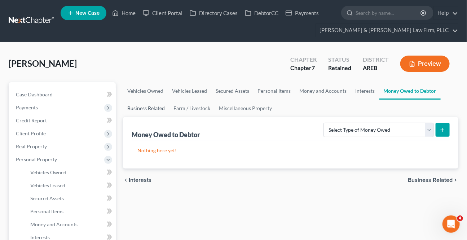
click at [142, 105] on link "Business Related" at bounding box center [146, 108] width 46 height 17
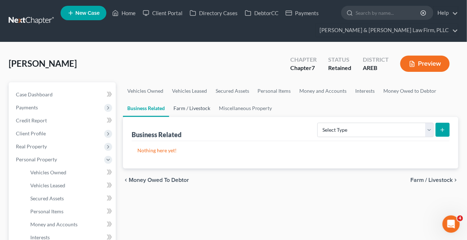
click at [194, 106] on link "Farm / Livestock" at bounding box center [191, 108] width 45 height 17
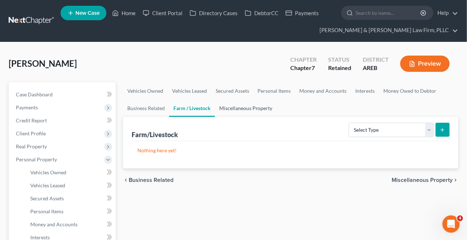
click at [247, 108] on link "Miscellaneous Property" at bounding box center [246, 108] width 62 height 17
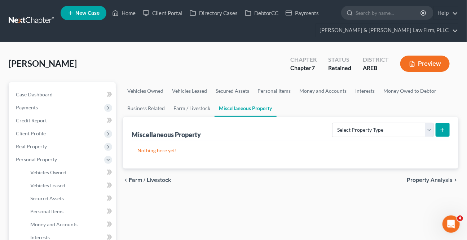
scroll to position [65, 0]
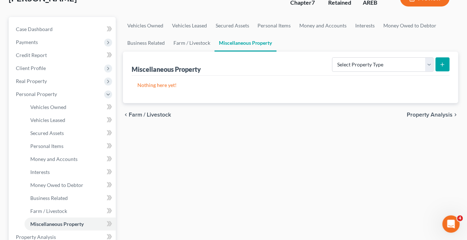
click at [418, 113] on span "Property Analysis" at bounding box center [430, 115] width 46 height 6
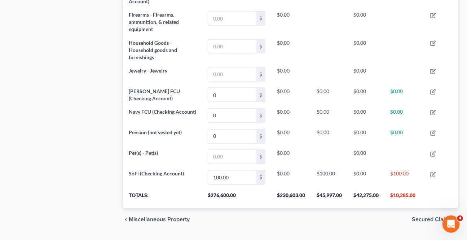
scroll to position [418, 0]
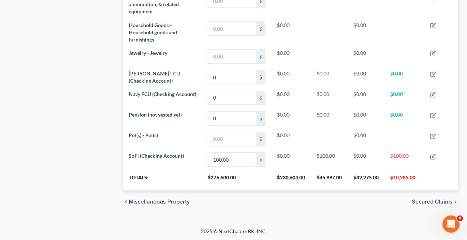
click at [440, 199] on span "Secured Claims" at bounding box center [432, 202] width 41 height 6
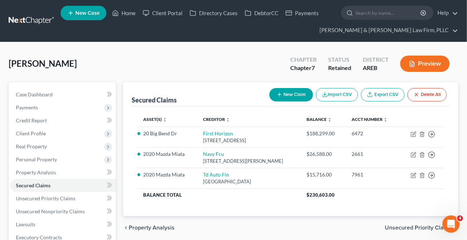
click at [415, 225] on span "Unsecured Priority Claims" at bounding box center [419, 228] width 68 height 6
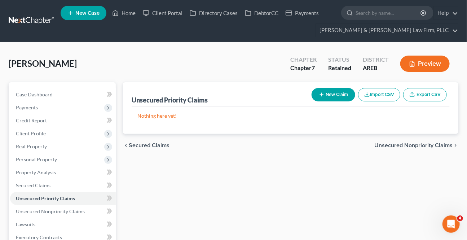
click at [409, 142] on span "Unsecured Nonpriority Claims" at bounding box center [413, 145] width 78 height 6
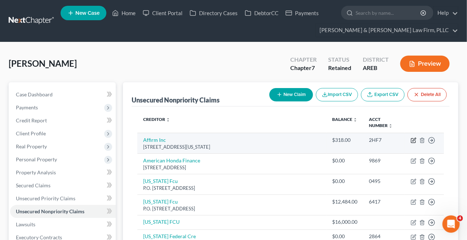
click at [411, 141] on icon "button" at bounding box center [413, 140] width 4 height 4
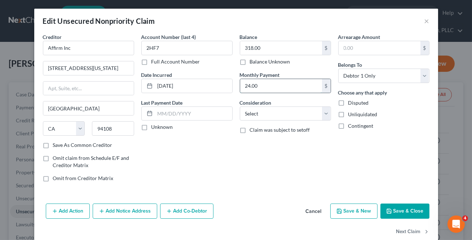
click at [295, 88] on input "24.00" at bounding box center [281, 86] width 82 height 14
click at [412, 233] on button "Next Claim" at bounding box center [412, 231] width 33 height 15
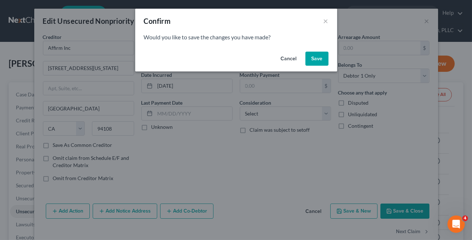
click at [309, 62] on button "Save" at bounding box center [316, 59] width 23 height 14
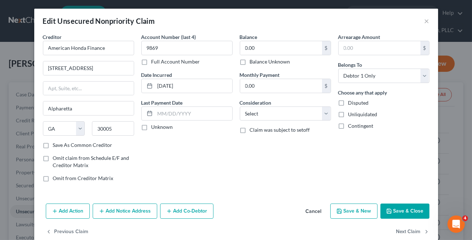
click at [313, 58] on button "Save" at bounding box center [306, 56] width 20 height 12
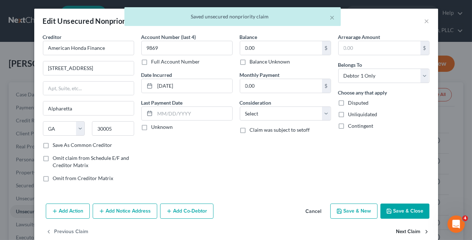
click at [402, 228] on button "Next Claim" at bounding box center [412, 231] width 33 height 15
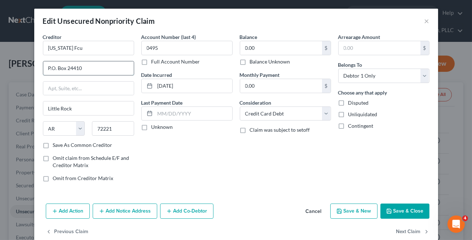
click at [48, 67] on input "P.O. Box 24410" at bounding box center [88, 68] width 91 height 14
click at [49, 67] on input "P.O. Box 24410" at bounding box center [88, 68] width 91 height 14
click at [48, 69] on input "P.O. Box 24410" at bounding box center [88, 68] width 91 height 14
click at [407, 227] on button "Next Claim" at bounding box center [412, 231] width 33 height 15
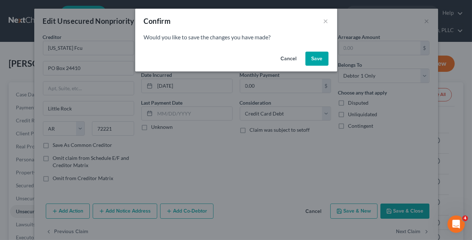
click at [315, 59] on button "Save" at bounding box center [316, 59] width 23 height 14
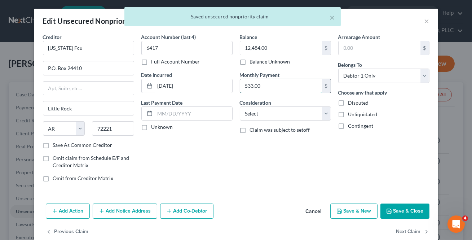
click at [294, 80] on input "533.00" at bounding box center [281, 86] width 82 height 14
click at [50, 70] on input "P.O. Box 24410" at bounding box center [88, 68] width 91 height 14
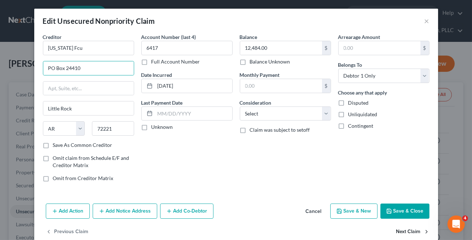
click at [413, 226] on button "Next Claim" at bounding box center [412, 231] width 33 height 15
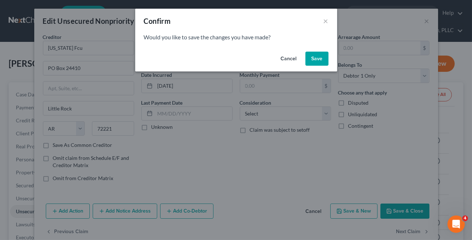
click at [321, 56] on button "Save" at bounding box center [316, 59] width 23 height 14
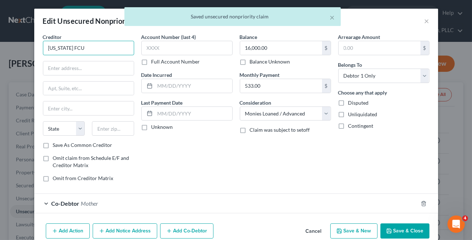
click at [122, 47] on input "[US_STATE] FCU" at bounding box center [88, 48] width 91 height 14
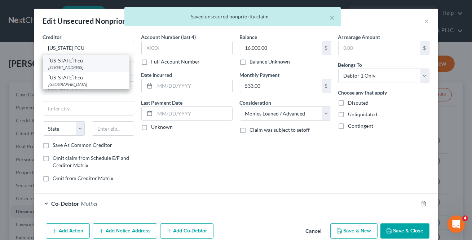
click at [102, 61] on div "[US_STATE] Fcu" at bounding box center [86, 60] width 75 height 7
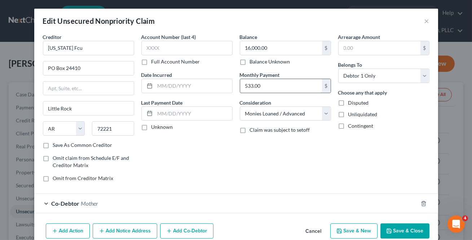
click at [272, 84] on input "533.00" at bounding box center [281, 86] width 82 height 14
click at [422, 202] on icon "button" at bounding box center [423, 203] width 3 height 5
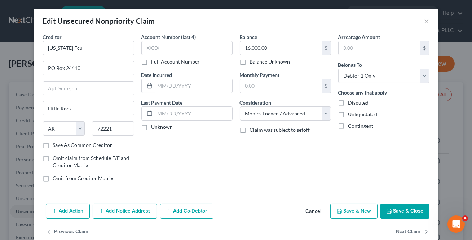
click at [171, 209] on button "Add Co-Debtor" at bounding box center [186, 210] width 53 height 15
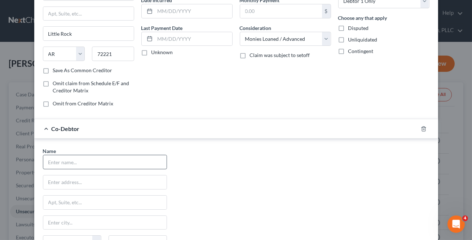
scroll to position [79, 0]
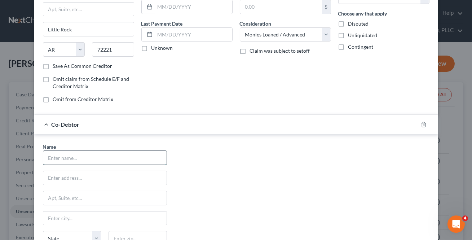
click at [69, 156] on input "text" at bounding box center [104, 158] width 123 height 14
click at [206, 186] on div "Name * mother State [US_STATE] AK AR AZ CA CO CT DE DC [GEOGRAPHIC_DATA] GA GU …" at bounding box center [236, 210] width 394 height 134
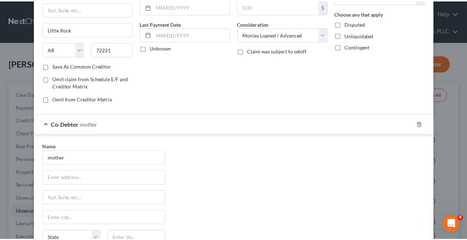
scroll to position [181, 0]
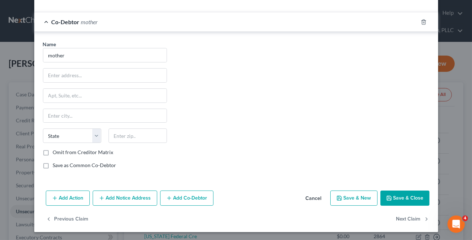
click at [399, 197] on button "Save & Close" at bounding box center [404, 197] width 49 height 15
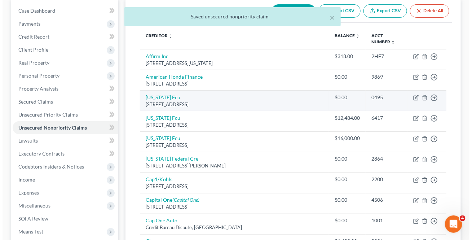
scroll to position [98, 0]
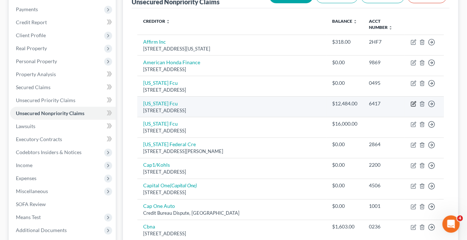
click at [413, 102] on icon "button" at bounding box center [414, 104] width 6 height 6
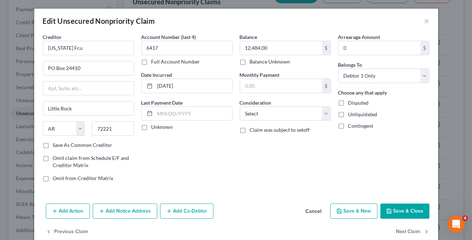
click at [321, 206] on button "Cancel" at bounding box center [313, 211] width 27 height 14
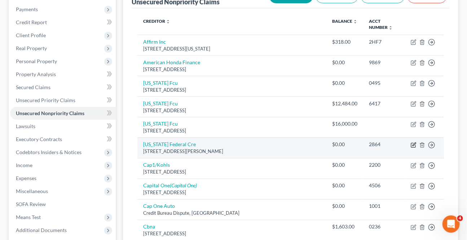
click at [414, 142] on icon "button" at bounding box center [414, 145] width 6 height 6
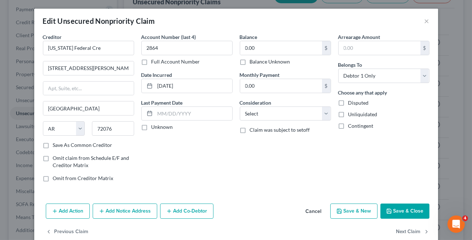
click at [413, 216] on button "Save & Close" at bounding box center [404, 210] width 49 height 15
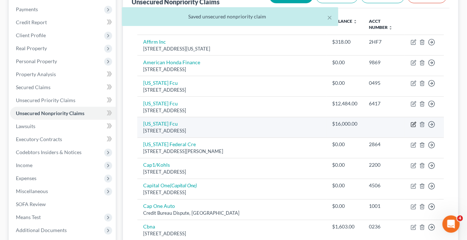
click at [415, 126] on icon "button" at bounding box center [413, 125] width 4 height 4
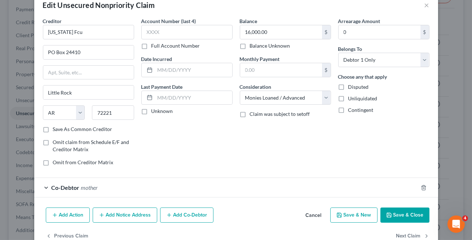
scroll to position [0, 0]
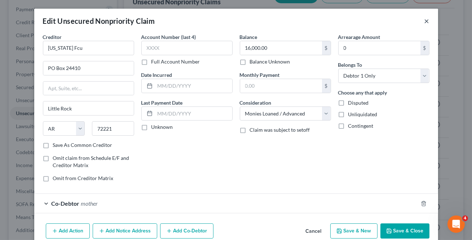
click at [424, 23] on button "×" at bounding box center [426, 21] width 5 height 9
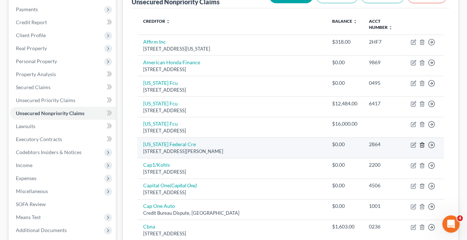
click at [423, 144] on icon "button" at bounding box center [422, 145] width 6 height 6
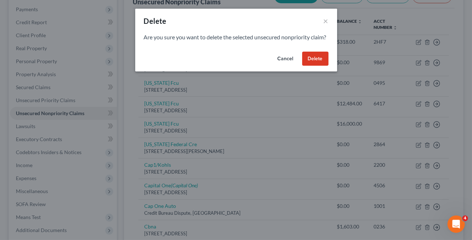
drag, startPoint x: 285, startPoint y: 63, endPoint x: 426, endPoint y: 132, distance: 156.8
click at [285, 64] on button "Cancel" at bounding box center [285, 59] width 27 height 14
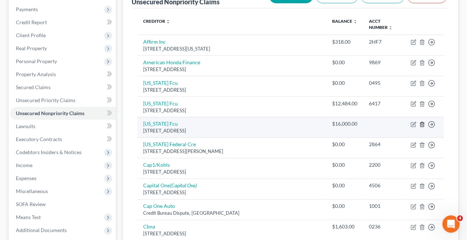
click at [423, 123] on icon "button" at bounding box center [422, 125] width 6 height 6
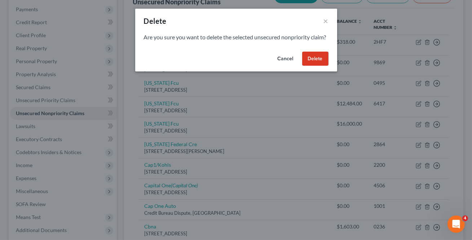
drag, startPoint x: 314, startPoint y: 70, endPoint x: 409, endPoint y: 118, distance: 106.0
click at [315, 66] on button "Delete" at bounding box center [315, 59] width 26 height 14
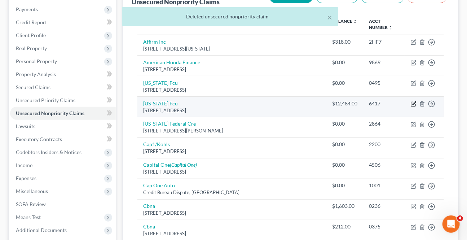
click at [414, 104] on icon "button" at bounding box center [414, 102] width 3 height 3
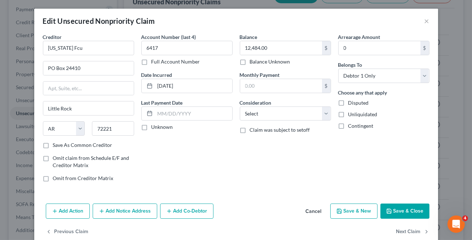
click at [171, 206] on button "Add Co-Debtor" at bounding box center [186, 210] width 53 height 15
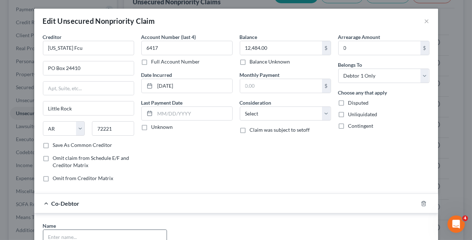
drag, startPoint x: 72, startPoint y: 229, endPoint x: 73, endPoint y: 234, distance: 5.5
click at [72, 230] on input "text" at bounding box center [104, 237] width 123 height 14
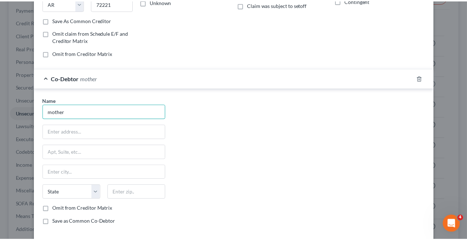
scroll to position [164, 0]
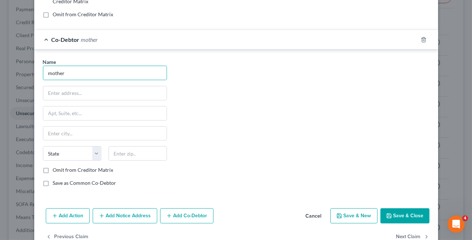
click at [410, 215] on button "Save & Close" at bounding box center [404, 215] width 49 height 15
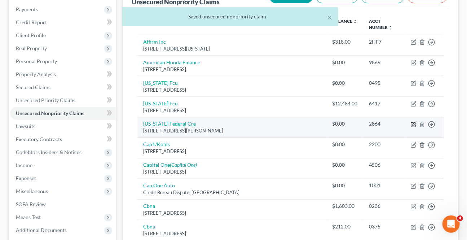
click at [413, 122] on icon "button" at bounding box center [414, 125] width 6 height 6
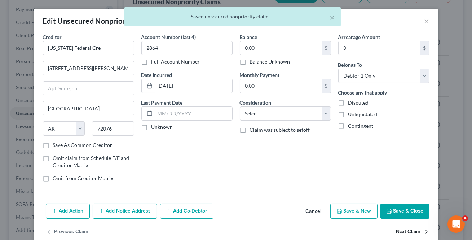
click at [400, 234] on button "Next Claim" at bounding box center [412, 231] width 33 height 15
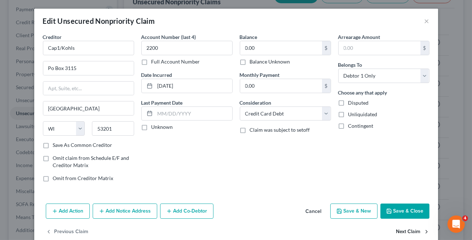
click at [400, 234] on button "Next Claim" at bounding box center [412, 231] width 33 height 15
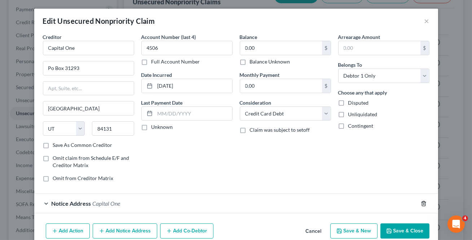
click at [421, 203] on icon "button" at bounding box center [424, 204] width 6 height 6
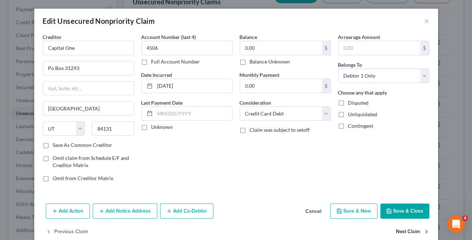
click at [403, 229] on button "Next Claim" at bounding box center [412, 231] width 33 height 15
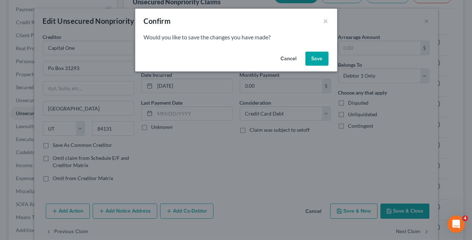
click at [316, 56] on button "Save" at bounding box center [316, 59] width 23 height 14
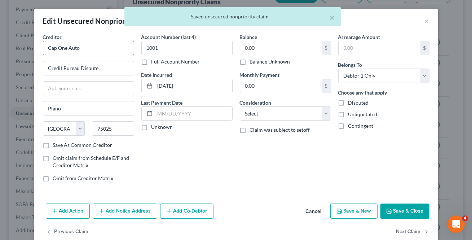
click at [94, 45] on input "Cap One Auto" at bounding box center [88, 48] width 91 height 14
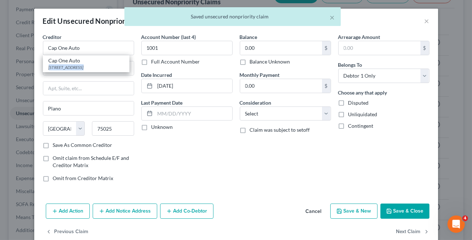
click at [78, 63] on div "Cap One Auto [STREET_ADDRESS]" at bounding box center [86, 63] width 87 height 17
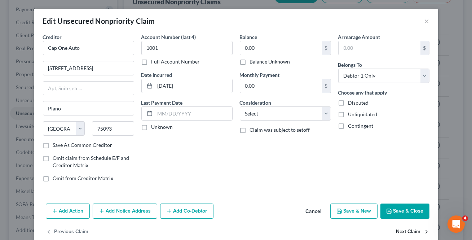
click at [406, 228] on button "Next Claim" at bounding box center [412, 231] width 33 height 15
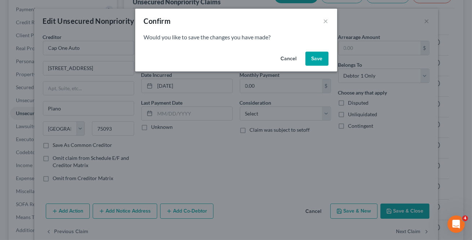
click at [316, 61] on button "Save" at bounding box center [316, 59] width 23 height 14
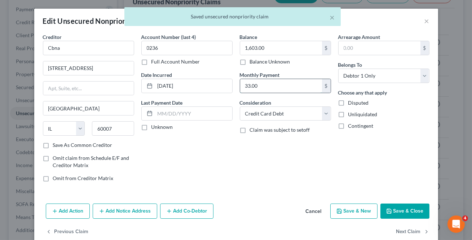
click at [277, 83] on input "33.00" at bounding box center [281, 86] width 82 height 14
click at [405, 231] on button "Next Claim" at bounding box center [412, 231] width 33 height 15
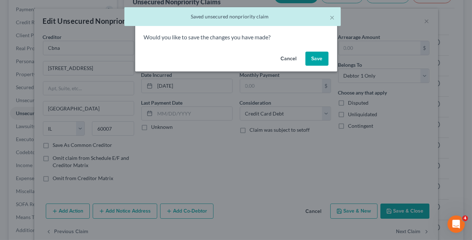
click at [313, 65] on button "Save" at bounding box center [316, 59] width 23 height 14
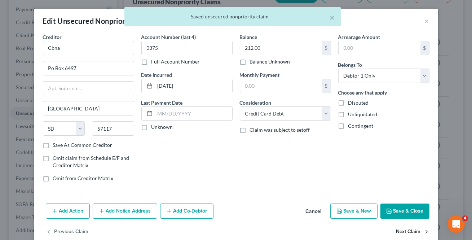
click at [401, 233] on button "Next Claim" at bounding box center [412, 231] width 33 height 15
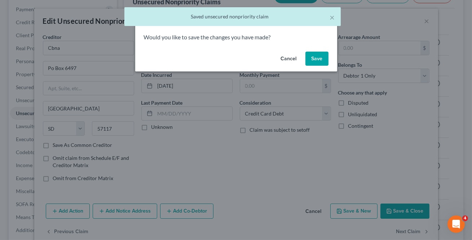
drag, startPoint x: 308, startPoint y: 49, endPoint x: 313, endPoint y: 59, distance: 10.8
click at [308, 51] on div "Cancel Save" at bounding box center [236, 60] width 202 height 23
click at [313, 58] on button "Save" at bounding box center [316, 59] width 23 height 14
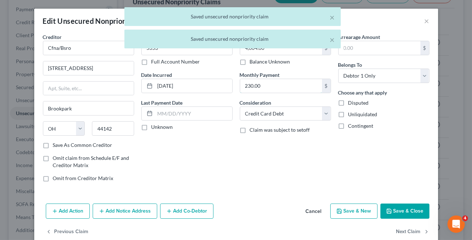
drag, startPoint x: 296, startPoint y: 79, endPoint x: 407, endPoint y: 239, distance: 194.4
click at [296, 79] on input "230.00" at bounding box center [281, 86] width 82 height 14
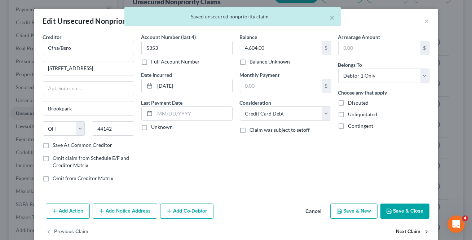
click at [408, 231] on button "Next Claim" at bounding box center [412, 231] width 33 height 15
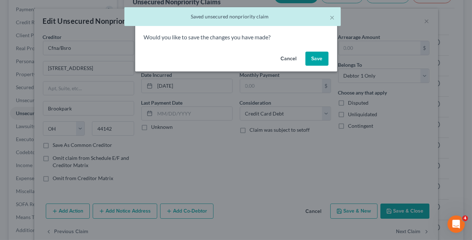
click at [308, 60] on button "Save" at bounding box center [316, 59] width 23 height 14
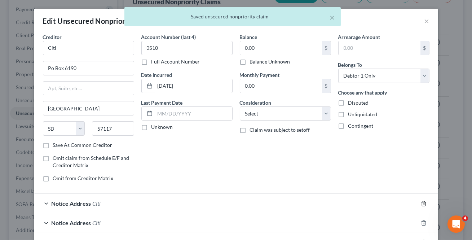
click at [422, 201] on icon "button" at bounding box center [423, 203] width 3 height 5
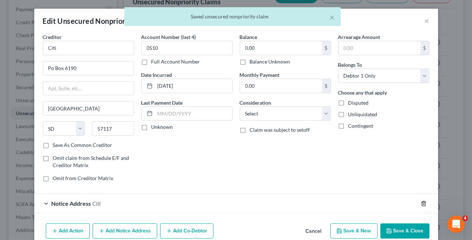
click at [422, 201] on icon "button" at bounding box center [423, 203] width 3 height 5
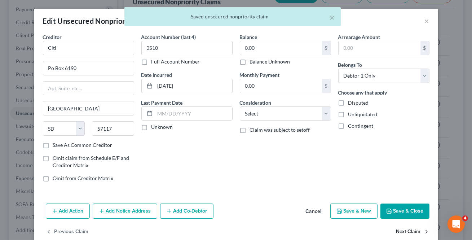
click at [409, 230] on button "Next Claim" at bounding box center [412, 231] width 33 height 15
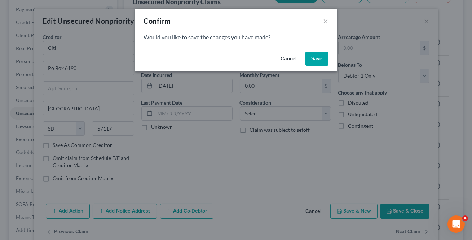
click at [313, 59] on button "Save" at bounding box center [316, 59] width 23 height 14
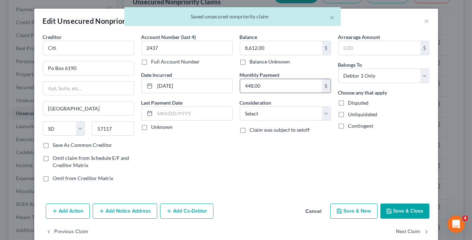
click at [294, 86] on input "448.00" at bounding box center [281, 86] width 82 height 14
click at [404, 228] on button "Next Claim" at bounding box center [412, 231] width 33 height 15
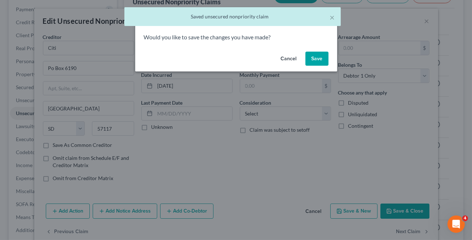
click at [321, 61] on button "Save" at bounding box center [316, 59] width 23 height 14
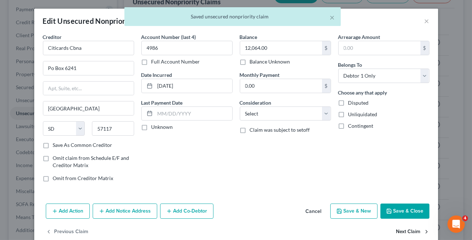
click at [401, 231] on button "Next Claim" at bounding box center [412, 231] width 33 height 15
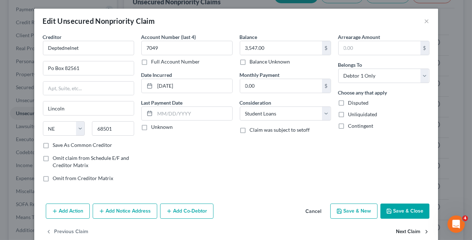
click at [401, 231] on button "Next Claim" at bounding box center [412, 231] width 33 height 15
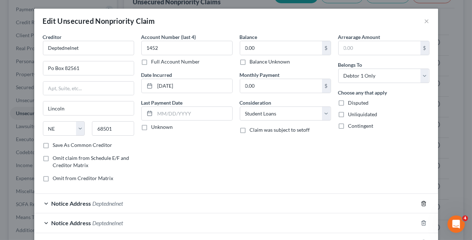
click at [421, 202] on icon "button" at bounding box center [424, 204] width 6 height 6
click at [421, 203] on icon "button" at bounding box center [424, 204] width 6 height 6
click at [421, 220] on icon "button" at bounding box center [424, 223] width 6 height 6
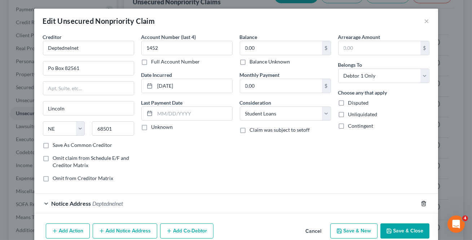
click at [421, 203] on icon "button" at bounding box center [424, 204] width 6 height 6
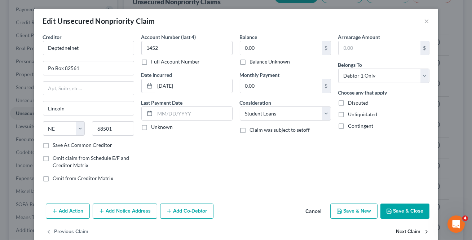
click at [402, 232] on button "Next Claim" at bounding box center [412, 231] width 33 height 15
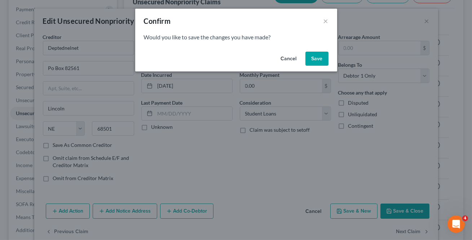
click at [311, 58] on button "Save" at bounding box center [316, 59] width 23 height 14
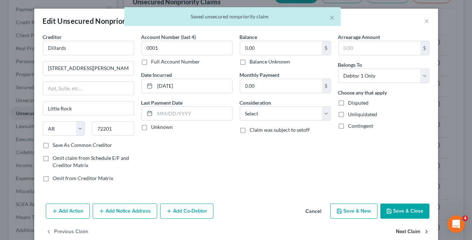
click at [412, 234] on button "Next Claim" at bounding box center [412, 231] width 33 height 15
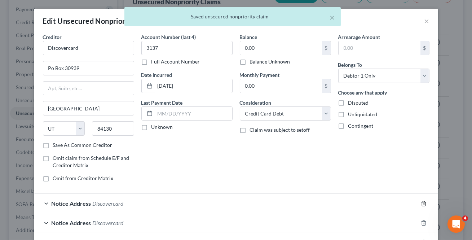
click at [422, 201] on icon "button" at bounding box center [423, 203] width 3 height 5
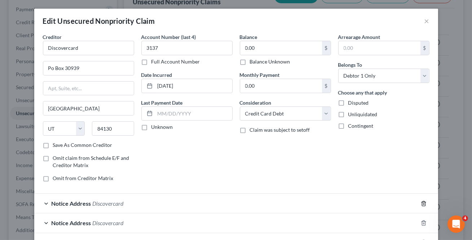
click at [422, 201] on icon "button" at bounding box center [423, 203] width 3 height 5
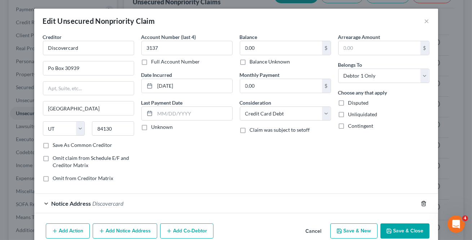
click at [422, 201] on icon "button" at bounding box center [423, 203] width 3 height 5
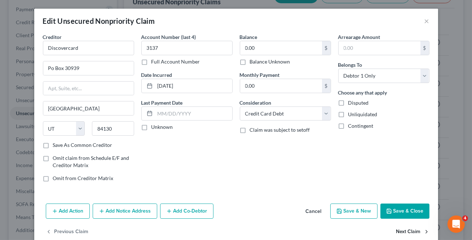
click at [408, 233] on button "Next Claim" at bounding box center [412, 231] width 33 height 15
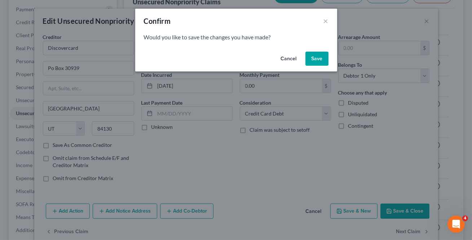
click at [310, 64] on button "Save" at bounding box center [316, 59] width 23 height 14
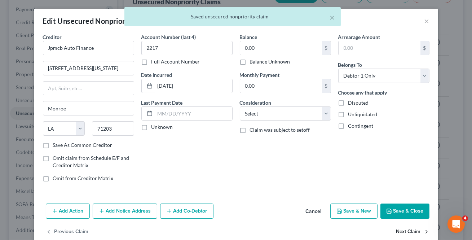
click at [409, 231] on button "Next Claim" at bounding box center [412, 231] width 33 height 15
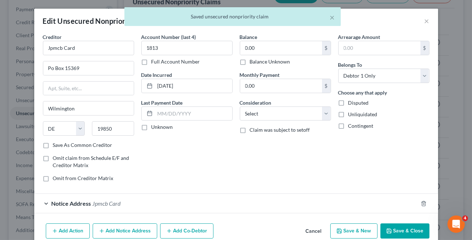
click at [418, 198] on div at bounding box center [428, 204] width 20 height 12
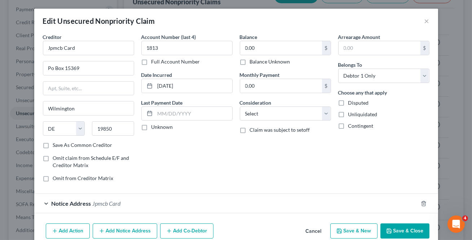
click at [421, 207] on div at bounding box center [428, 204] width 20 height 12
click at [423, 203] on line "button" at bounding box center [423, 203] width 0 height 1
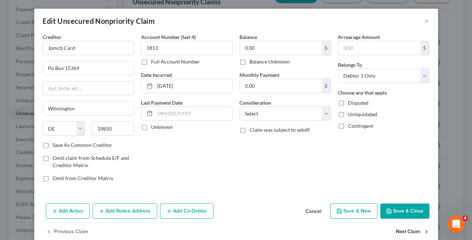
click at [409, 226] on button "Next Claim" at bounding box center [412, 231] width 33 height 15
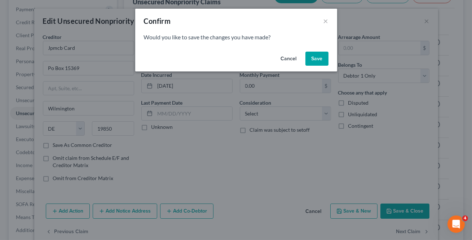
click at [312, 54] on button "Save" at bounding box center [316, 59] width 23 height 14
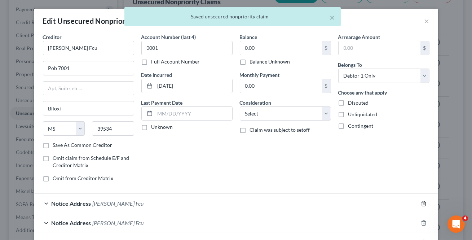
click at [423, 204] on icon "button" at bounding box center [424, 204] width 6 height 6
click at [422, 204] on icon "button" at bounding box center [423, 203] width 3 height 5
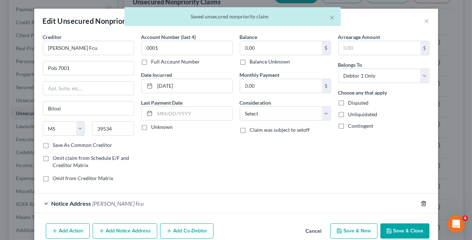
click at [422, 204] on icon "button" at bounding box center [423, 203] width 3 height 5
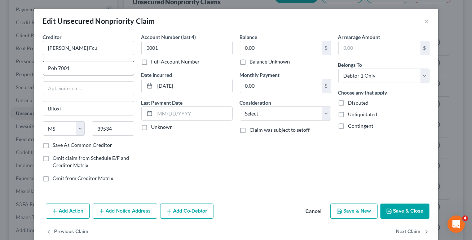
click at [54, 70] on input "Pob 7001" at bounding box center [88, 68] width 91 height 14
click at [411, 228] on button "Next Claim" at bounding box center [412, 231] width 33 height 15
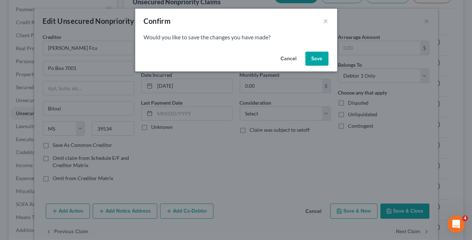
click at [322, 61] on button "Save" at bounding box center [316, 59] width 23 height 14
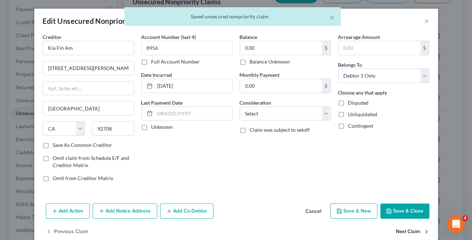
click at [400, 228] on button "Next Claim" at bounding box center [412, 231] width 33 height 15
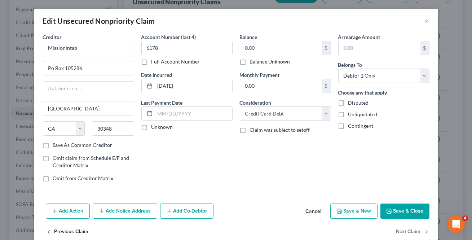
click at [55, 226] on button "Previous Claim" at bounding box center [67, 231] width 43 height 15
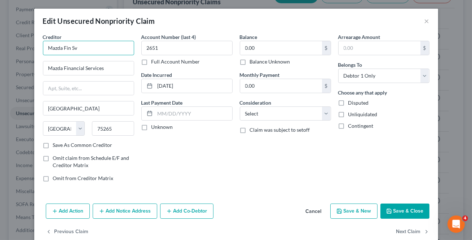
click at [94, 52] on input "Mazda Fin Sv" at bounding box center [88, 48] width 91 height 14
click at [108, 68] on input "Mazda Financial Services" at bounding box center [88, 68] width 91 height 14
click at [105, 47] on input "Mazda Fin Sv" at bounding box center [88, 48] width 91 height 14
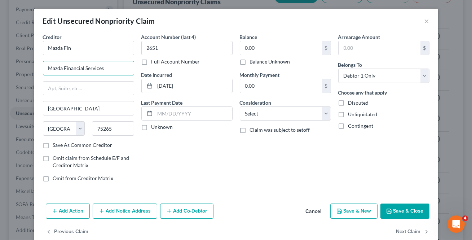
drag, startPoint x: 110, startPoint y: 70, endPoint x: -67, endPoint y: 63, distance: 177.2
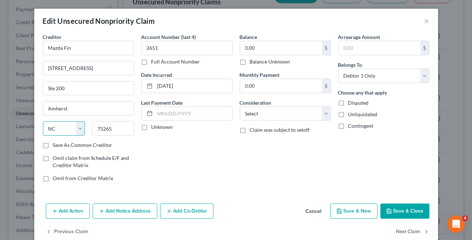
click at [53, 129] on select "State [US_STATE] AK AR AZ CA CO CT DE DC [GEOGRAPHIC_DATA] [GEOGRAPHIC_DATA] GU…" at bounding box center [64, 128] width 42 height 14
click at [43, 121] on select "State [US_STATE] AK AR AZ CA CO CT DE DC [GEOGRAPHIC_DATA] [GEOGRAPHIC_DATA] GU…" at bounding box center [64, 128] width 42 height 14
click at [406, 229] on button "Next Claim" at bounding box center [412, 231] width 33 height 15
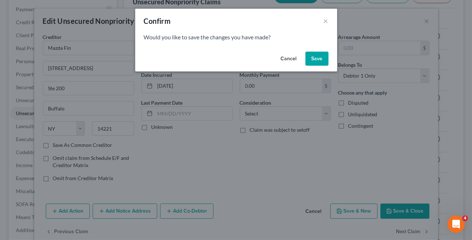
drag, startPoint x: 316, startPoint y: 54, endPoint x: 306, endPoint y: 63, distance: 13.3
click at [315, 54] on button "Save" at bounding box center [316, 59] width 23 height 14
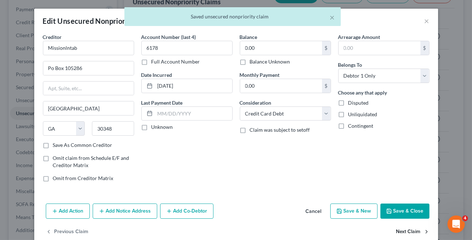
click at [400, 226] on button "Next Claim" at bounding box center [412, 231] width 33 height 15
click at [300, 88] on input "20.00" at bounding box center [281, 86] width 82 height 14
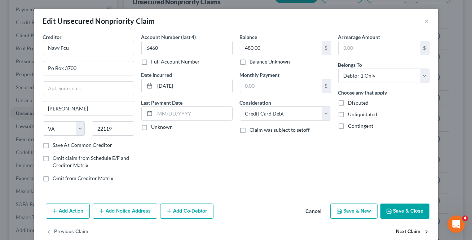
click at [402, 228] on button "Next Claim" at bounding box center [412, 231] width 33 height 15
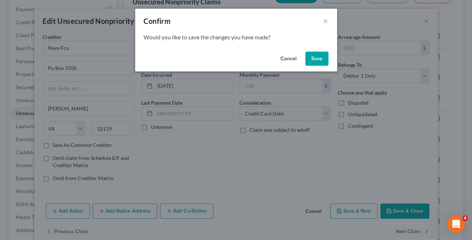
click at [313, 64] on button "Save" at bounding box center [316, 59] width 23 height 14
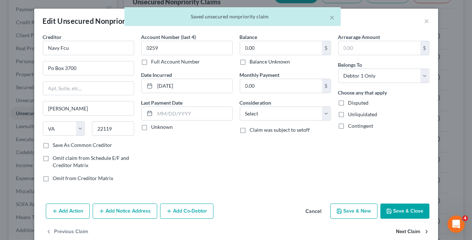
click at [404, 228] on button "Next Claim" at bounding box center [412, 231] width 33 height 15
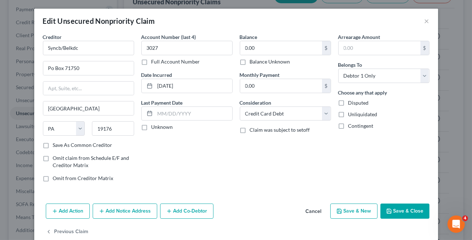
click at [408, 219] on div "Add Action Add Notice Address Add Co-Debtor Cancel Save & New Save & Close" at bounding box center [236, 213] width 404 height 24
click at [405, 209] on button "Save & Close" at bounding box center [404, 210] width 49 height 15
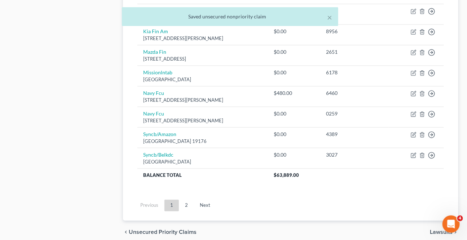
scroll to position [584, 0]
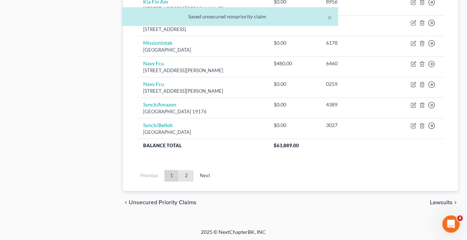
click at [188, 176] on link "2" at bounding box center [186, 176] width 14 height 12
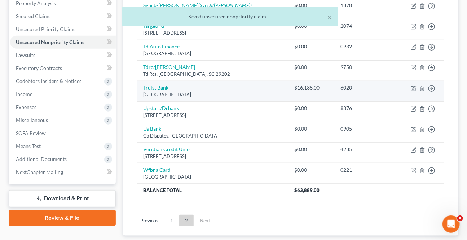
scroll to position [50, 0]
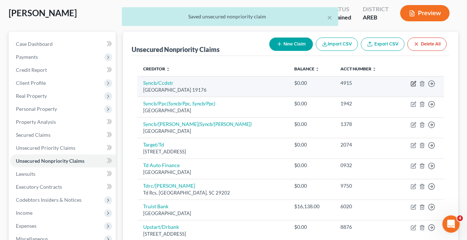
click at [412, 85] on icon "button" at bounding box center [414, 84] width 6 height 6
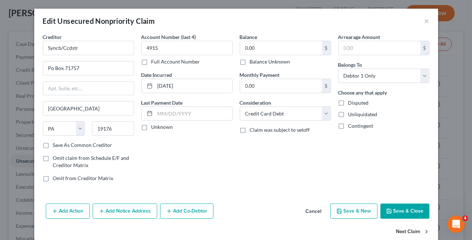
click at [420, 232] on button "Next Claim" at bounding box center [412, 231] width 33 height 15
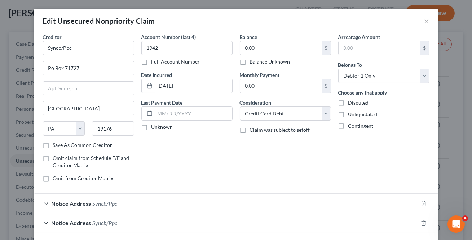
click at [418, 206] on div at bounding box center [428, 204] width 20 height 12
click at [421, 202] on icon "button" at bounding box center [424, 204] width 6 height 6
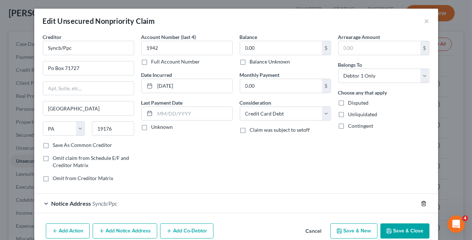
click at [421, 202] on icon "button" at bounding box center [424, 204] width 6 height 6
click at [421, 220] on div "Add Action Add Notice Address Add Co-Debtor Cancel Save & New Save & Close" at bounding box center [236, 232] width 404 height 24
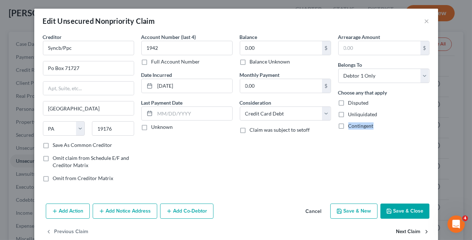
click at [411, 230] on button "Next Claim" at bounding box center [412, 231] width 33 height 15
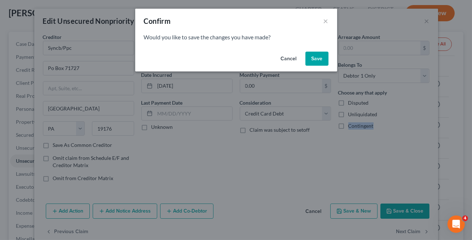
click at [313, 60] on button "Save" at bounding box center [316, 59] width 23 height 14
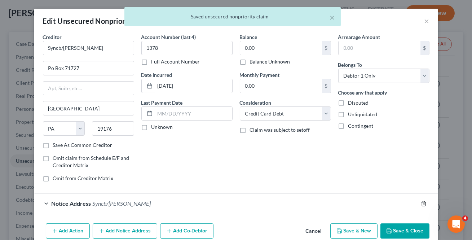
click at [422, 202] on icon "button" at bounding box center [424, 204] width 6 height 6
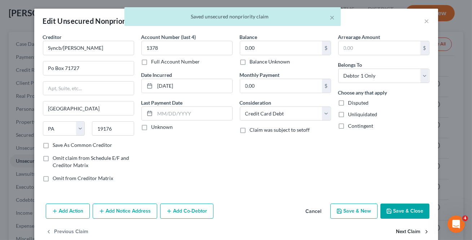
click at [403, 233] on button "Next Claim" at bounding box center [412, 231] width 33 height 15
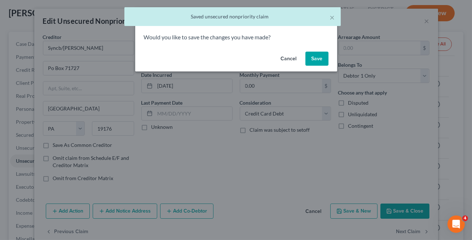
drag, startPoint x: 316, startPoint y: 61, endPoint x: 313, endPoint y: 76, distance: 15.3
click at [316, 60] on button "Save" at bounding box center [316, 59] width 23 height 14
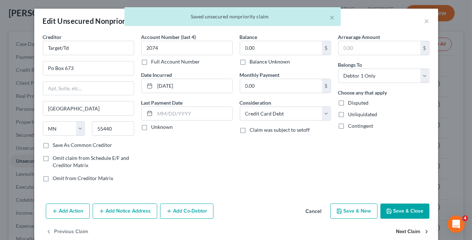
click at [404, 232] on button "Next Claim" at bounding box center [412, 231] width 33 height 15
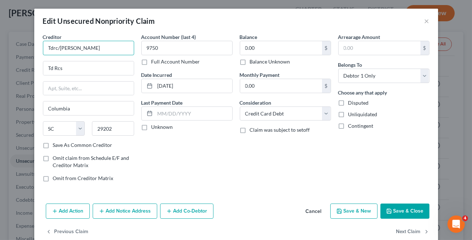
drag, startPoint x: 98, startPoint y: 47, endPoint x: 98, endPoint y: 51, distance: 4.0
click at [98, 47] on input "Tdrc/[PERSON_NAME]" at bounding box center [88, 48] width 91 height 14
drag, startPoint x: 85, startPoint y: 47, endPoint x: 68, endPoint y: 73, distance: 31.2
click at [85, 47] on input "Tdrc/[PERSON_NAME]" at bounding box center [88, 48] width 91 height 14
click at [68, 72] on input "Td Rcs" at bounding box center [88, 68] width 91 height 14
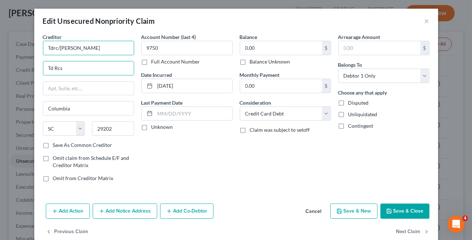
click at [89, 50] on input "Tdrc/[PERSON_NAME]" at bounding box center [88, 48] width 91 height 14
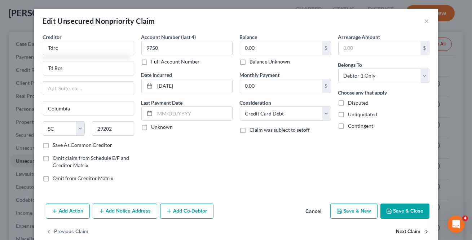
click at [402, 233] on button "Next Claim" at bounding box center [412, 231] width 33 height 15
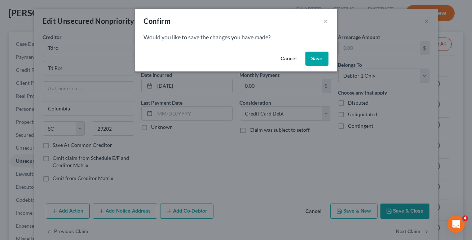
drag, startPoint x: 293, startPoint y: 57, endPoint x: 392, endPoint y: 165, distance: 147.0
click at [293, 57] on button "Cancel" at bounding box center [288, 59] width 27 height 14
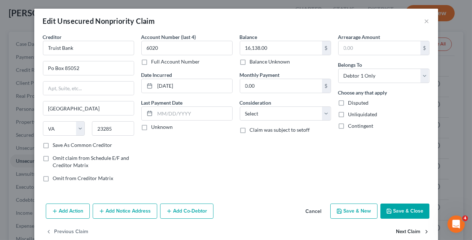
click at [415, 231] on button "Next Claim" at bounding box center [412, 231] width 33 height 15
click at [97, 48] on input "Us Bank" at bounding box center [88, 48] width 91 height 14
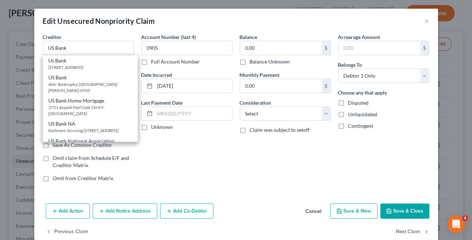
drag, startPoint x: 75, startPoint y: 78, endPoint x: 126, endPoint y: 107, distance: 58.3
click at [75, 78] on div "US Bank" at bounding box center [90, 77] width 83 height 7
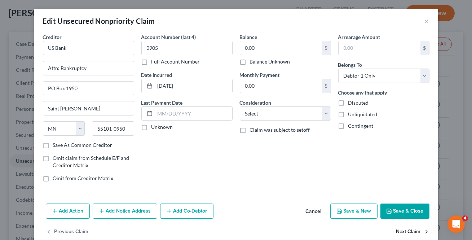
click at [419, 232] on button "Next Claim" at bounding box center [412, 231] width 33 height 15
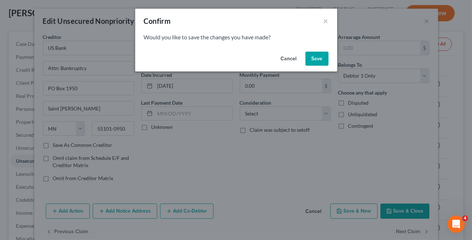
click at [319, 61] on button "Save" at bounding box center [316, 59] width 23 height 14
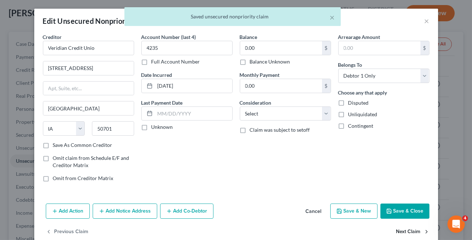
click at [411, 231] on button "Next Claim" at bounding box center [412, 231] width 33 height 15
click at [407, 215] on button "Save & Close" at bounding box center [404, 210] width 49 height 15
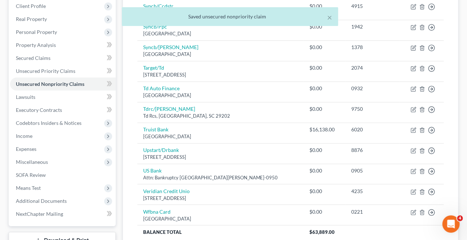
scroll to position [214, 0]
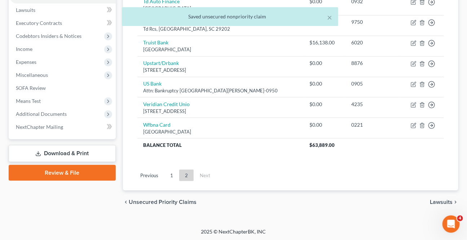
click at [448, 201] on span "Lawsuits" at bounding box center [441, 202] width 23 height 6
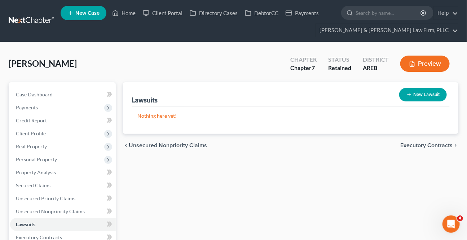
click at [423, 145] on span "Executory Contracts" at bounding box center [426, 145] width 52 height 6
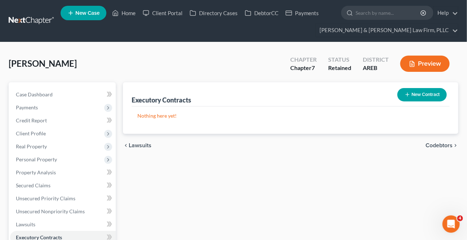
drag, startPoint x: 423, startPoint y: 146, endPoint x: 430, endPoint y: 142, distance: 7.6
click at [425, 144] on div "chevron_left Lawsuits Codebtors chevron_right" at bounding box center [290, 145] width 335 height 23
click at [430, 142] on span "Codebtors" at bounding box center [439, 145] width 27 height 6
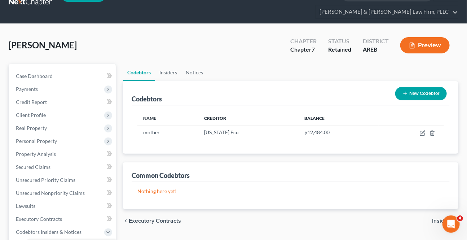
scroll to position [65, 0]
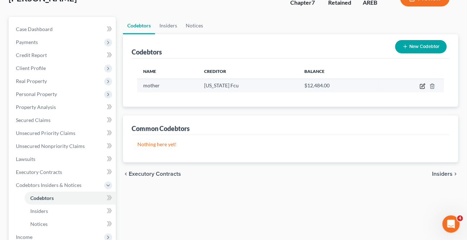
click at [421, 86] on icon "button" at bounding box center [423, 86] width 6 height 6
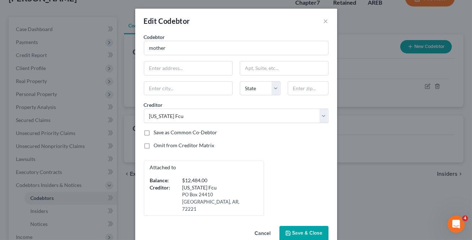
drag, startPoint x: 261, startPoint y: 224, endPoint x: 338, endPoint y: 208, distance: 78.1
click at [261, 226] on button "Cancel" at bounding box center [262, 233] width 27 height 14
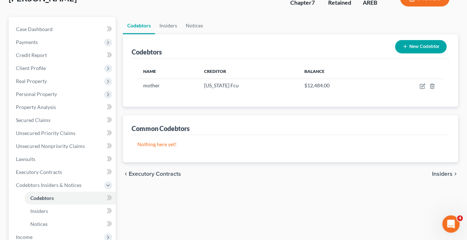
click at [444, 174] on span "Insiders" at bounding box center [442, 174] width 21 height 6
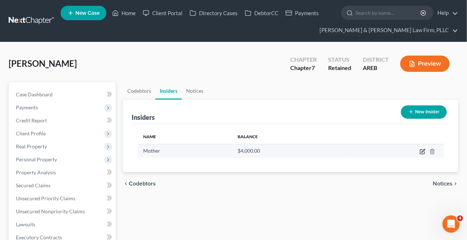
click at [423, 149] on icon "button" at bounding box center [423, 152] width 6 height 6
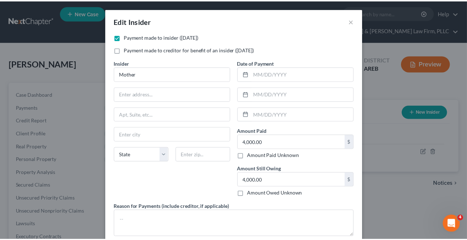
scroll to position [42, 0]
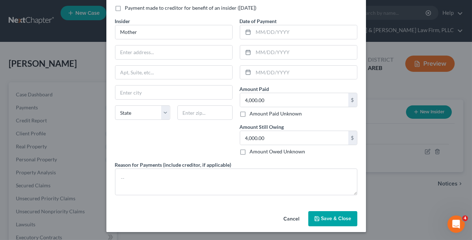
click at [292, 220] on button "Cancel" at bounding box center [291, 219] width 27 height 14
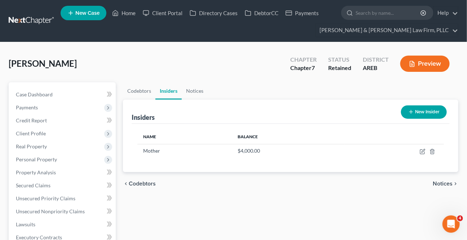
click at [444, 185] on span "Notices" at bounding box center [443, 184] width 20 height 6
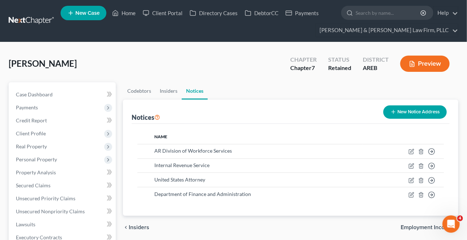
click at [418, 224] on span "Employment Income" at bounding box center [427, 227] width 52 height 6
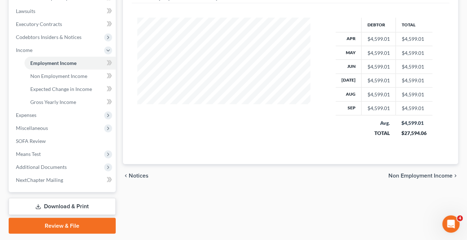
scroll to position [229, 0]
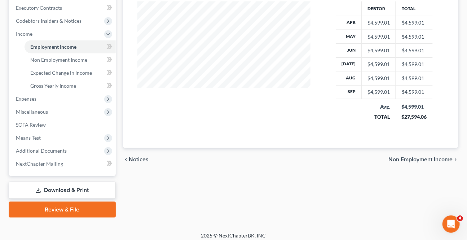
click at [422, 159] on span "Non Employment Income" at bounding box center [420, 160] width 64 height 6
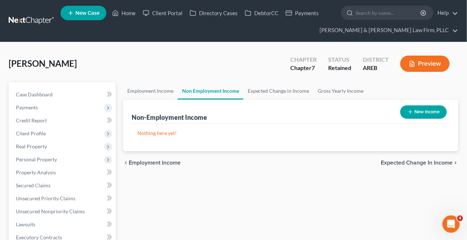
drag, startPoint x: 416, startPoint y: 166, endPoint x: 418, endPoint y: 160, distance: 5.5
click at [416, 165] on div "chevron_left Employment Income Expected Change in Income chevron_right" at bounding box center [290, 162] width 335 height 23
click at [418, 160] on span "Expected Change in Income" at bounding box center [417, 163] width 72 height 6
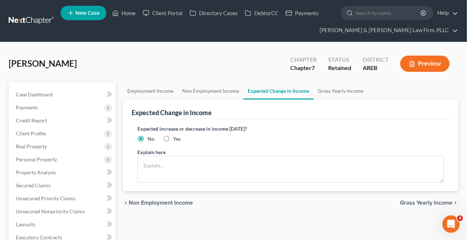
click at [415, 202] on span "Gross Yearly Income" at bounding box center [426, 203] width 53 height 6
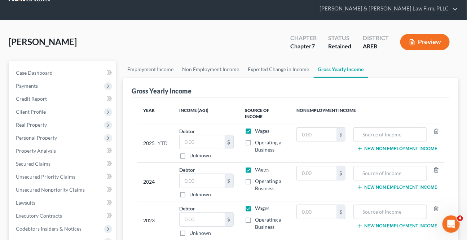
scroll to position [98, 0]
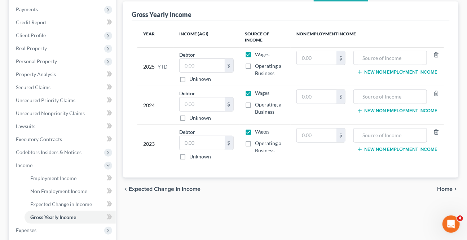
click at [447, 189] on span "Home" at bounding box center [445, 189] width 16 height 6
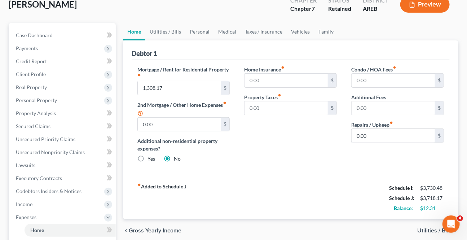
scroll to position [65, 0]
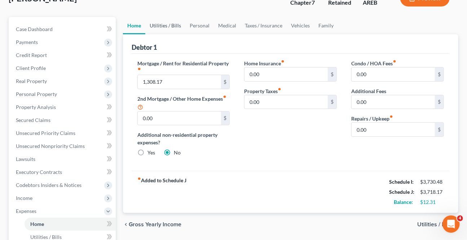
click at [159, 21] on link "Utilities / Bills" at bounding box center [165, 25] width 40 height 17
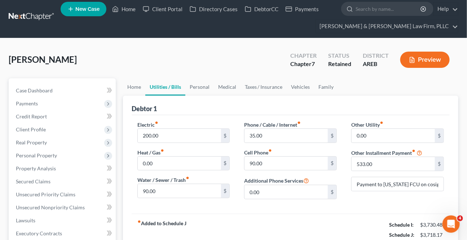
scroll to position [32, 0]
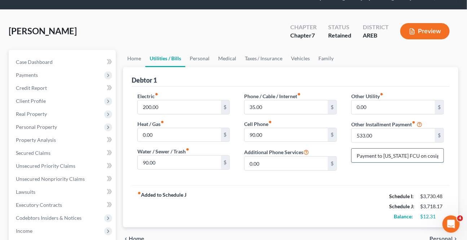
click at [412, 151] on input "Payment to [US_STATE] FCU on cosigned debt" at bounding box center [398, 156] width 92 height 14
click at [196, 60] on link "Personal" at bounding box center [199, 58] width 28 height 17
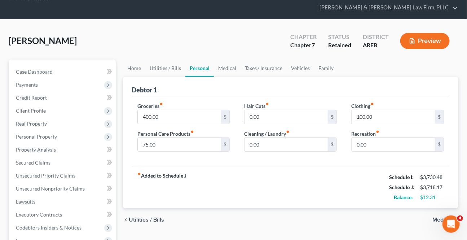
scroll to position [32, 0]
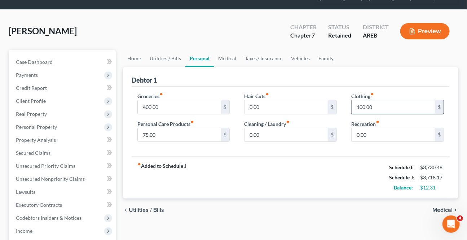
click at [384, 106] on input "100.00" at bounding box center [393, 107] width 83 height 14
click at [295, 129] on input "0.00" at bounding box center [286, 135] width 83 height 14
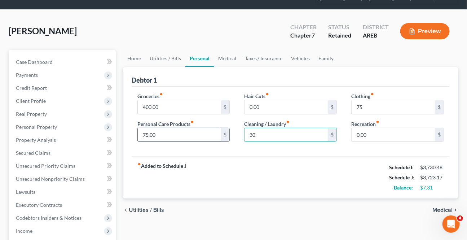
click at [159, 131] on input "75.00" at bounding box center [179, 135] width 83 height 14
click at [223, 53] on link "Medical" at bounding box center [227, 58] width 27 height 17
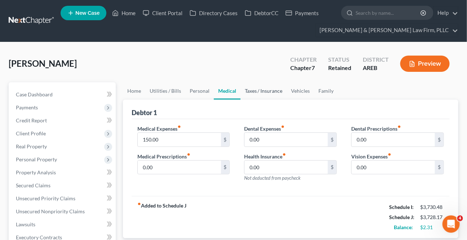
click at [265, 92] on link "Taxes / Insurance" at bounding box center [264, 90] width 47 height 17
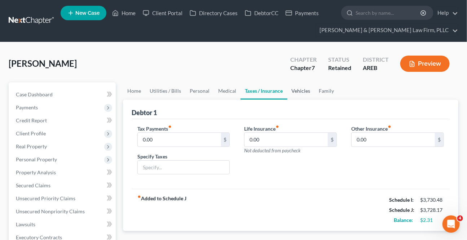
click at [291, 93] on link "Vehicles" at bounding box center [300, 90] width 27 height 17
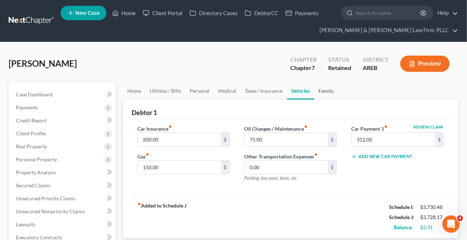
click at [326, 97] on link "Family" at bounding box center [326, 90] width 24 height 17
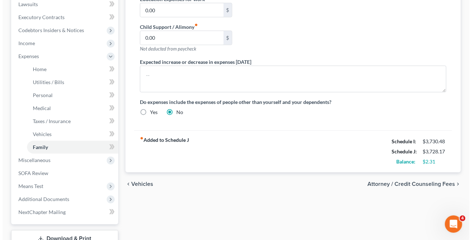
scroll to position [229, 0]
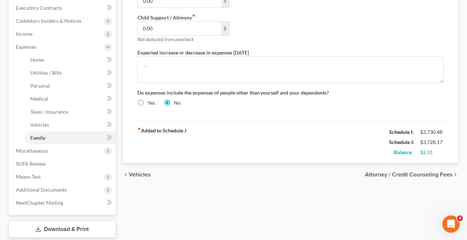
drag, startPoint x: 393, startPoint y: 164, endPoint x: 389, endPoint y: 172, distance: 9.2
click at [389, 172] on div "chevron_left Vehicles Attorney / Credit Counseling Fees chevron_right" at bounding box center [290, 174] width 335 height 23
click at [389, 172] on span "Attorney / Credit Counseling Fees" at bounding box center [409, 175] width 88 height 6
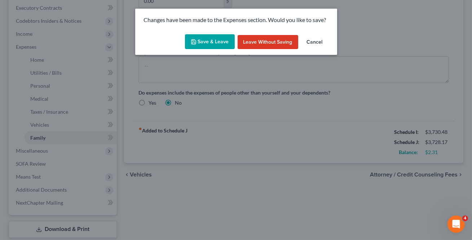
click at [225, 40] on button "Save & Leave" at bounding box center [210, 41] width 50 height 15
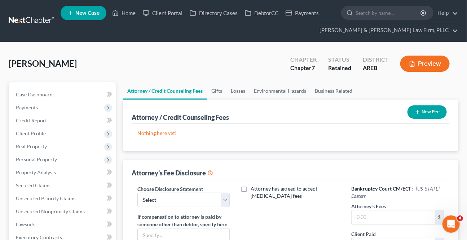
click at [427, 109] on button "New Fee" at bounding box center [427, 111] width 39 height 13
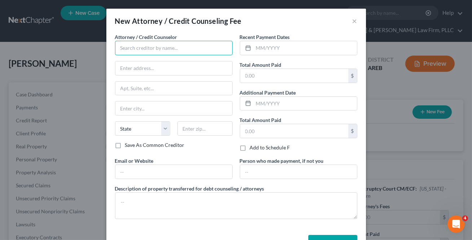
drag, startPoint x: 146, startPoint y: 44, endPoint x: 152, endPoint y: 58, distance: 15.1
click at [146, 44] on input "text" at bounding box center [174, 48] width 118 height 14
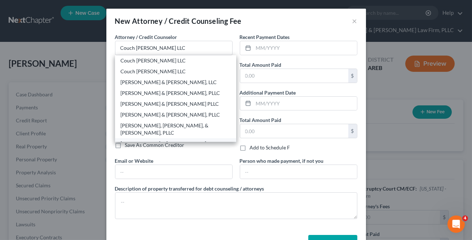
click at [158, 140] on div "[PERSON_NAME] & [PERSON_NAME] Law Firm, PLLC" at bounding box center [176, 147] width 110 height 14
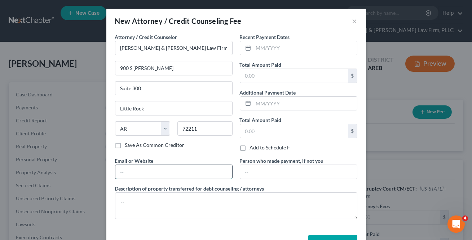
drag, startPoint x: 155, startPoint y: 168, endPoint x: 158, endPoint y: 176, distance: 9.2
click at [155, 167] on input "text" at bounding box center [173, 172] width 117 height 14
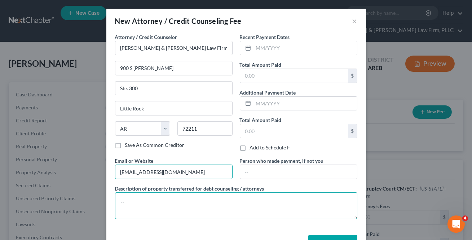
click at [162, 195] on textarea at bounding box center [236, 205] width 242 height 27
paste textarea "$338 Filing Fee $788 Attorney Fees $39 Credit Report $20 Credit Counseling $15 …"
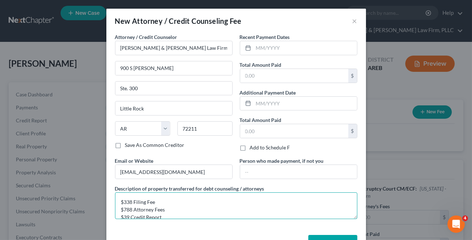
scroll to position [17, 0]
click at [159, 197] on textarea "$338 Filing Fee $788 Attorney Fees $39 Credit Report $20 Credit Counseling $15 …" at bounding box center [236, 205] width 242 height 27
drag, startPoint x: 163, startPoint y: 209, endPoint x: 112, endPoint y: 208, distance: 50.9
click at [115, 208] on textarea "$338 Filing Fee $788 Attorney Fees $39 Credit Report $20 Credit Counseling $15 …" at bounding box center [236, 205] width 242 height 27
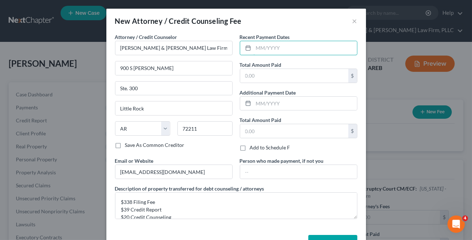
drag, startPoint x: 267, startPoint y: 48, endPoint x: 280, endPoint y: 66, distance: 22.1
click at [267, 48] on input "text" at bounding box center [306, 48] width 104 height 14
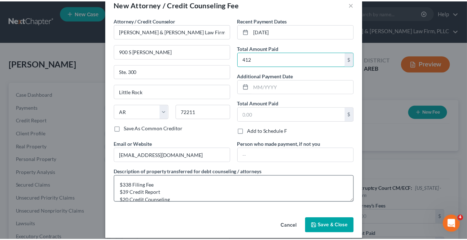
scroll to position [24, 0]
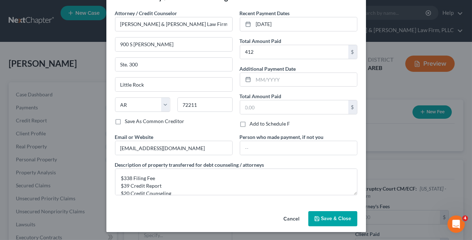
click at [339, 214] on button "Save & Close" at bounding box center [332, 218] width 49 height 15
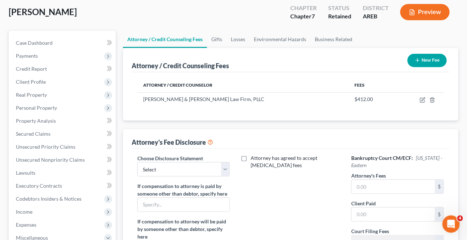
scroll to position [65, 0]
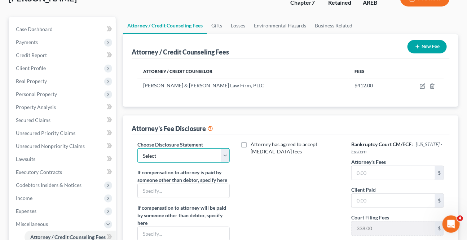
drag, startPoint x: 223, startPoint y: 157, endPoint x: 213, endPoint y: 161, distance: 10.8
click at [223, 157] on select "Select Attorney Fee Disclosure - Western Attorney Fee Disclosure - Eastern" at bounding box center [183, 155] width 93 height 14
click at [137, 148] on select "Select Attorney Fee Disclosure - Western Attorney Fee Disclosure - Eastern" at bounding box center [183, 155] width 93 height 14
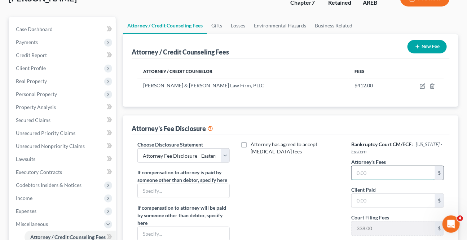
click at [369, 174] on input "text" at bounding box center [393, 173] width 83 height 14
click at [180, 181] on div "If compensation to attorney is paid by someone other than debtor, specify here" at bounding box center [183, 183] width 93 height 30
drag, startPoint x: 159, startPoint y: 230, endPoint x: 168, endPoint y: 221, distance: 11.7
click at [159, 230] on input "text" at bounding box center [184, 234] width 92 height 14
drag, startPoint x: 254, startPoint y: 193, endPoint x: 282, endPoint y: 195, distance: 27.8
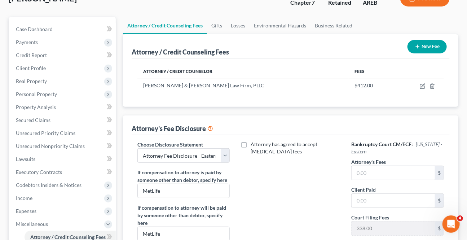
click at [257, 193] on div "Attorney has agreed to accept [MEDICAL_DATA] fees" at bounding box center [290, 211] width 107 height 141
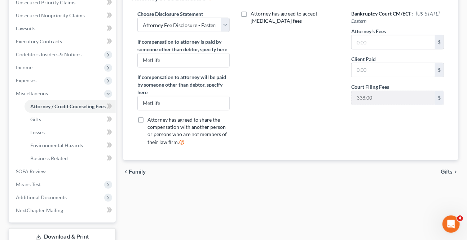
scroll to position [197, 0]
drag, startPoint x: 448, startPoint y: 171, endPoint x: 443, endPoint y: 169, distance: 5.9
click at [448, 171] on span "Gifts" at bounding box center [447, 171] width 12 height 6
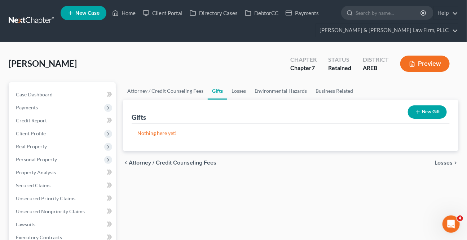
click at [442, 163] on span "Losses" at bounding box center [444, 163] width 18 height 6
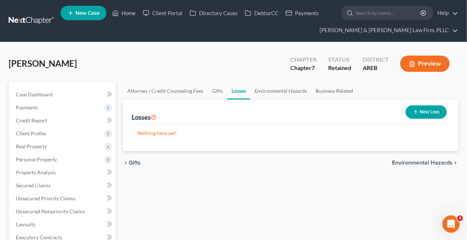
click at [442, 163] on span "Environmental Hazards" at bounding box center [422, 163] width 61 height 6
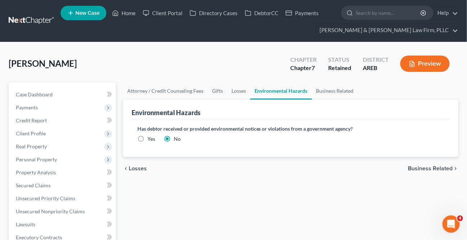
click at [442, 163] on div "chevron_left Losses Business Related chevron_right" at bounding box center [290, 168] width 335 height 23
click at [438, 167] on span "Business Related" at bounding box center [430, 169] width 45 height 6
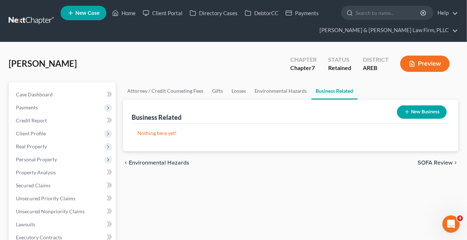
click at [436, 160] on span "SOFA Review" at bounding box center [435, 163] width 35 height 6
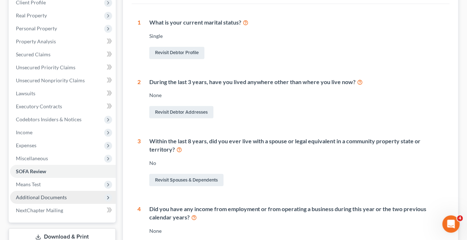
scroll to position [164, 0]
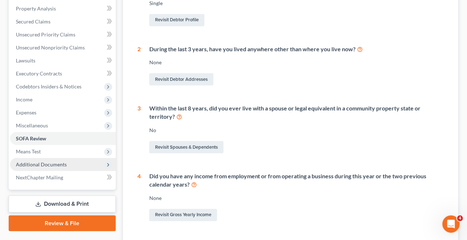
click at [50, 166] on span "Additional Documents" at bounding box center [41, 164] width 51 height 6
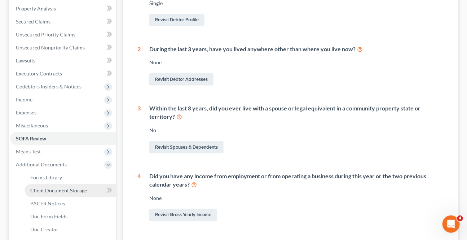
click at [57, 191] on span "Client Document Storage" at bounding box center [58, 190] width 57 height 6
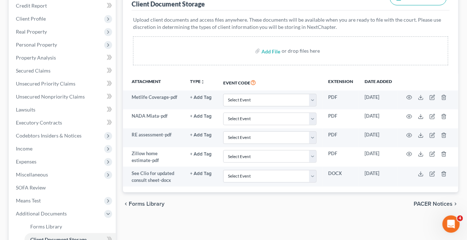
scroll to position [98, 0]
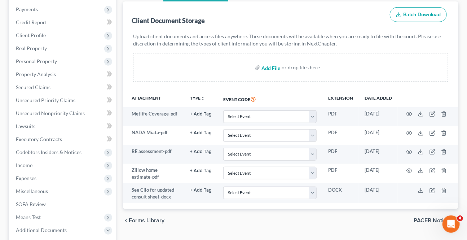
click at [269, 68] on input "file" at bounding box center [269, 67] width 17 height 13
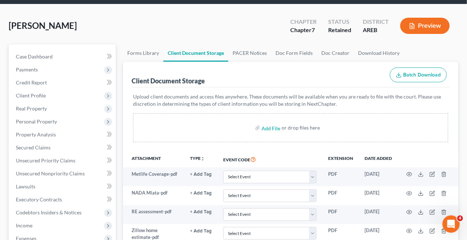
scroll to position [0, 0]
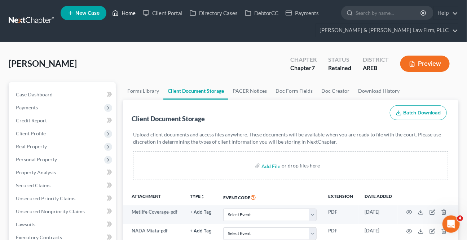
drag, startPoint x: 123, startPoint y: 15, endPoint x: 5, endPoint y: 101, distance: 145.5
click at [123, 14] on link "Home" at bounding box center [124, 12] width 31 height 13
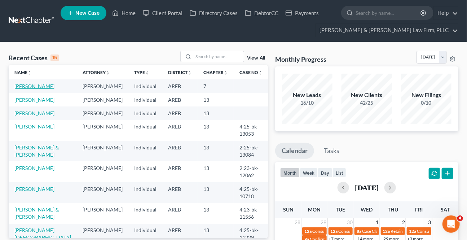
click at [40, 88] on link "[PERSON_NAME]" at bounding box center [34, 86] width 40 height 6
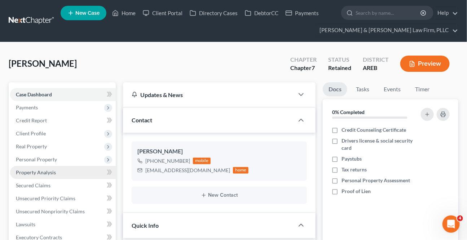
scroll to position [0, 0]
click at [45, 180] on link "Secured Claims" at bounding box center [63, 185] width 106 height 13
